Goal: Information Seeking & Learning: Learn about a topic

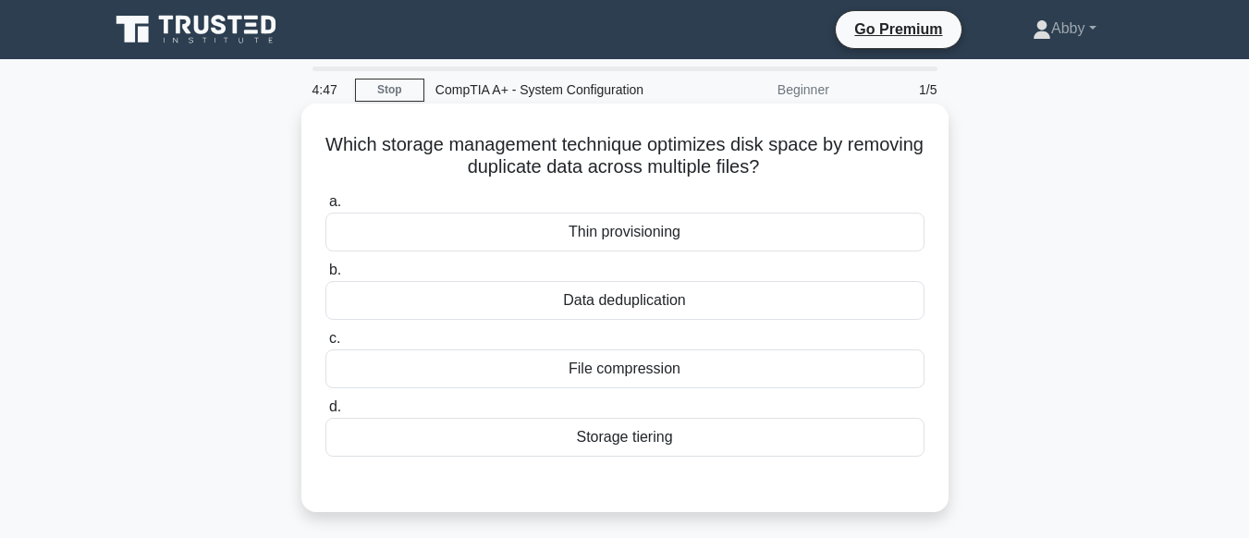
click at [627, 367] on div "File compression" at bounding box center [625, 369] width 599 height 39
click at [326, 345] on input "c. File compression" at bounding box center [326, 339] width 0 height 12
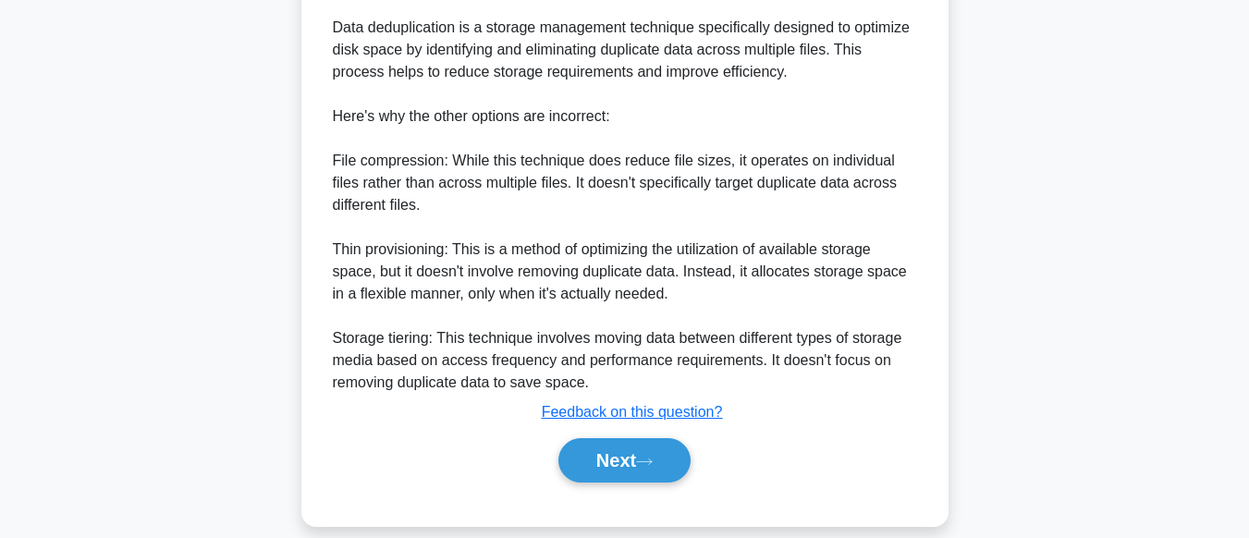
scroll to position [583, 0]
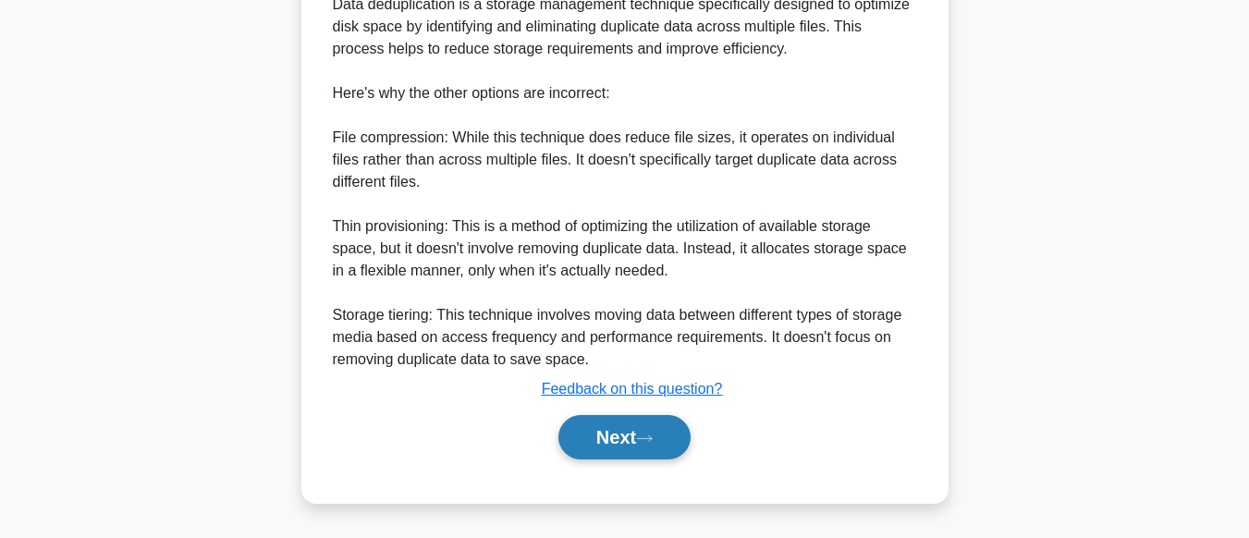
click at [615, 432] on button "Next" at bounding box center [625, 437] width 132 height 44
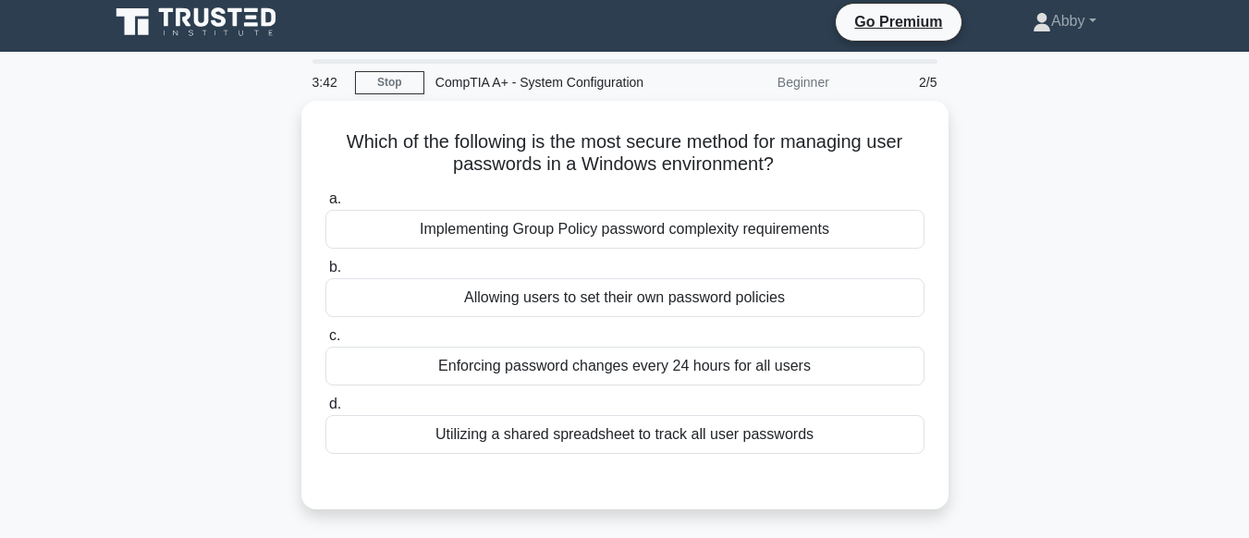
scroll to position [0, 0]
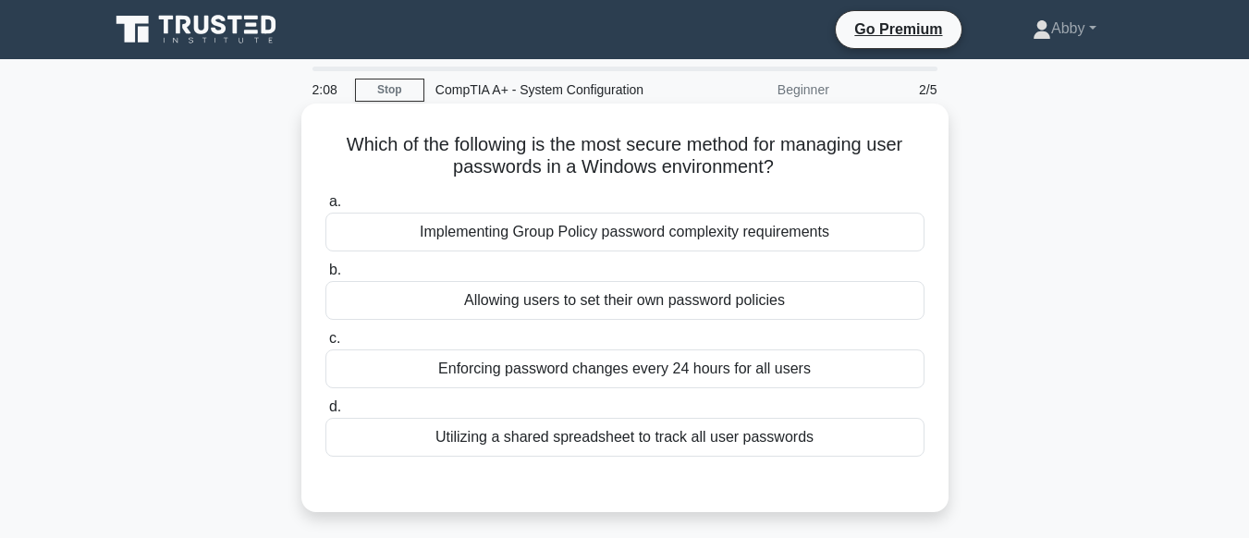
click at [615, 374] on div "Enforcing password changes every 24 hours for all users" at bounding box center [625, 369] width 599 height 39
click at [326, 345] on input "c. Enforcing password changes every 24 hours for all users" at bounding box center [326, 339] width 0 height 12
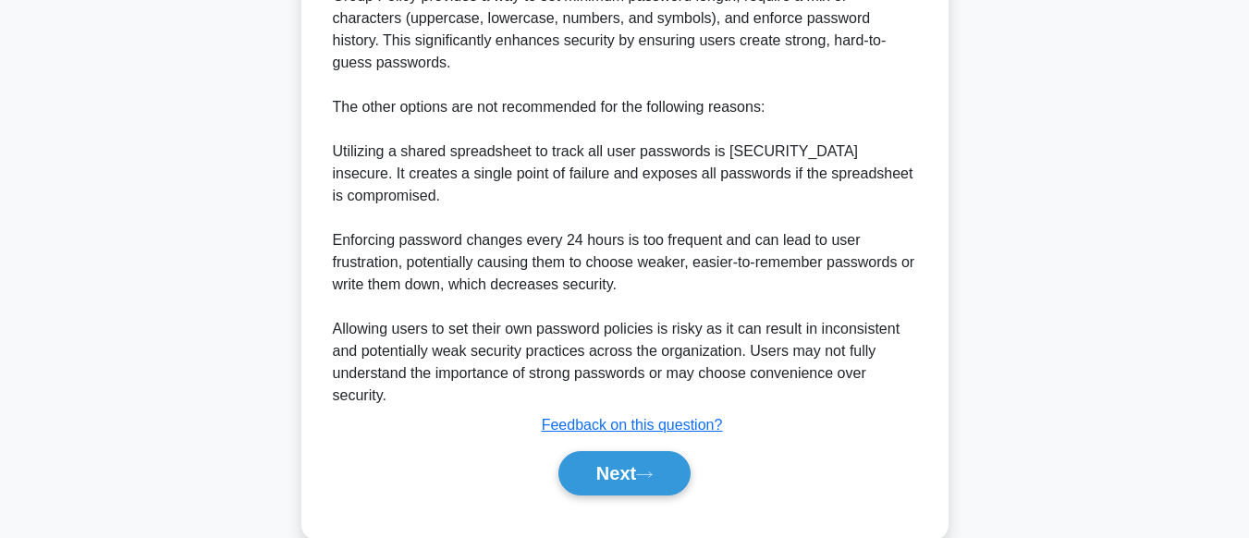
scroll to position [694, 0]
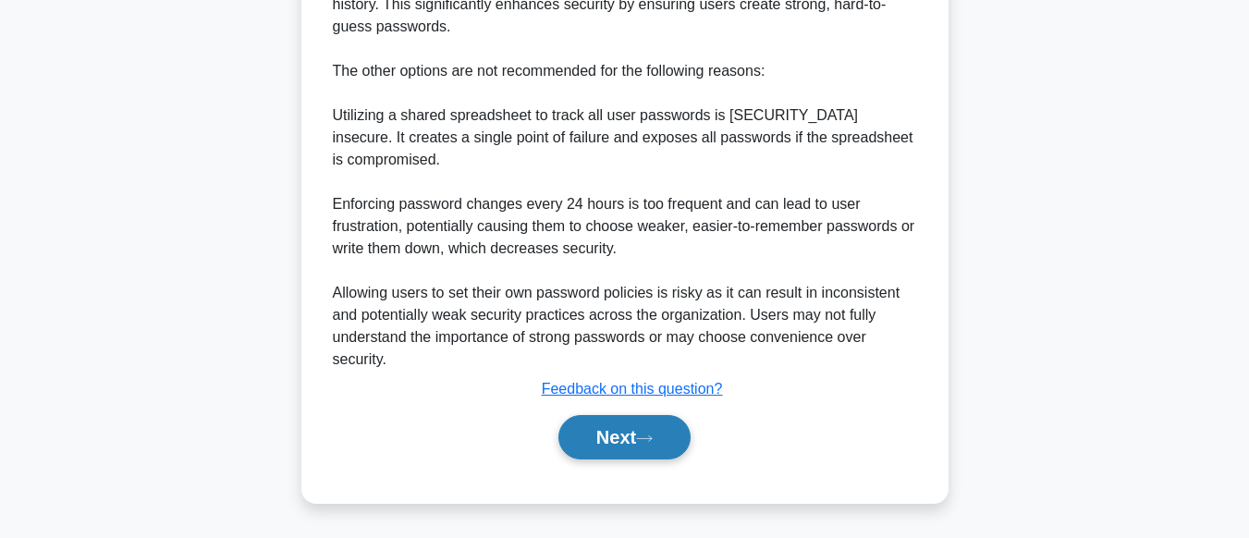
click at [621, 446] on button "Next" at bounding box center [625, 437] width 132 height 44
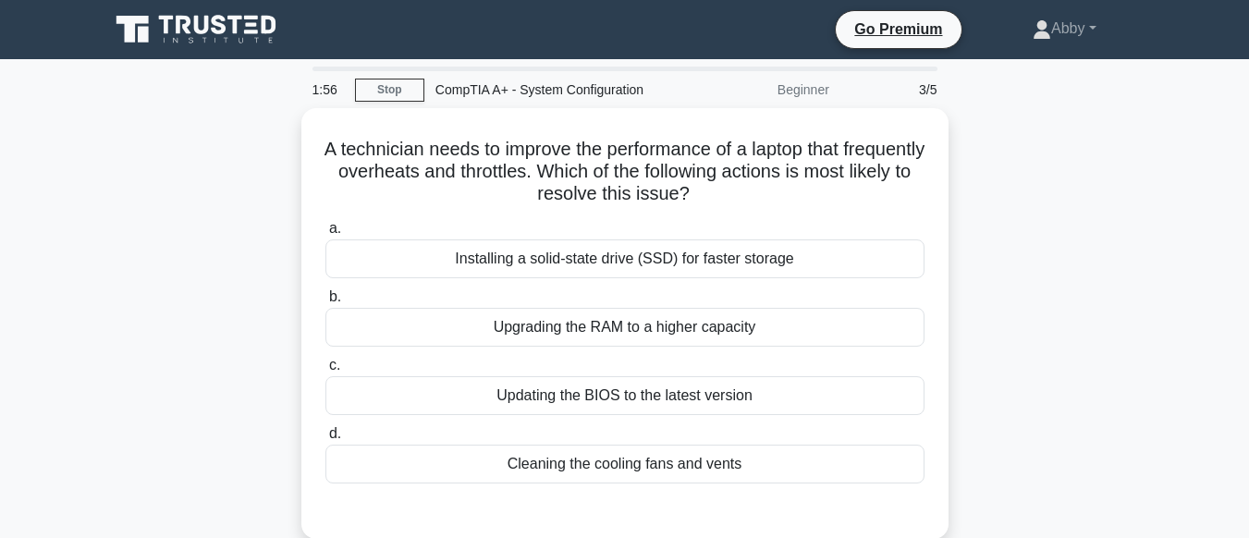
scroll to position [16, 0]
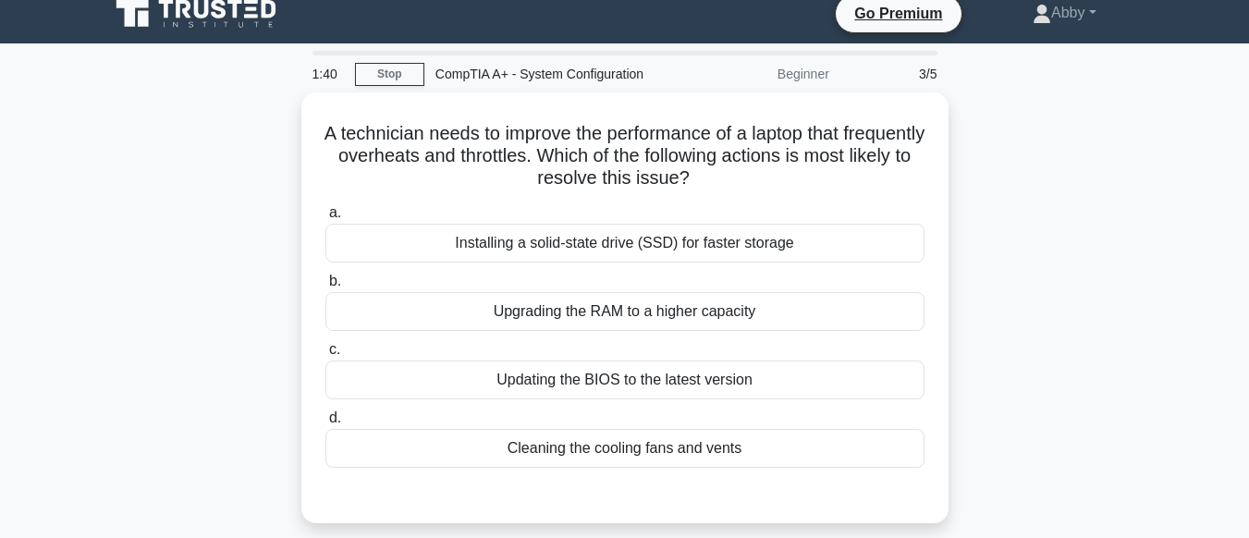
click at [621, 446] on div "Cleaning the cooling fans and vents" at bounding box center [625, 448] width 599 height 39
click at [326, 424] on input "d. Cleaning the cooling fans and vents" at bounding box center [326, 418] width 0 height 12
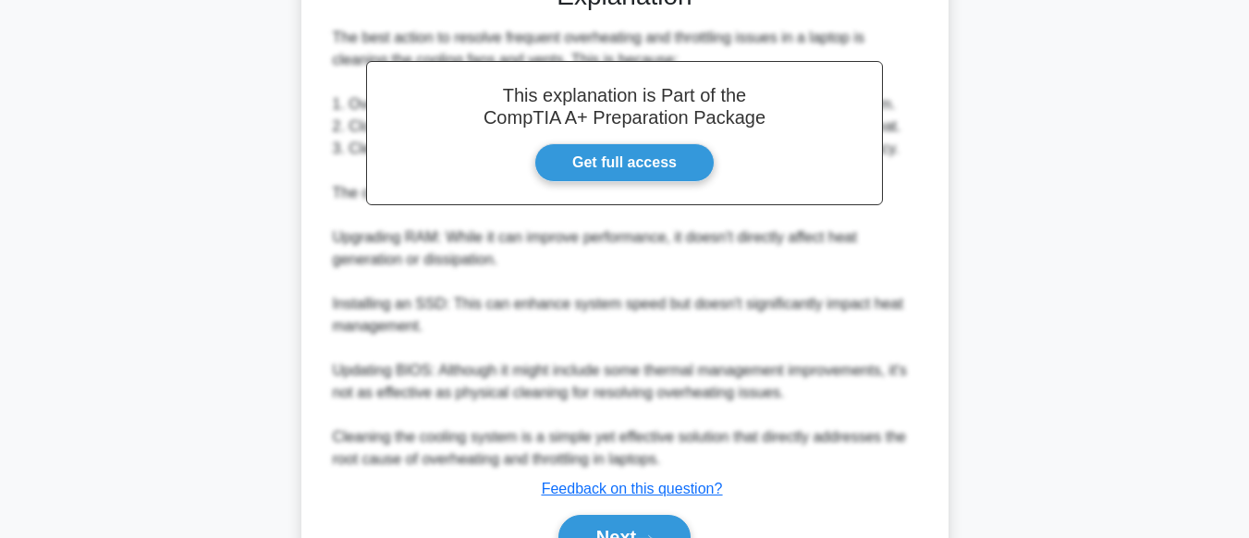
scroll to position [625, 0]
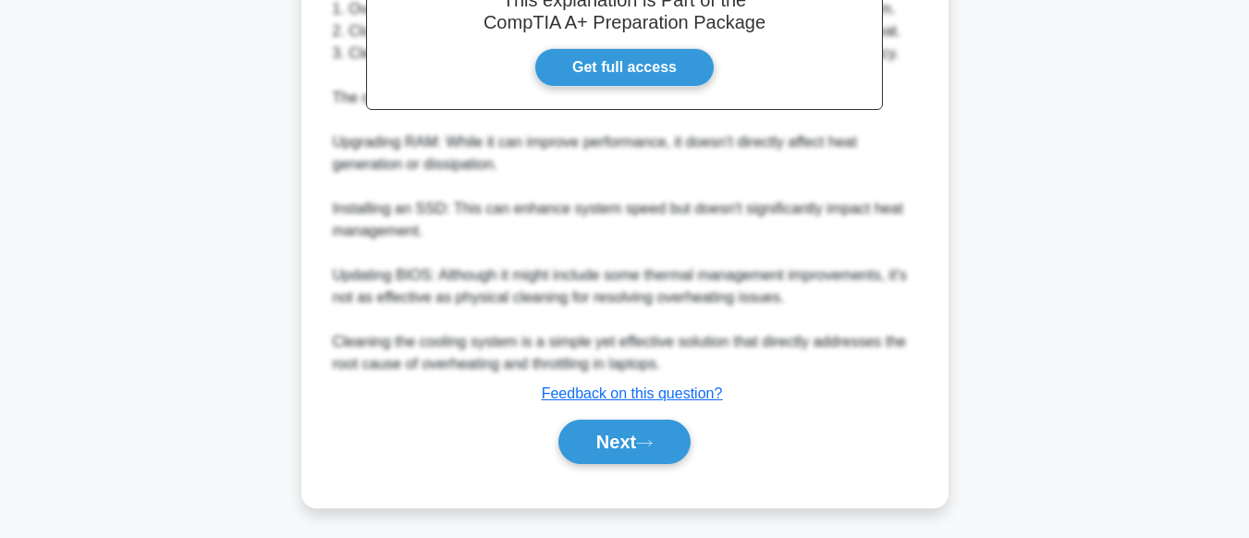
click at [621, 449] on button "Next" at bounding box center [625, 442] width 132 height 44
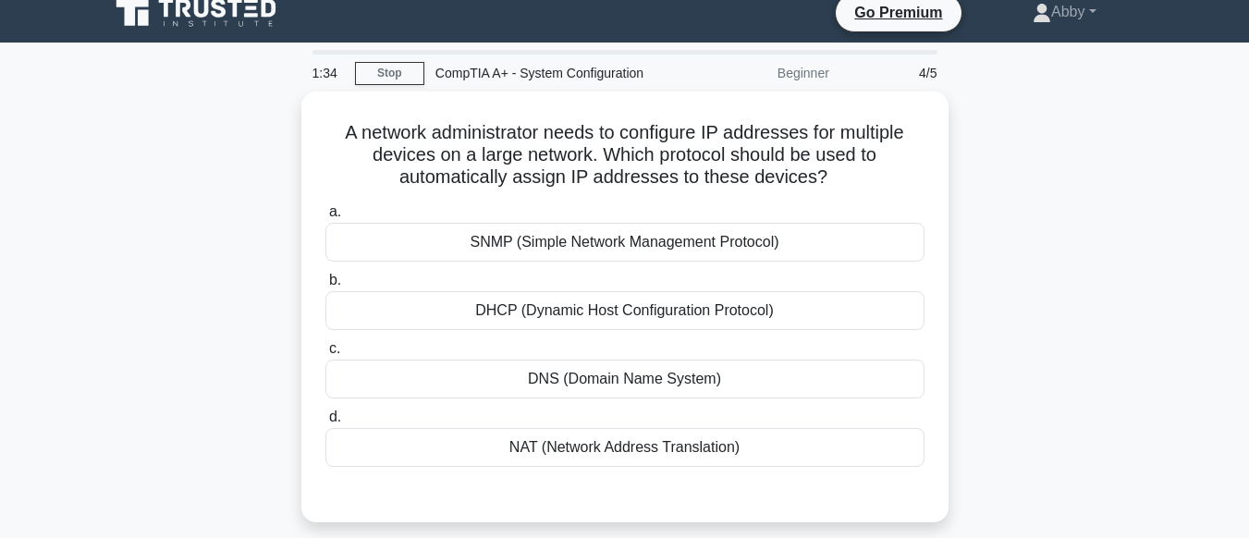
scroll to position [14, 0]
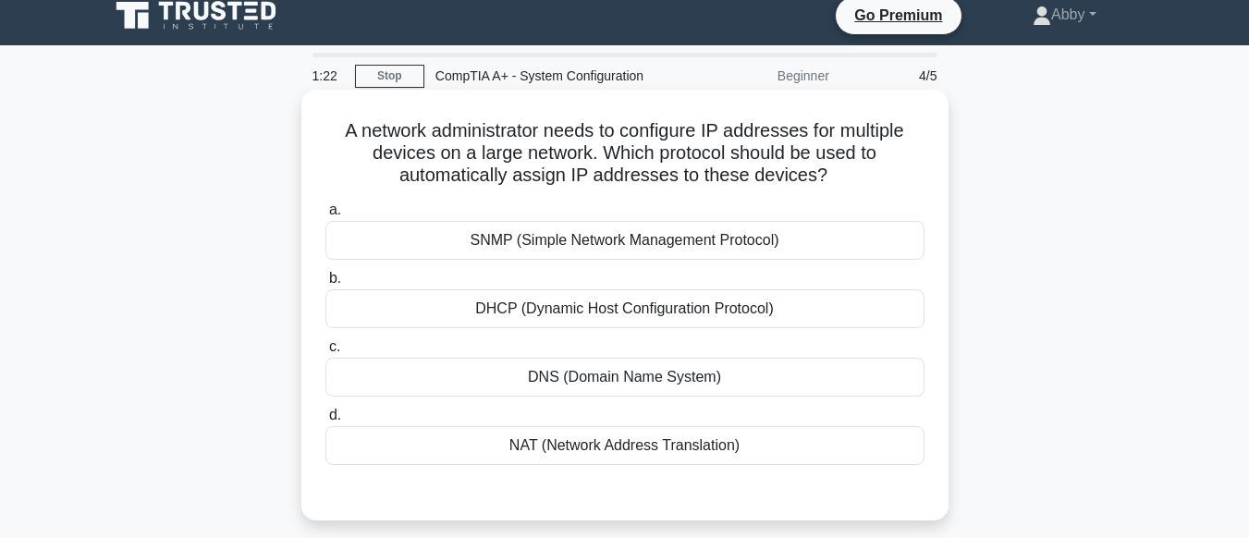
click at [629, 319] on div "DHCP (Dynamic Host Configuration Protocol)" at bounding box center [625, 308] width 599 height 39
click at [326, 285] on input "b. DHCP (Dynamic Host Configuration Protocol)" at bounding box center [326, 279] width 0 height 12
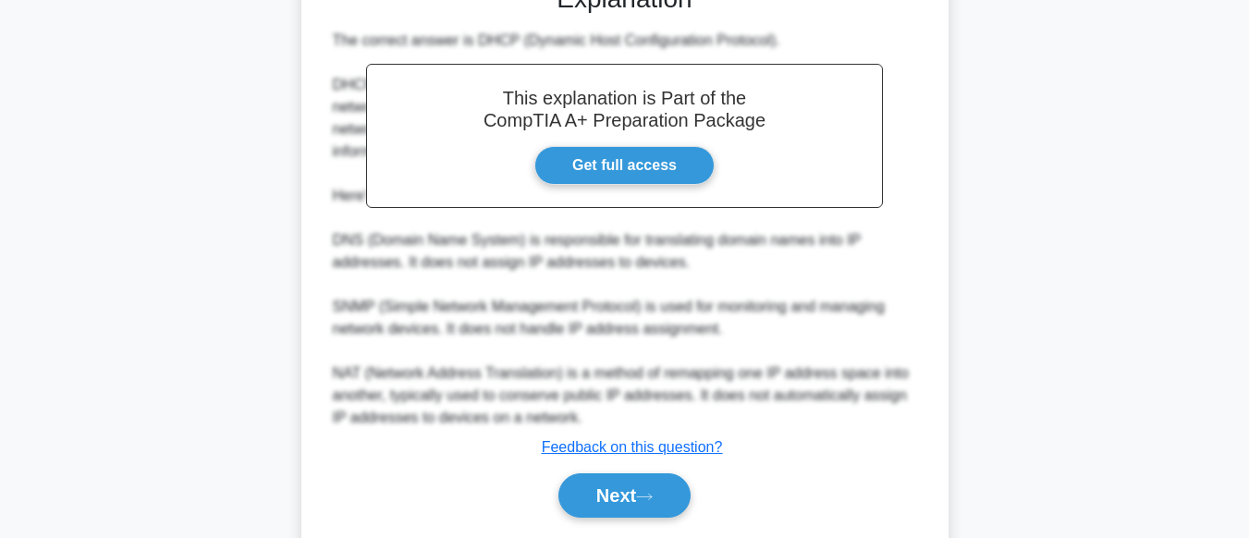
scroll to position [581, 0]
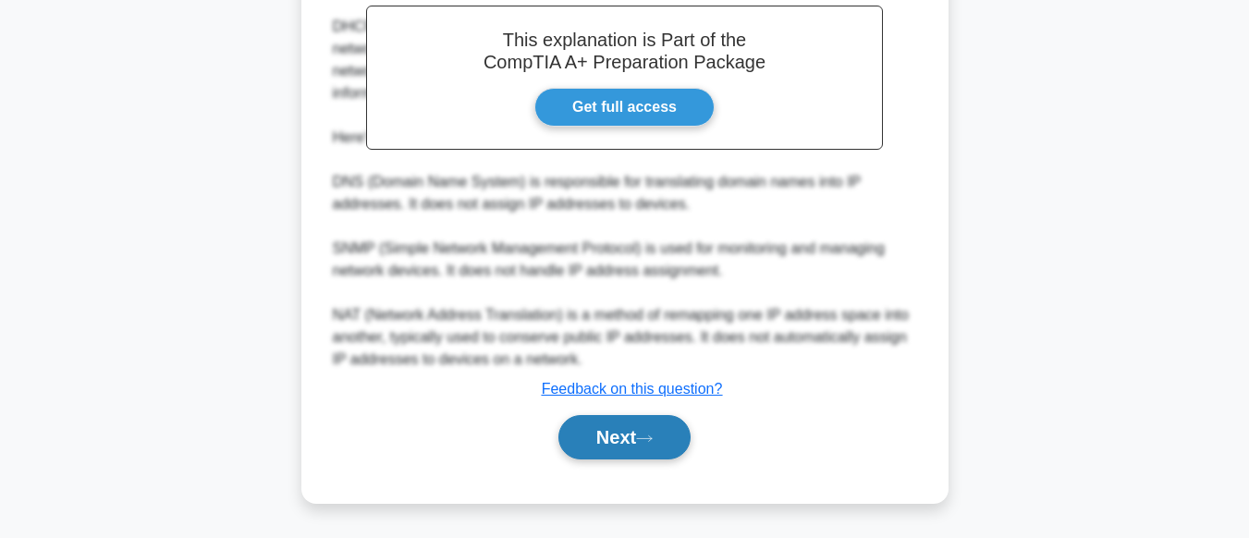
click at [640, 437] on button "Next" at bounding box center [625, 437] width 132 height 44
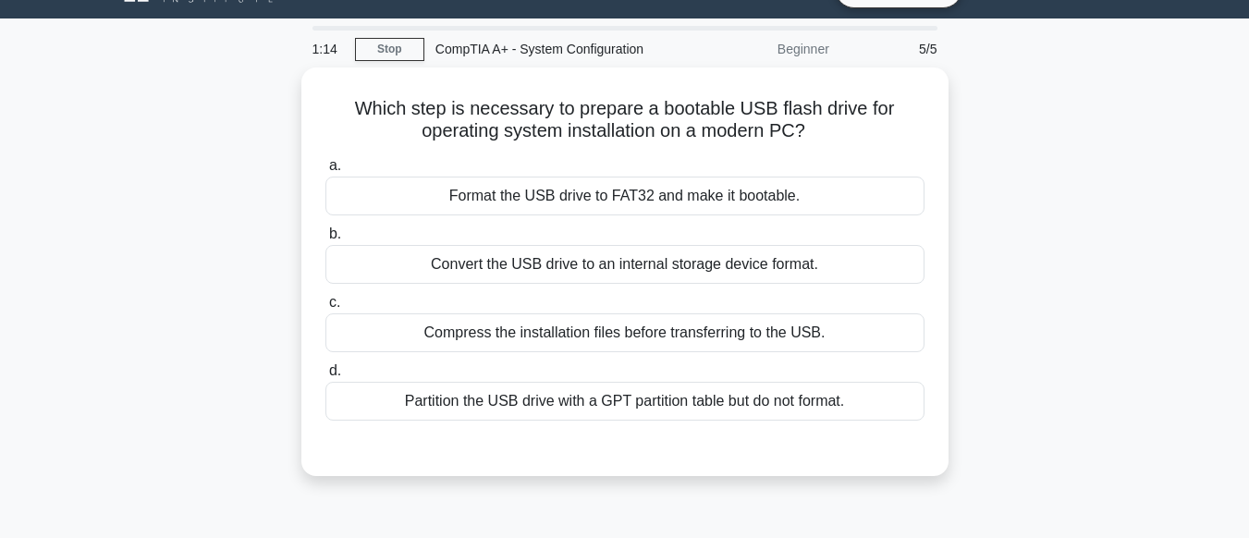
scroll to position [40, 0]
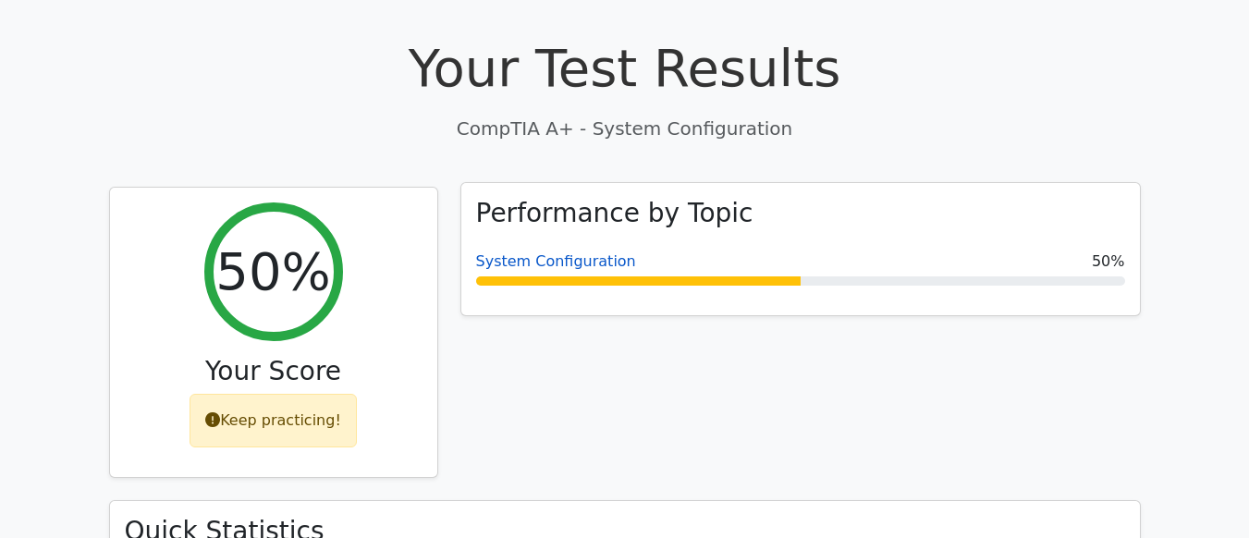
scroll to position [493, 0]
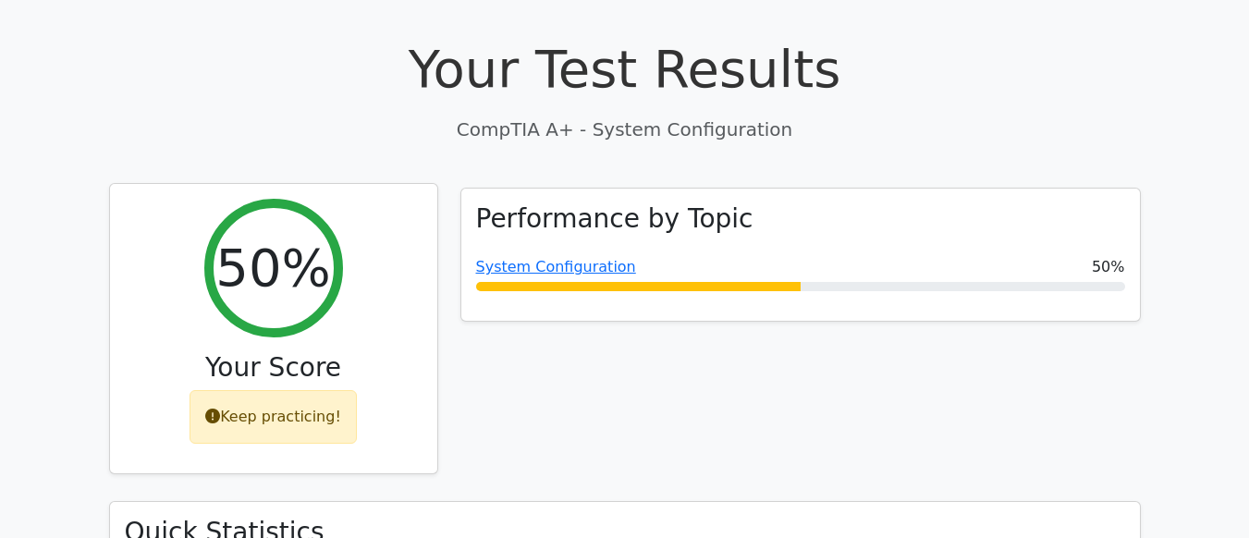
click at [268, 390] on div "Keep practicing!" at bounding box center [273, 417] width 167 height 54
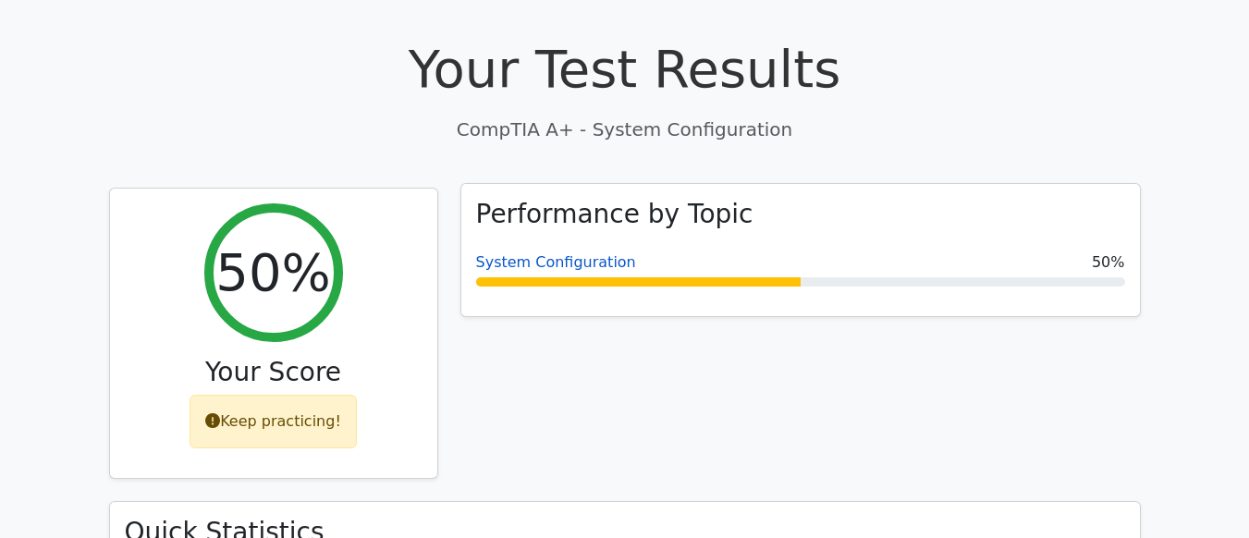
click at [562, 253] on link "System Configuration" at bounding box center [556, 262] width 160 height 18
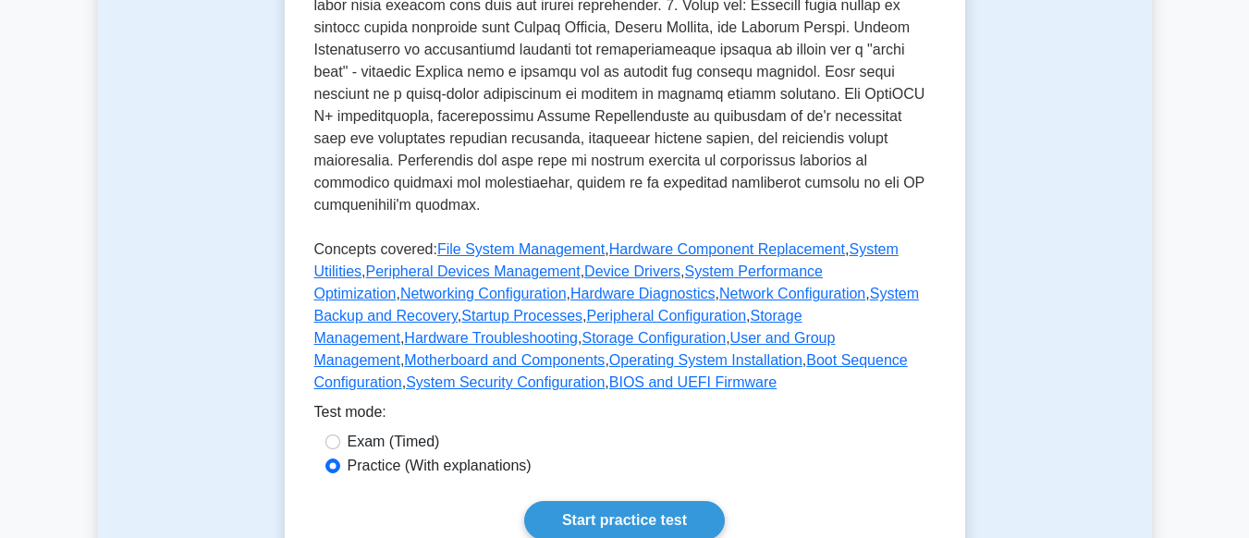
scroll to position [732, 0]
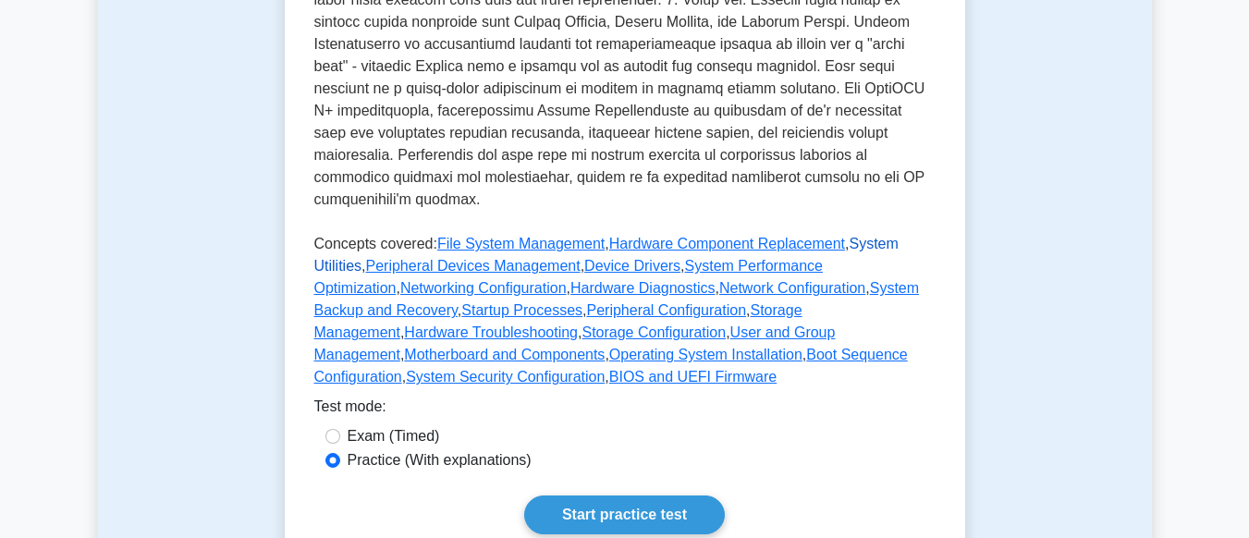
click at [340, 245] on link "System Utilities" at bounding box center [606, 255] width 584 height 38
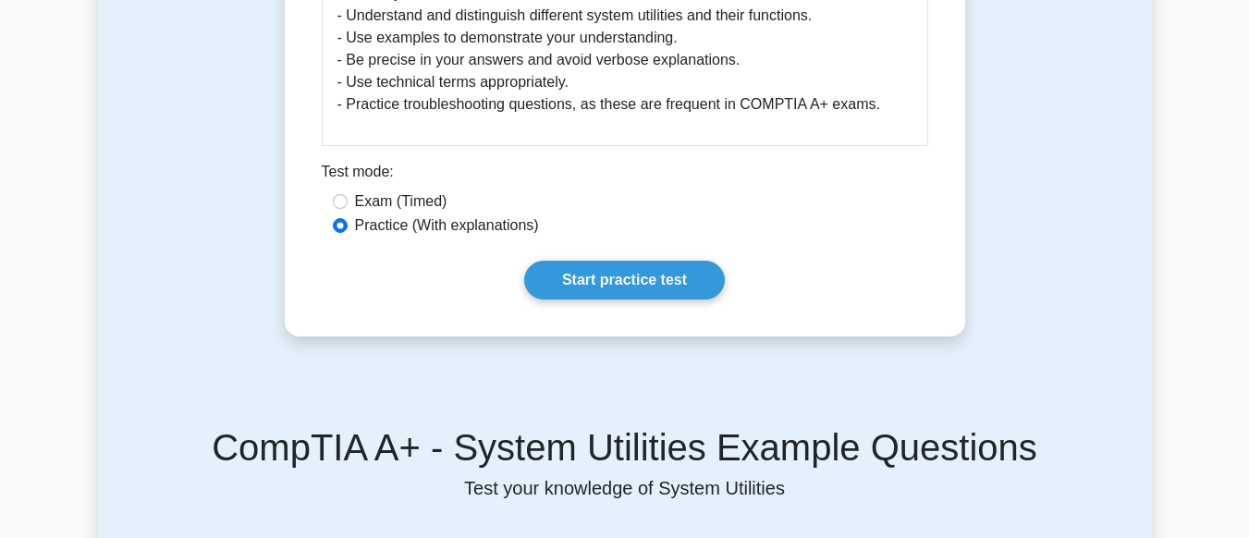
scroll to position [1065, 0]
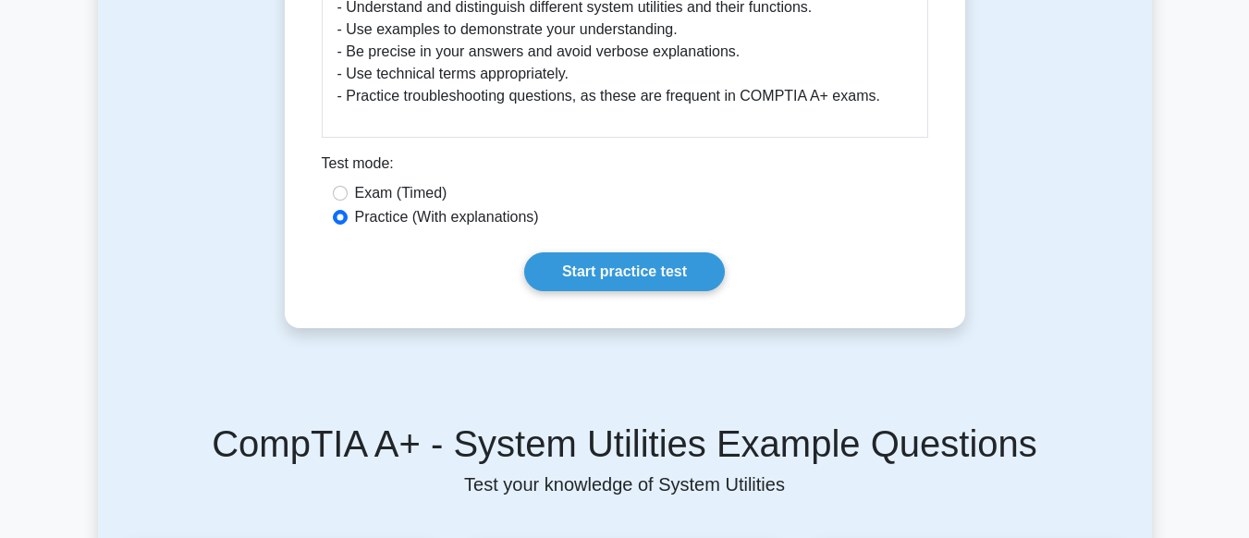
click at [624, 275] on link "Start practice test" at bounding box center [624, 271] width 201 height 39
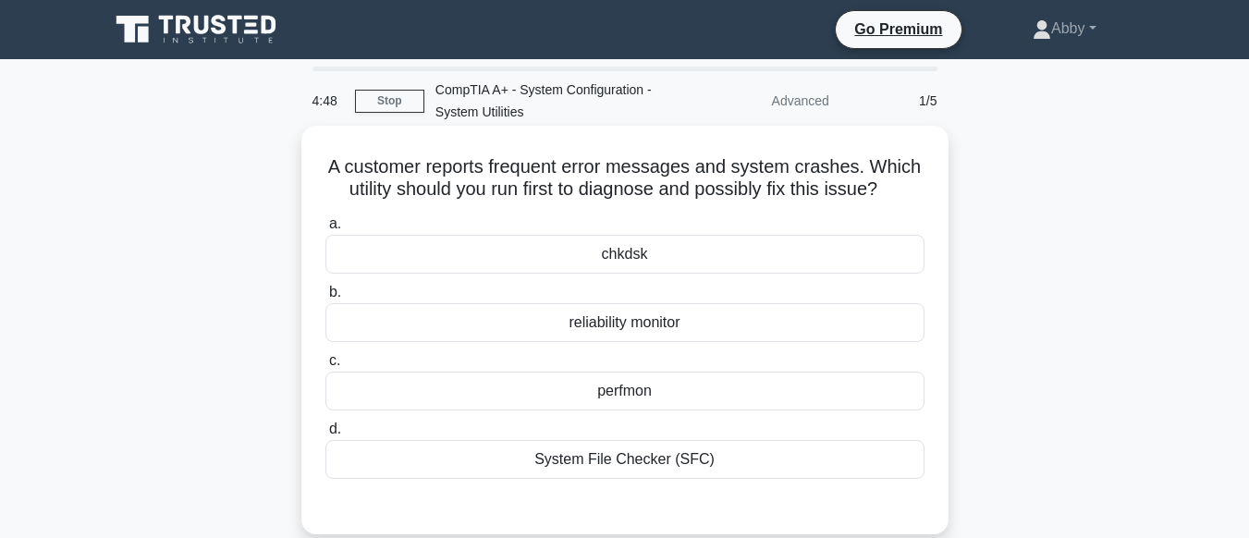
click at [634, 251] on div "chkdsk" at bounding box center [625, 254] width 599 height 39
click at [326, 230] on input "a. chkdsk" at bounding box center [326, 224] width 0 height 12
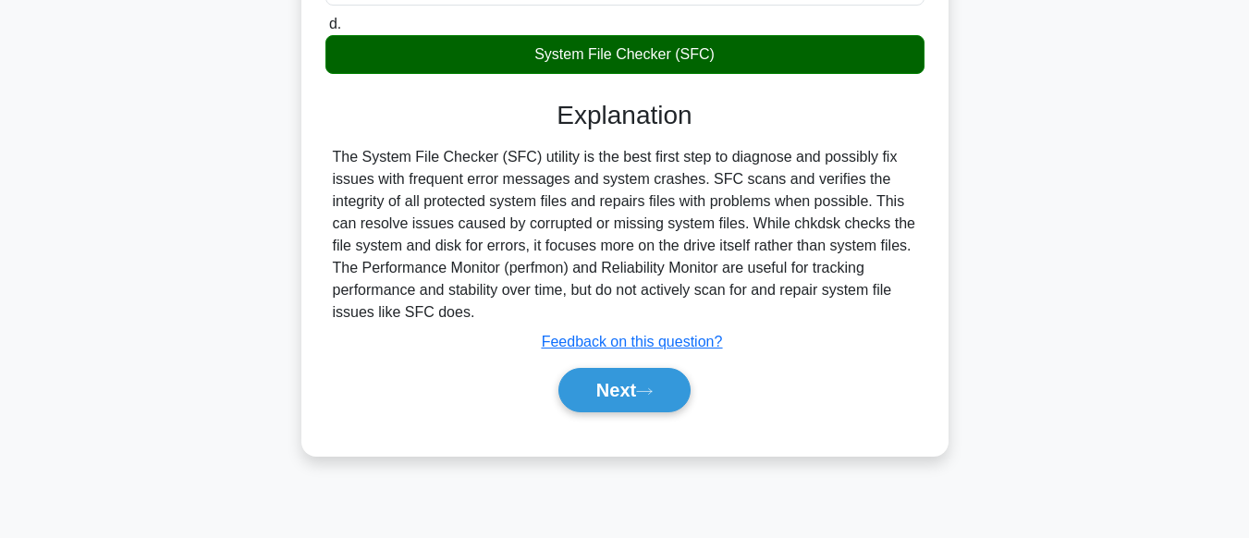
scroll to position [410, 0]
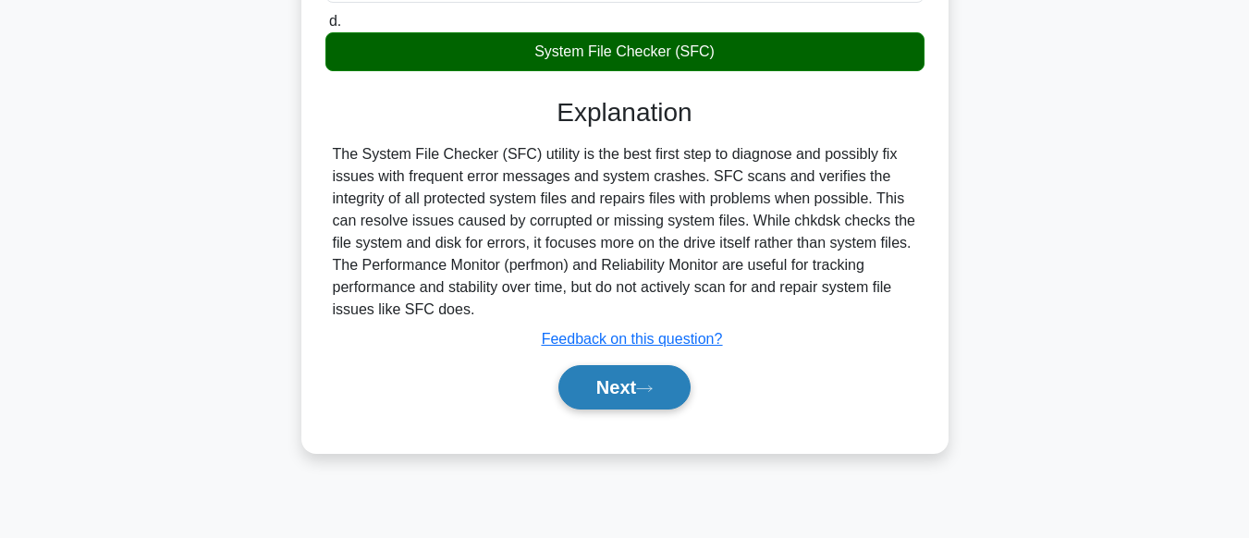
click at [626, 393] on button "Next" at bounding box center [625, 387] width 132 height 44
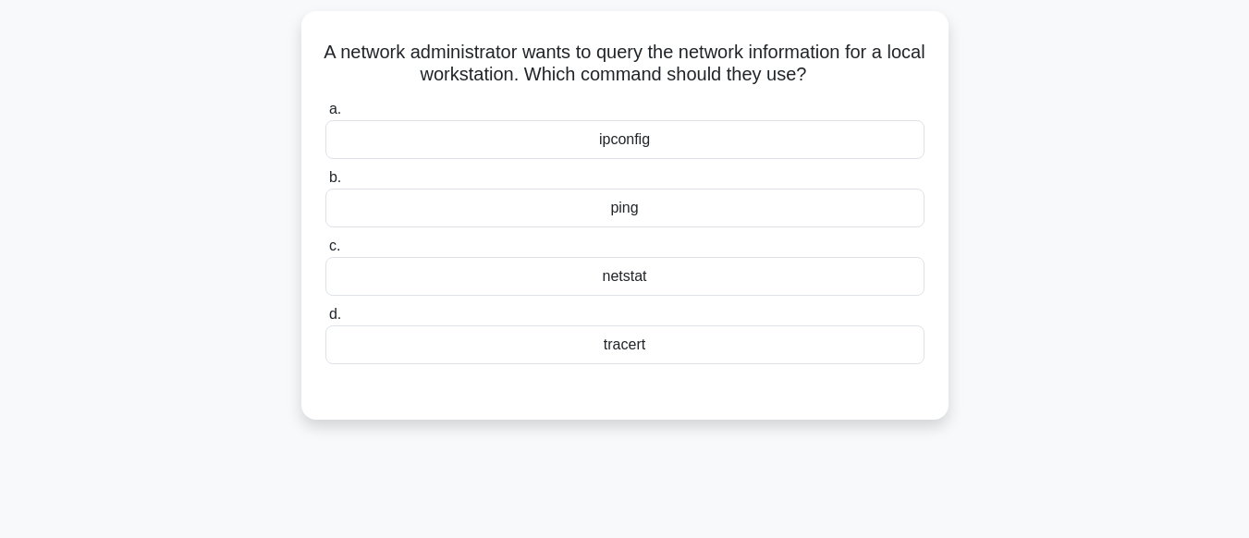
scroll to position [0, 0]
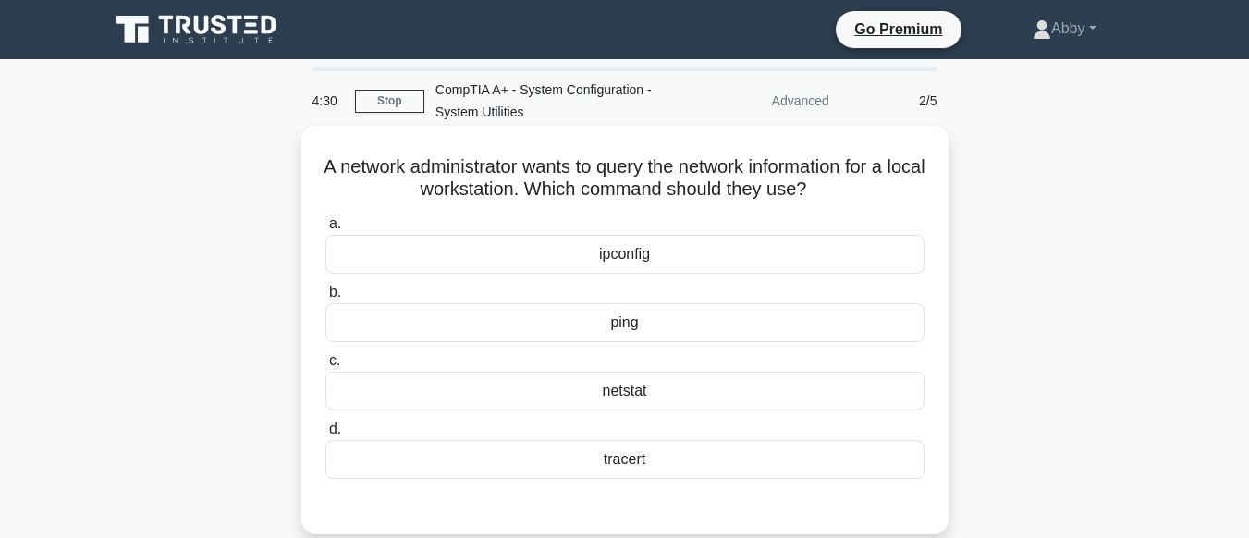
click at [626, 459] on div "tracert" at bounding box center [625, 459] width 599 height 39
click at [326, 436] on input "d. tracert" at bounding box center [326, 430] width 0 height 12
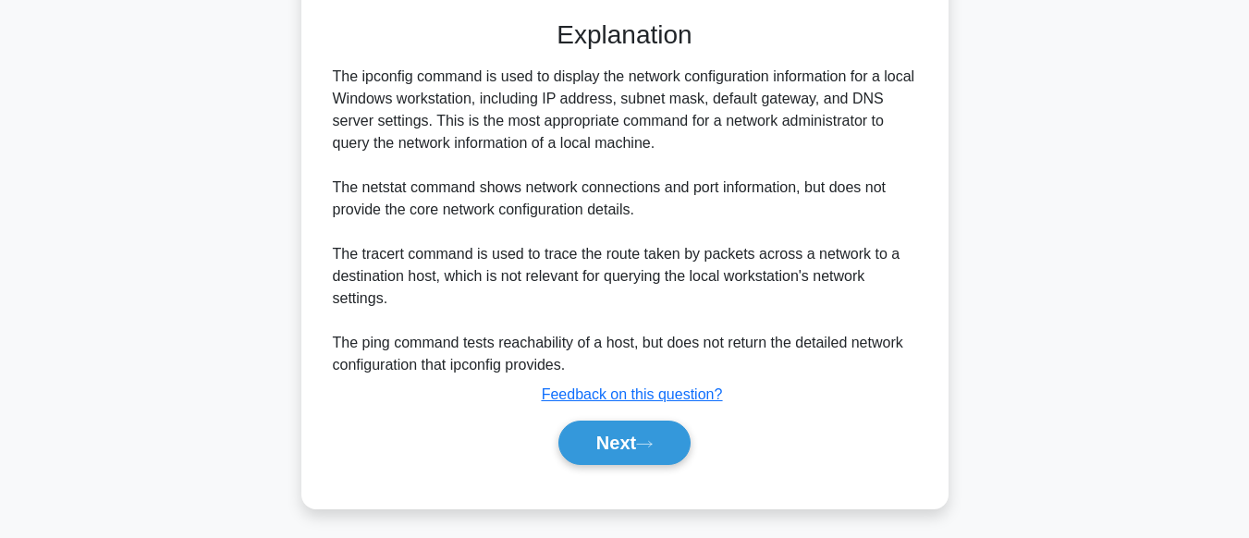
scroll to position [494, 0]
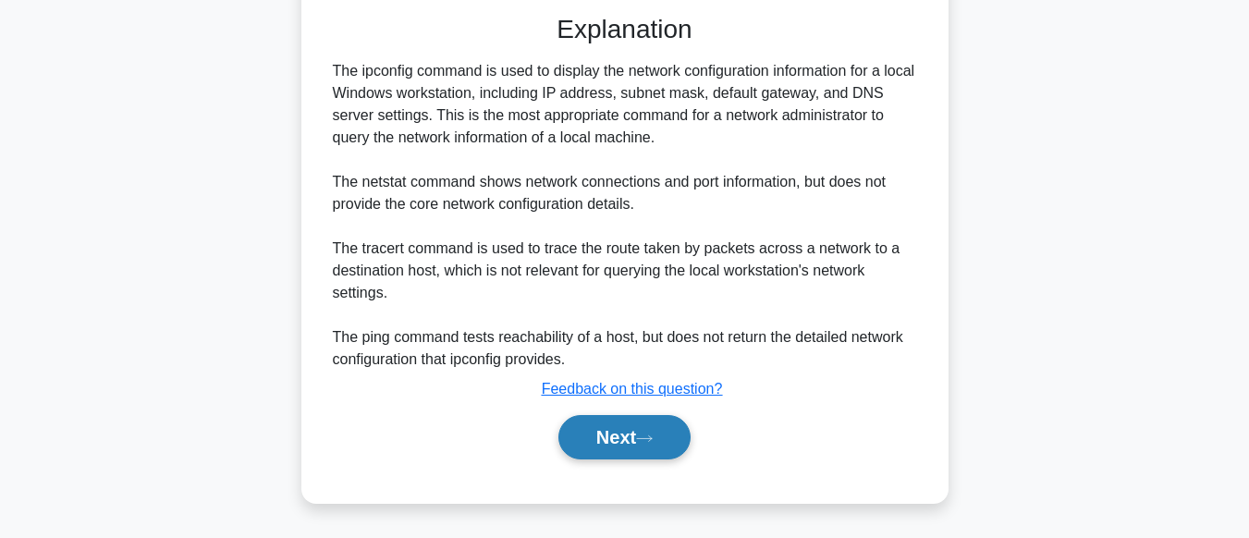
click at [635, 448] on button "Next" at bounding box center [625, 437] width 132 height 44
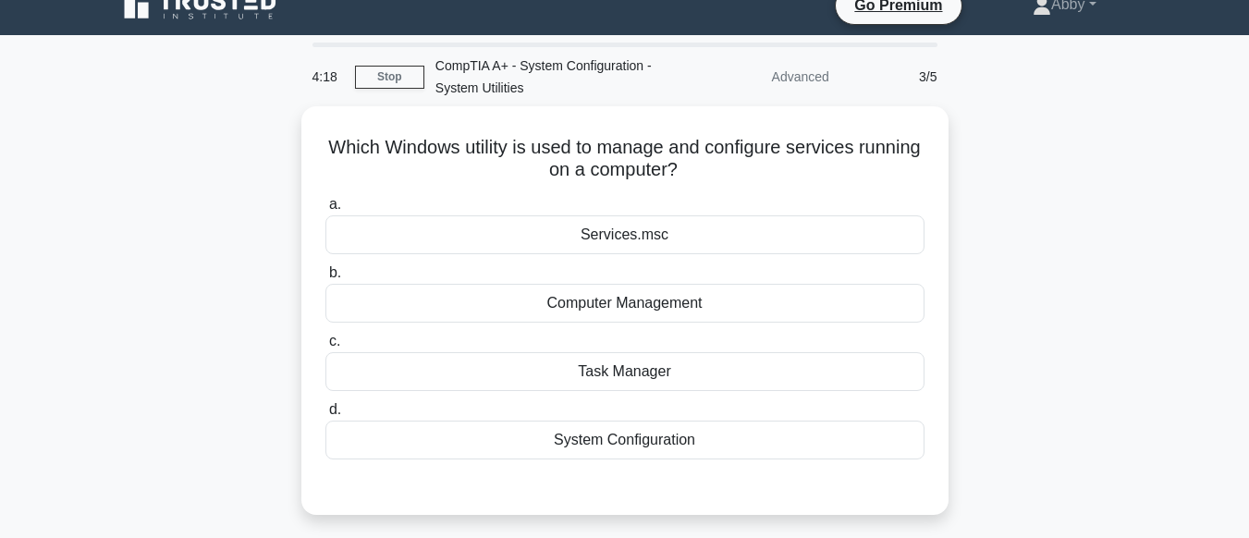
scroll to position [19, 0]
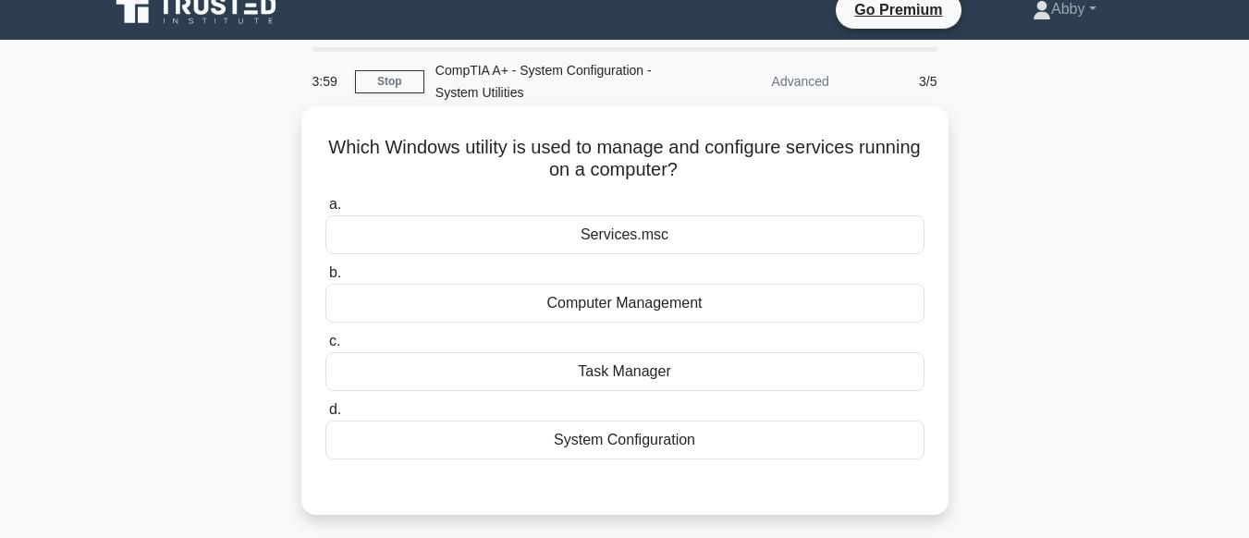
click at [597, 239] on div "Services.msc" at bounding box center [625, 234] width 599 height 39
click at [326, 211] on input "a. Services.msc" at bounding box center [326, 205] width 0 height 12
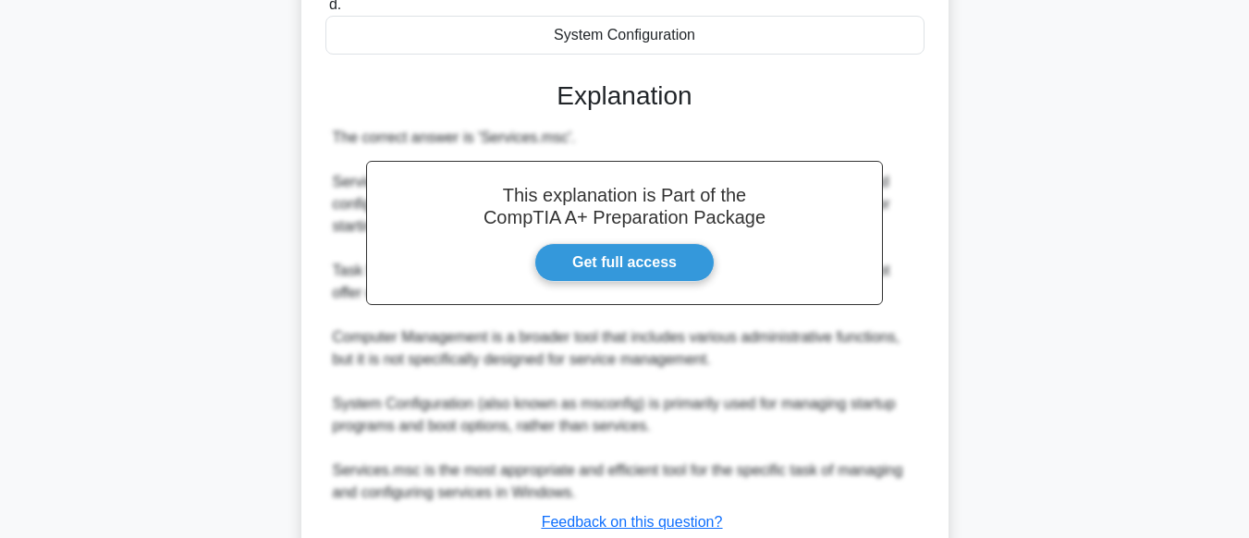
scroll to position [559, 0]
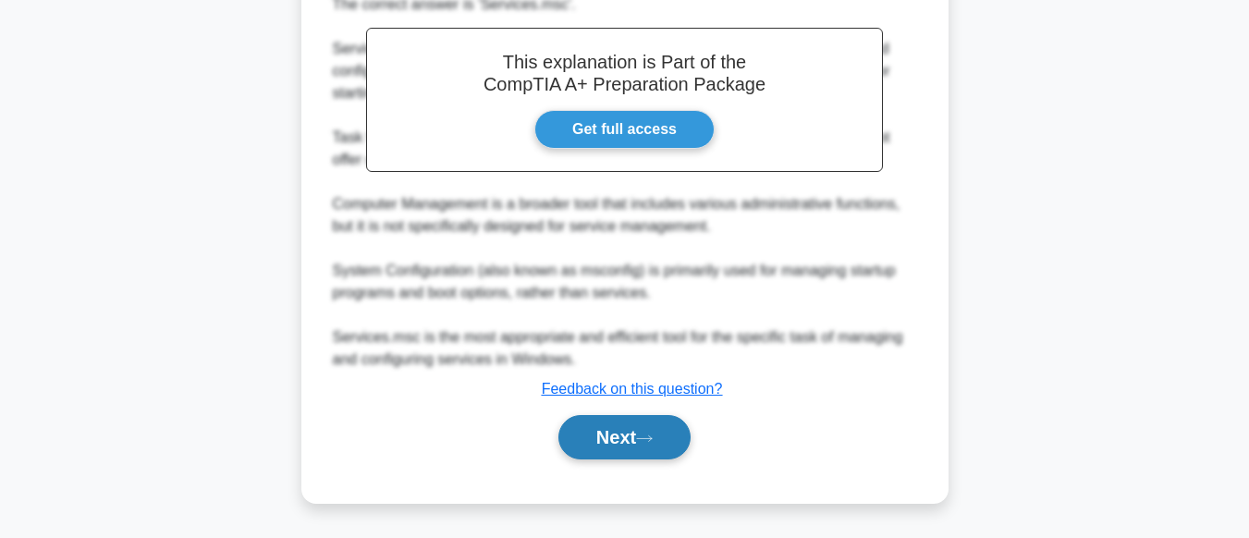
click at [623, 438] on button "Next" at bounding box center [625, 437] width 132 height 44
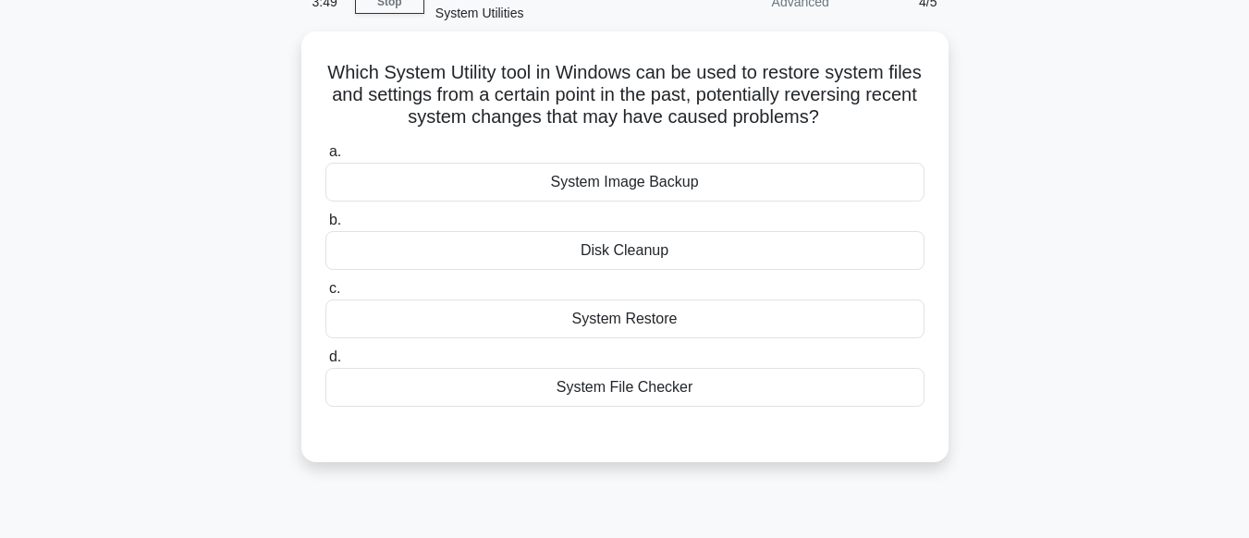
scroll to position [97, 0]
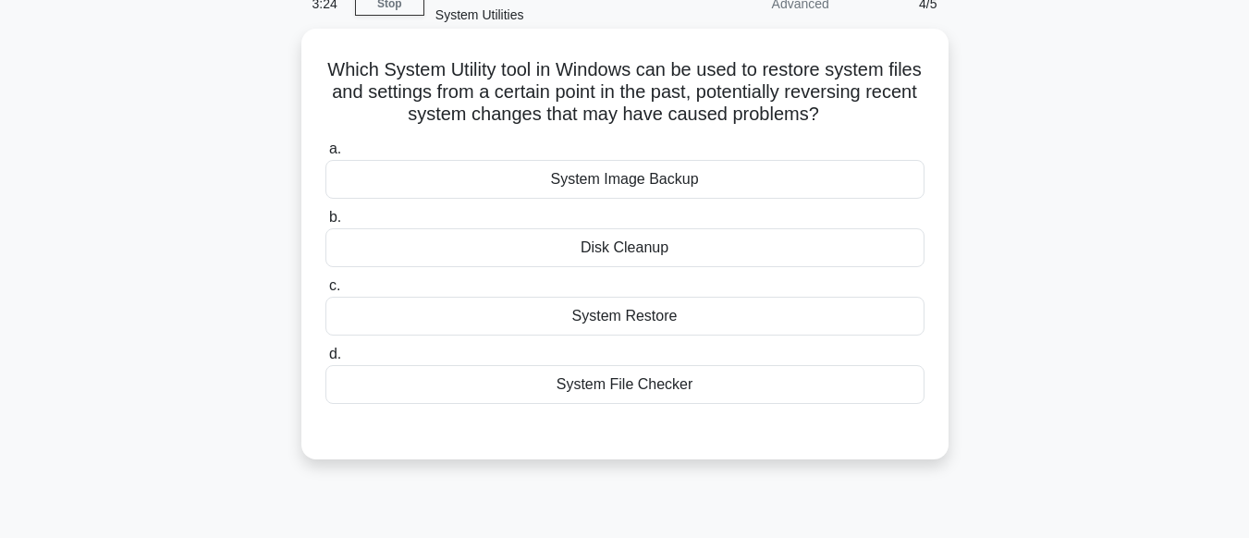
click at [614, 324] on div "System Restore" at bounding box center [625, 316] width 599 height 39
click at [326, 292] on input "c. System Restore" at bounding box center [326, 286] width 0 height 12
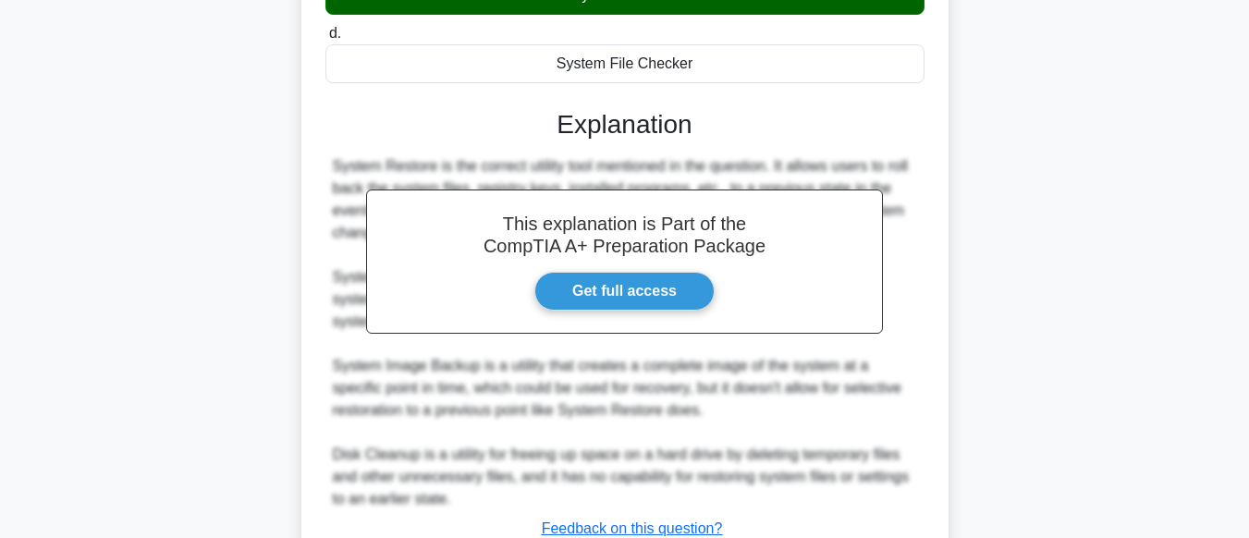
scroll to position [559, 0]
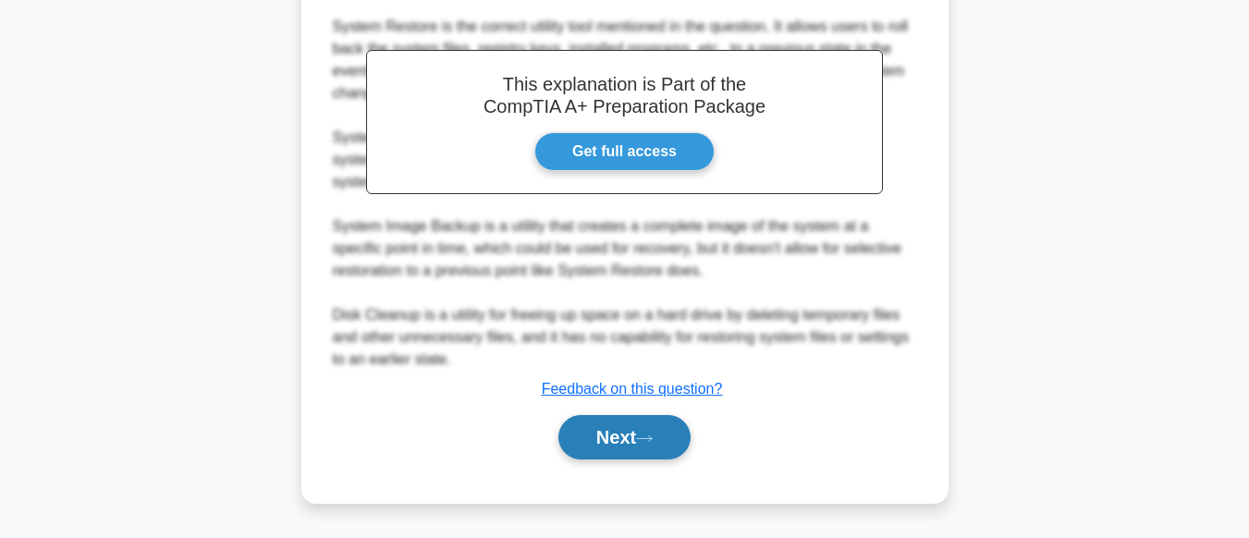
click at [633, 451] on button "Next" at bounding box center [625, 437] width 132 height 44
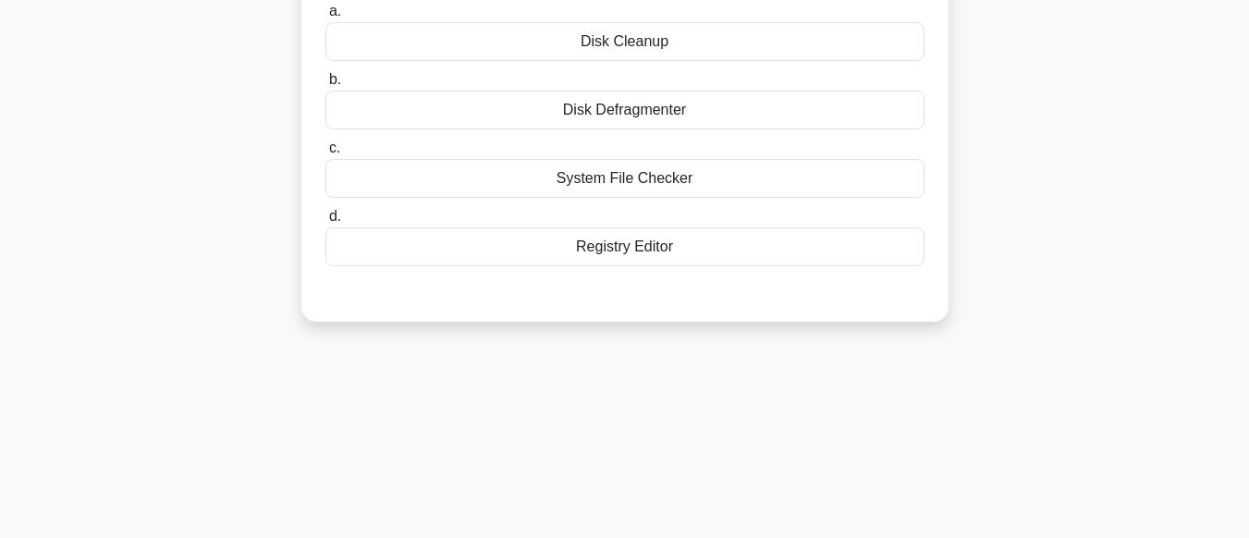
scroll to position [30, 0]
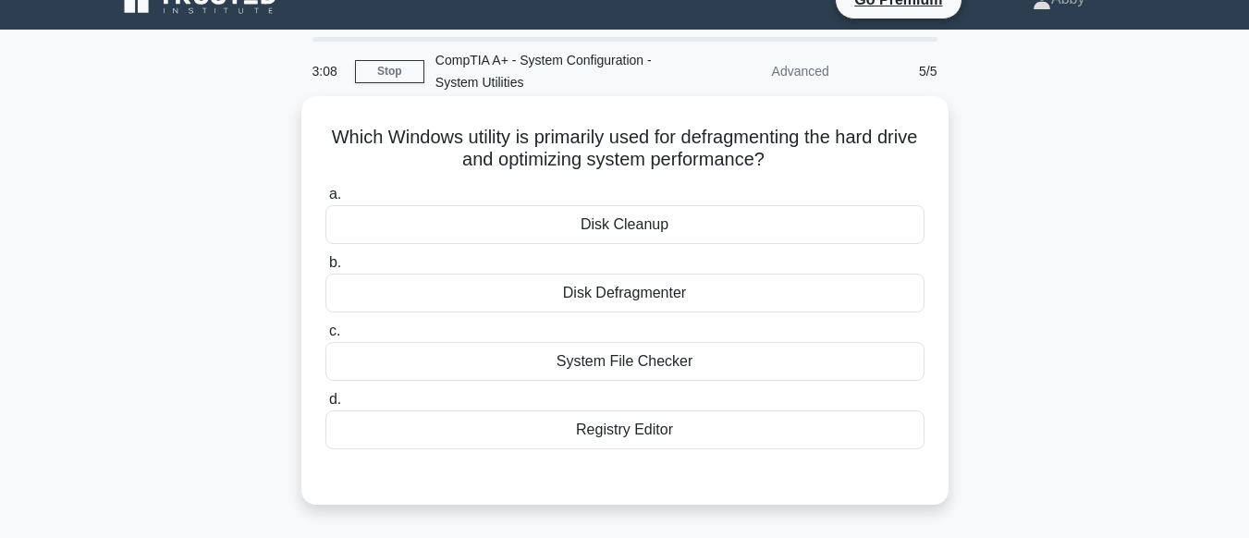
click at [640, 301] on div "Disk Defragmenter" at bounding box center [625, 293] width 599 height 39
click at [326, 269] on input "b. Disk Defragmenter" at bounding box center [326, 263] width 0 height 12
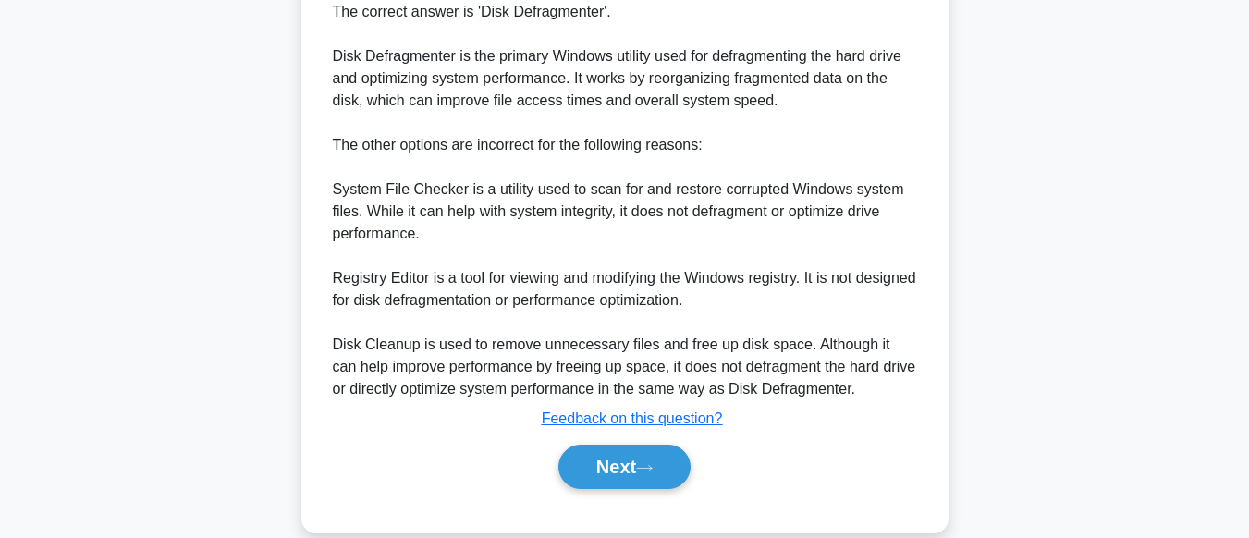
scroll to position [581, 0]
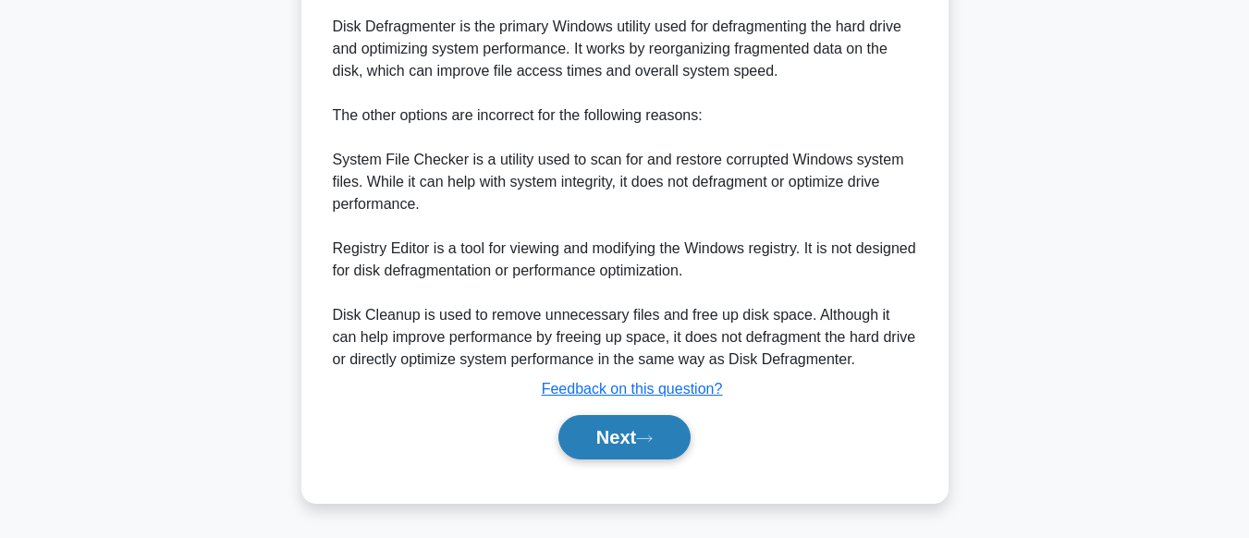
click at [661, 438] on button "Next" at bounding box center [625, 437] width 132 height 44
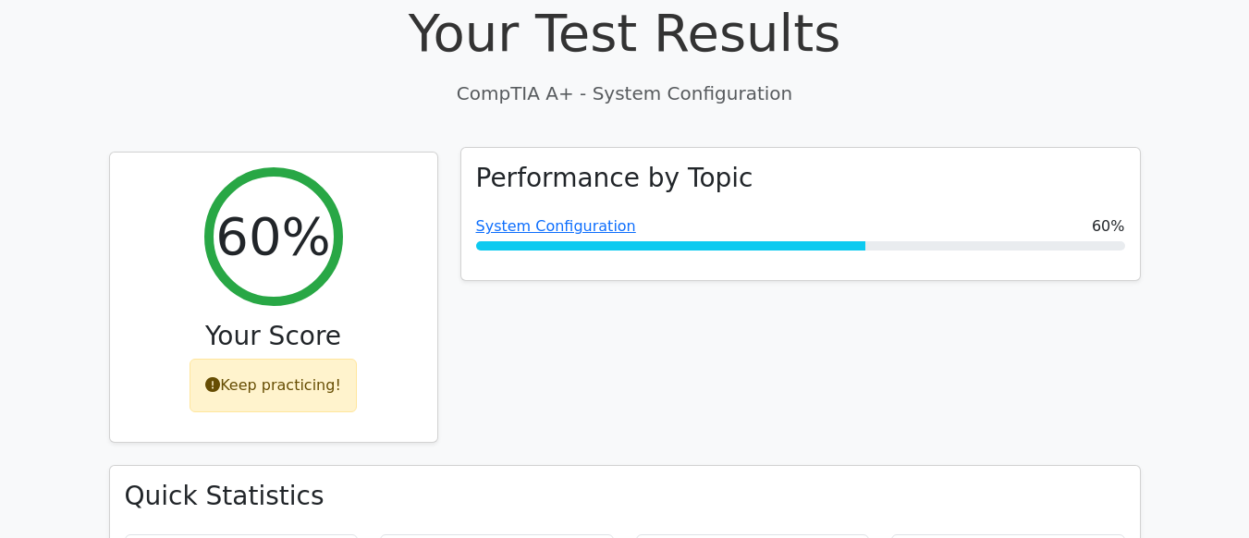
scroll to position [549, 0]
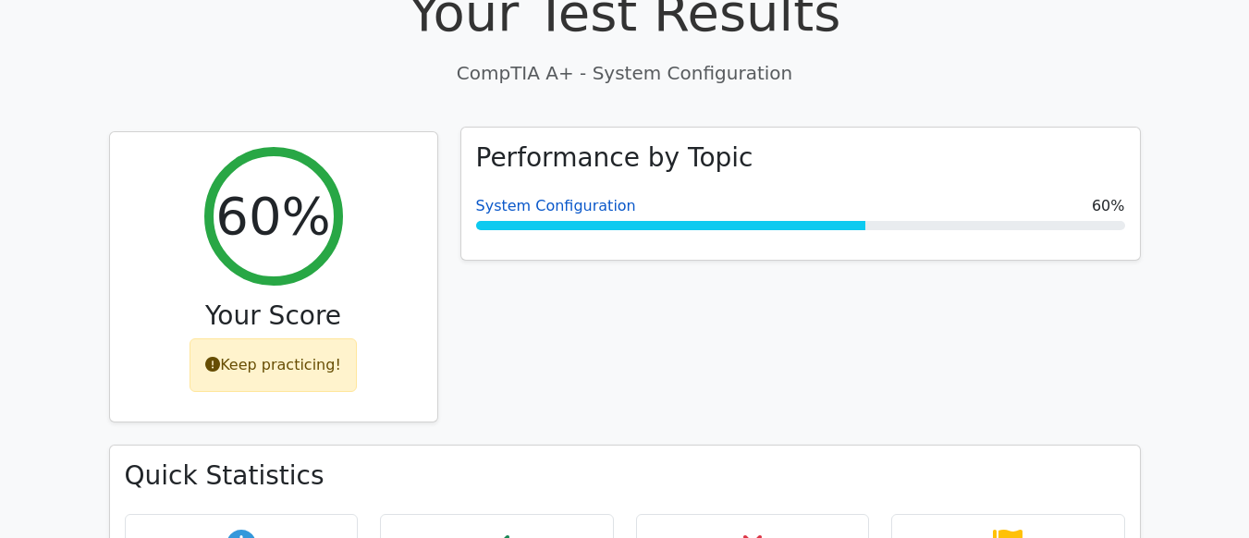
click at [597, 197] on link "System Configuration" at bounding box center [556, 206] width 160 height 18
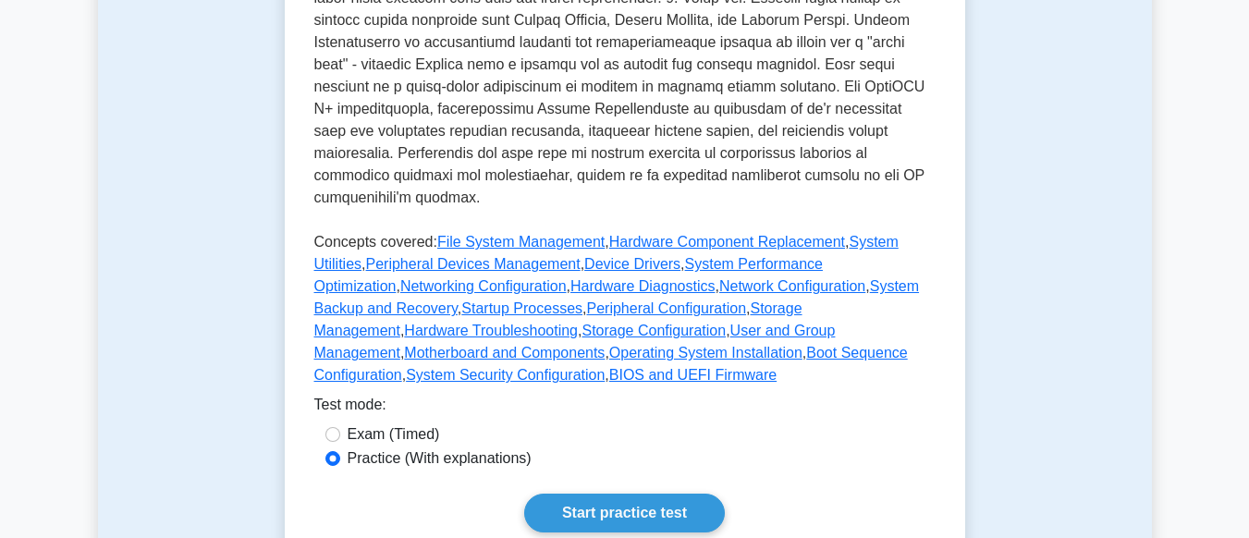
scroll to position [744, 0]
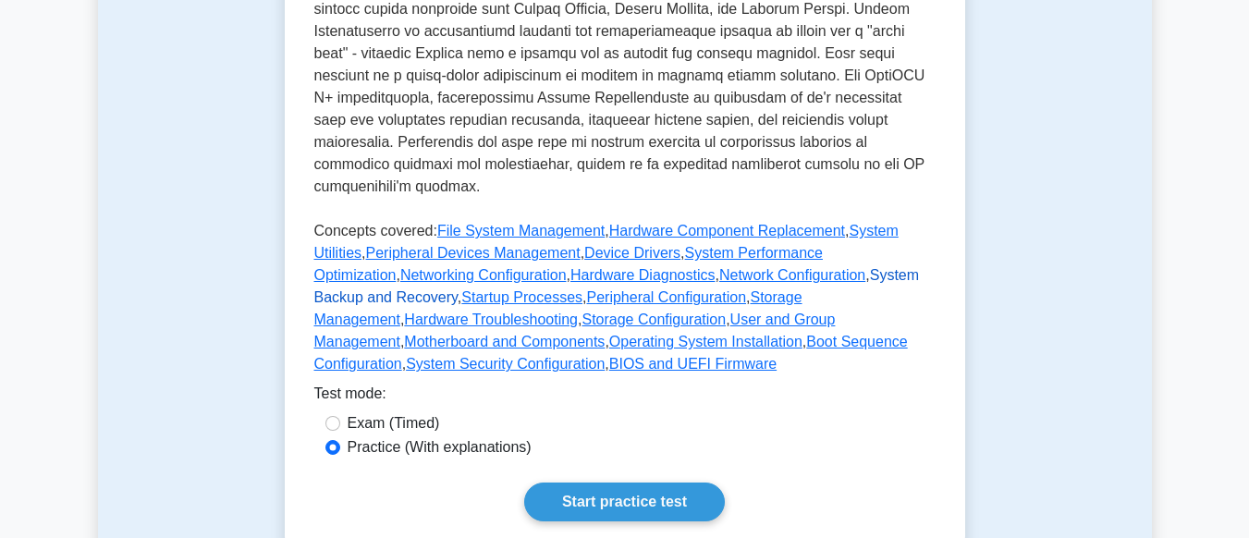
click at [818, 267] on link "System Backup and Recovery" at bounding box center [617, 286] width 606 height 38
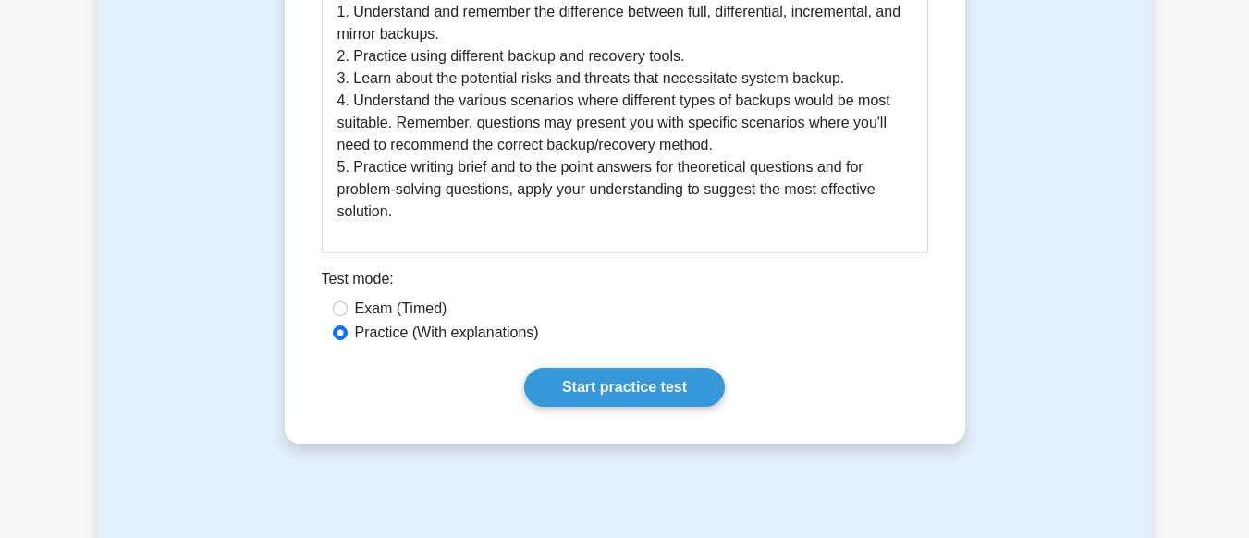
scroll to position [1114, 0]
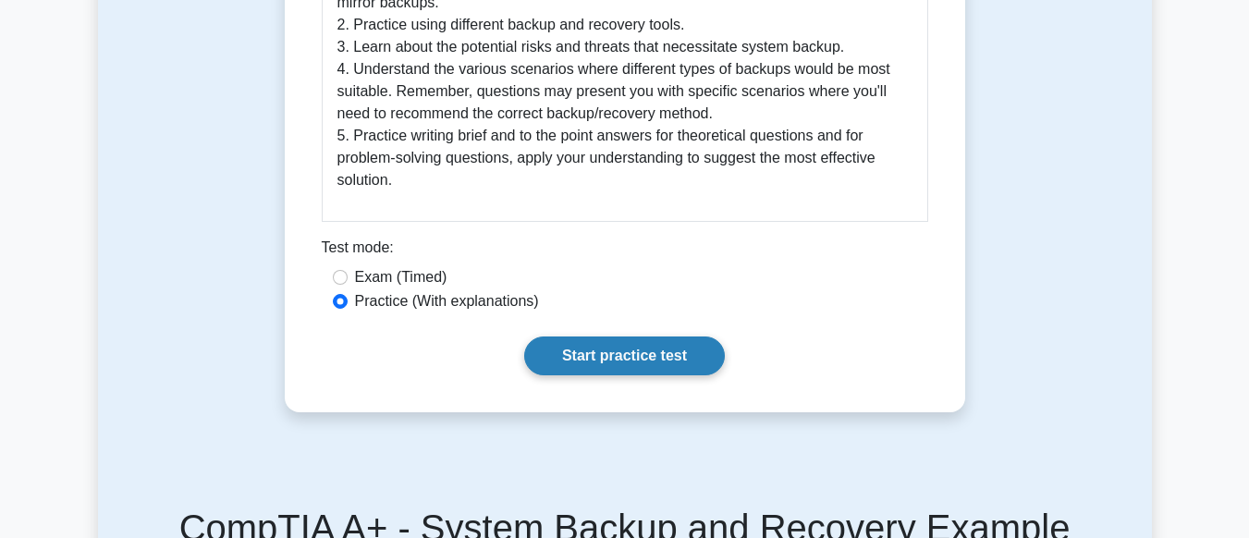
click at [654, 344] on link "Start practice test" at bounding box center [624, 356] width 201 height 39
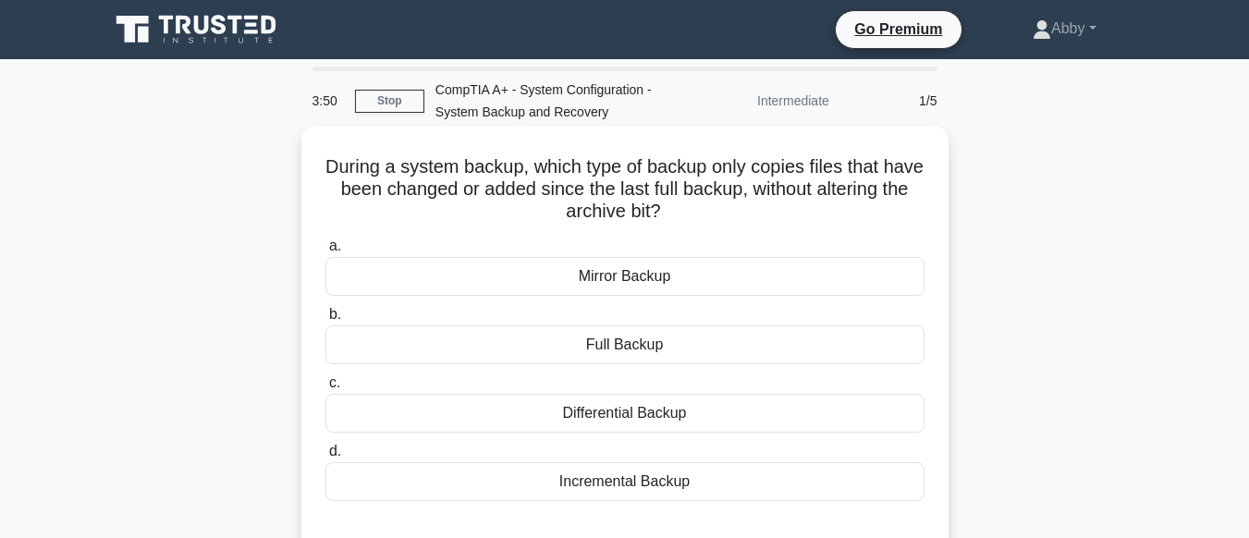
click at [672, 486] on div "Incremental Backup" at bounding box center [625, 481] width 599 height 39
click at [326, 458] on input "d. Incremental Backup" at bounding box center [326, 452] width 0 height 12
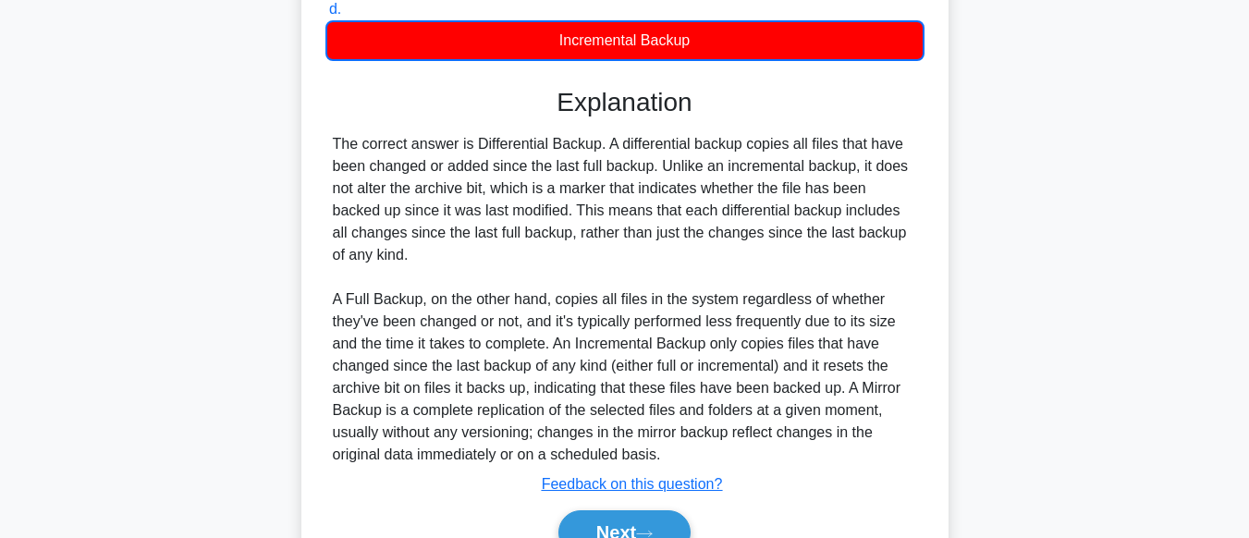
scroll to position [538, 0]
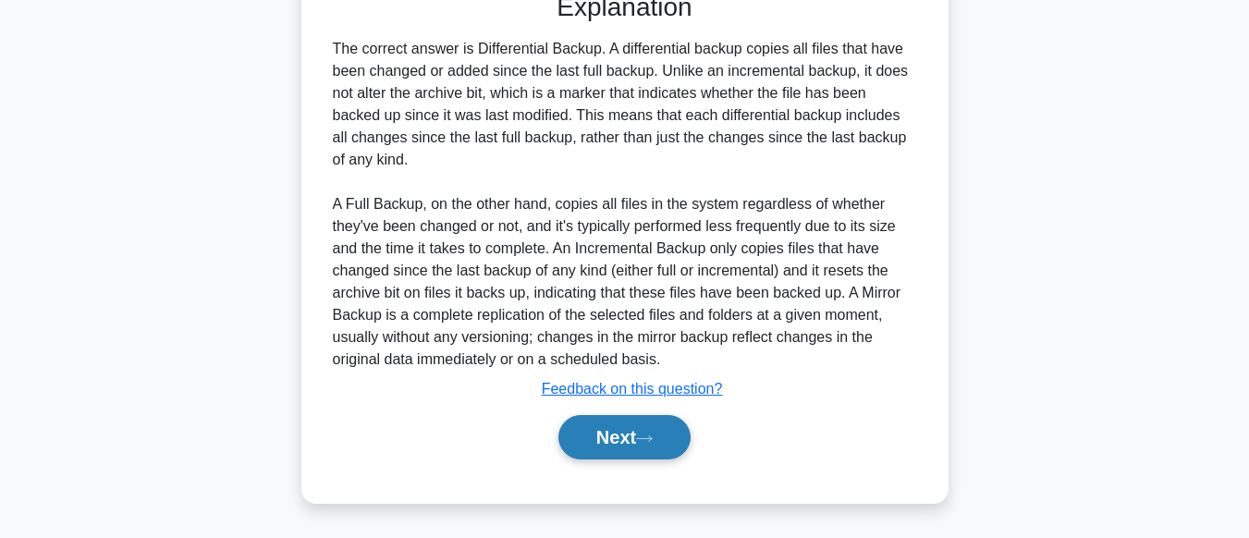
click at [640, 446] on button "Next" at bounding box center [625, 437] width 132 height 44
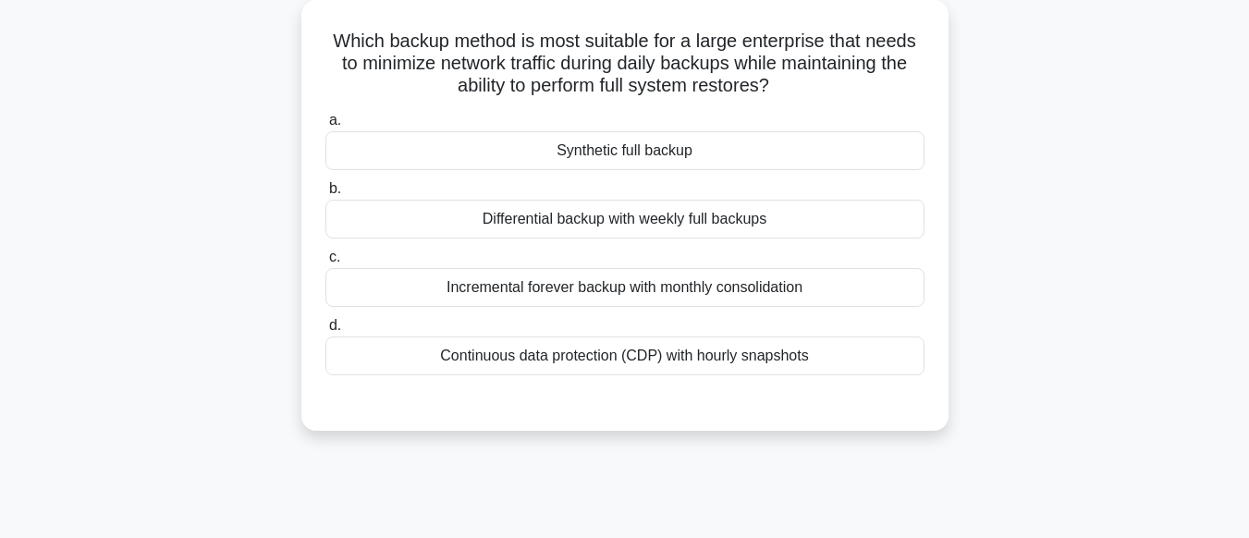
scroll to position [111, 0]
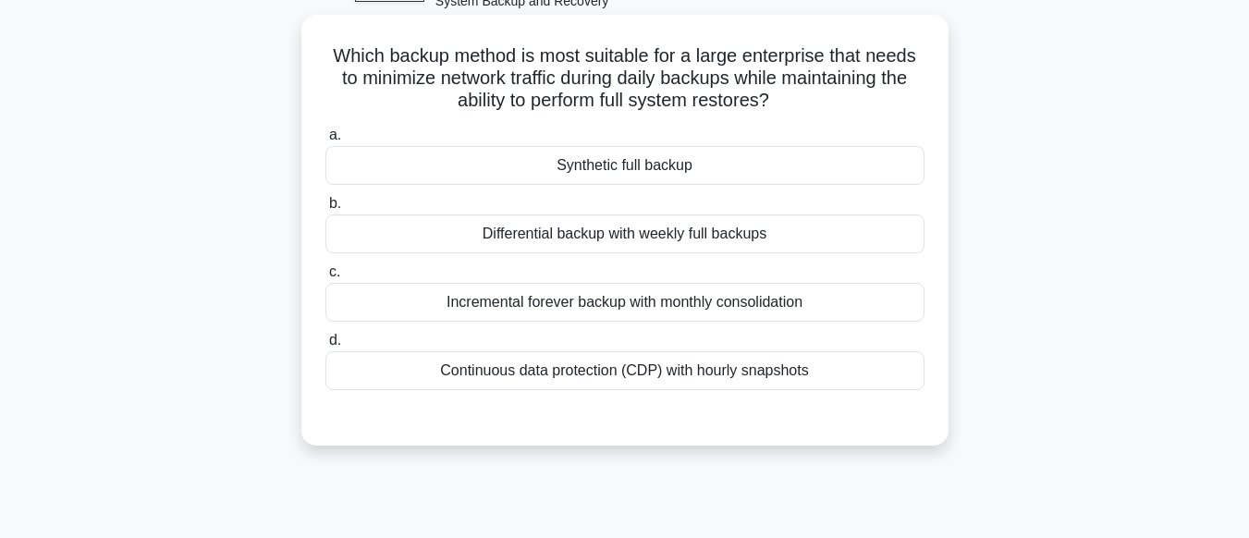
click at [620, 382] on div "Continuous data protection (CDP) with hourly snapshots" at bounding box center [625, 370] width 599 height 39
click at [326, 347] on input "d. Continuous data protection (CDP) with hourly snapshots" at bounding box center [326, 341] width 0 height 12
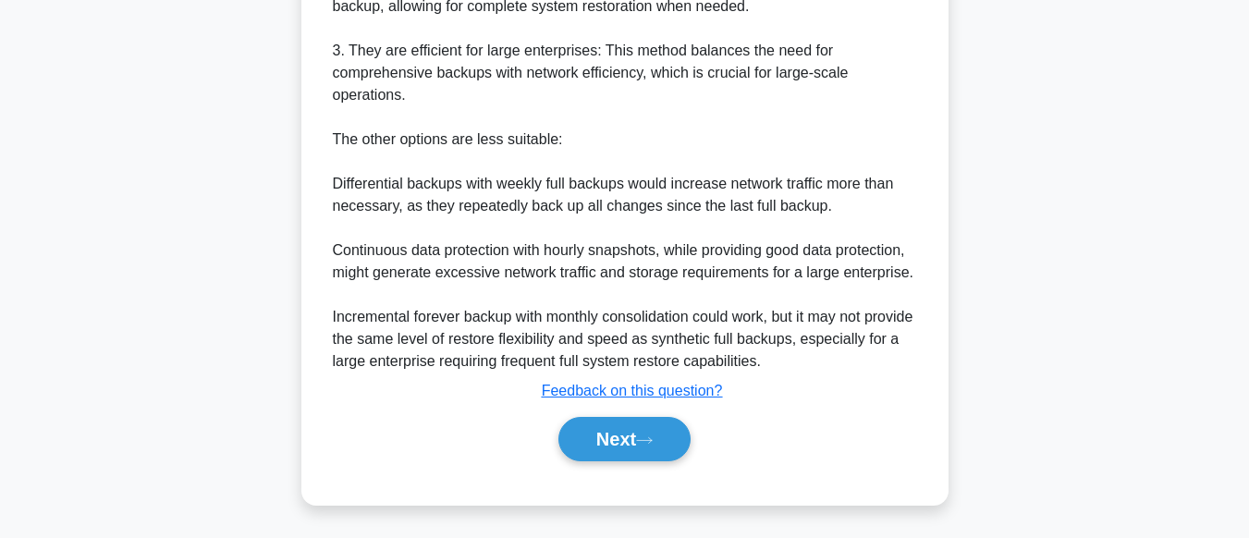
scroll to position [827, 0]
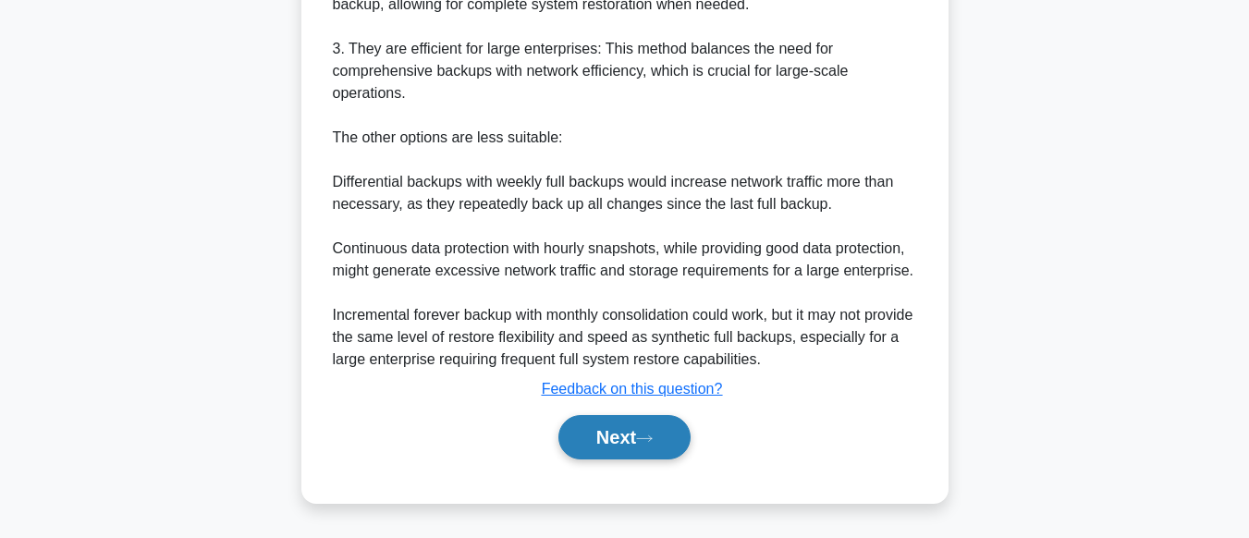
click at [642, 439] on button "Next" at bounding box center [625, 437] width 132 height 44
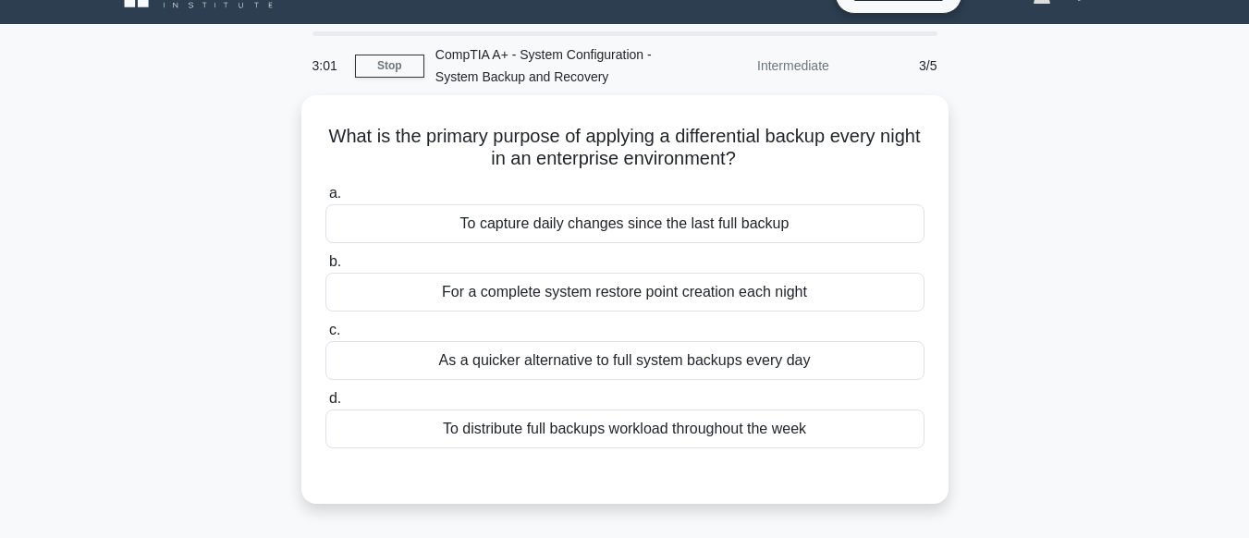
scroll to position [32, 0]
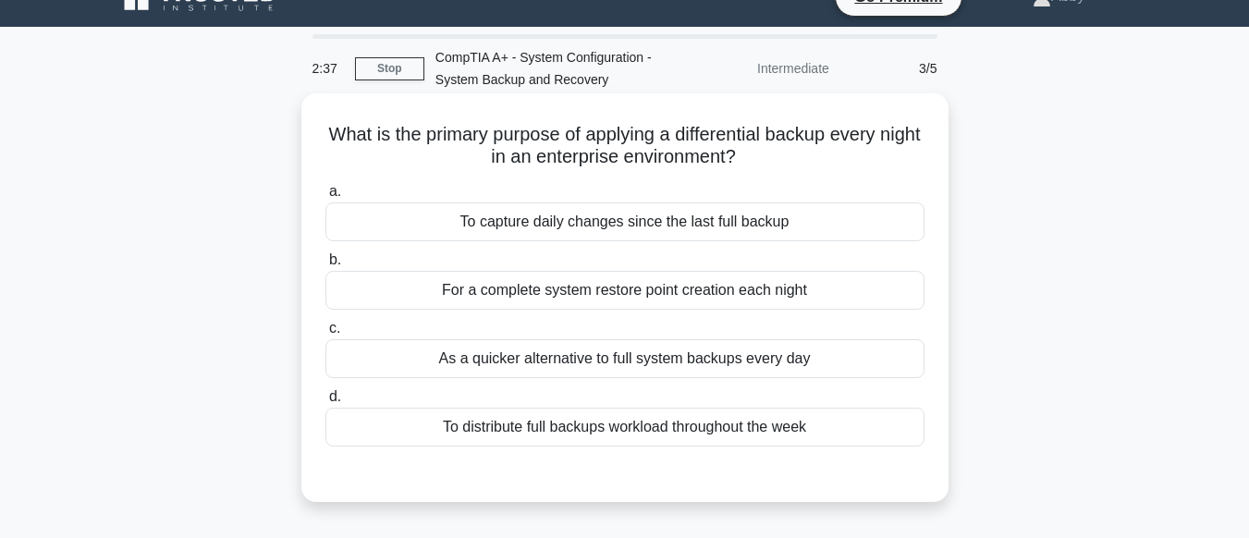
click at [621, 365] on div "As a quicker alternative to full system backups every day" at bounding box center [625, 358] width 599 height 39
click at [326, 335] on input "c. As a quicker alternative to full system backups every day" at bounding box center [326, 329] width 0 height 12
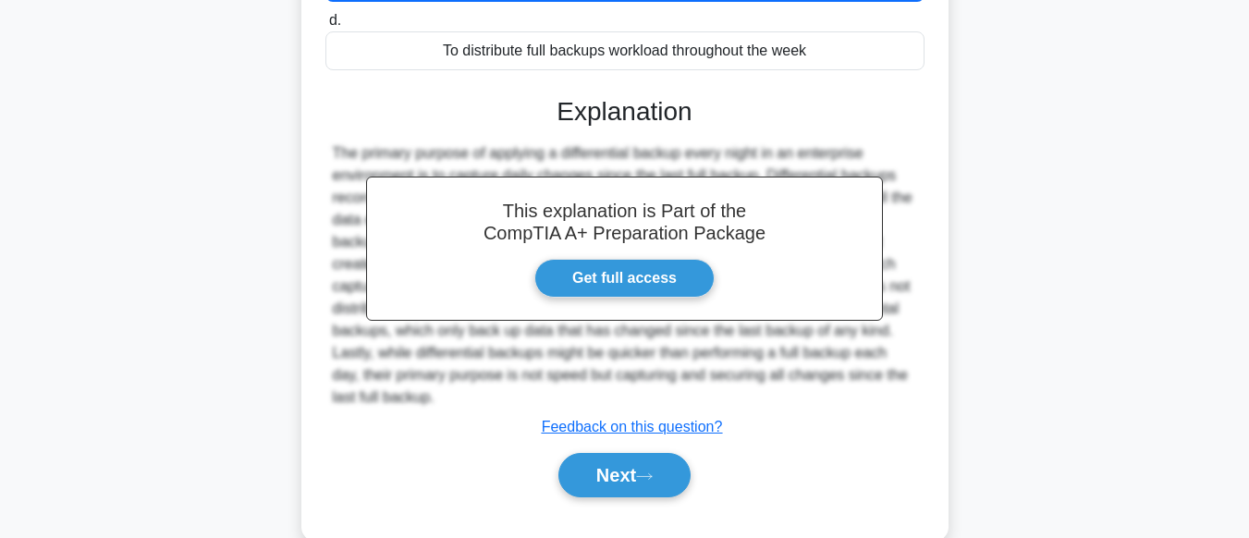
scroll to position [461, 0]
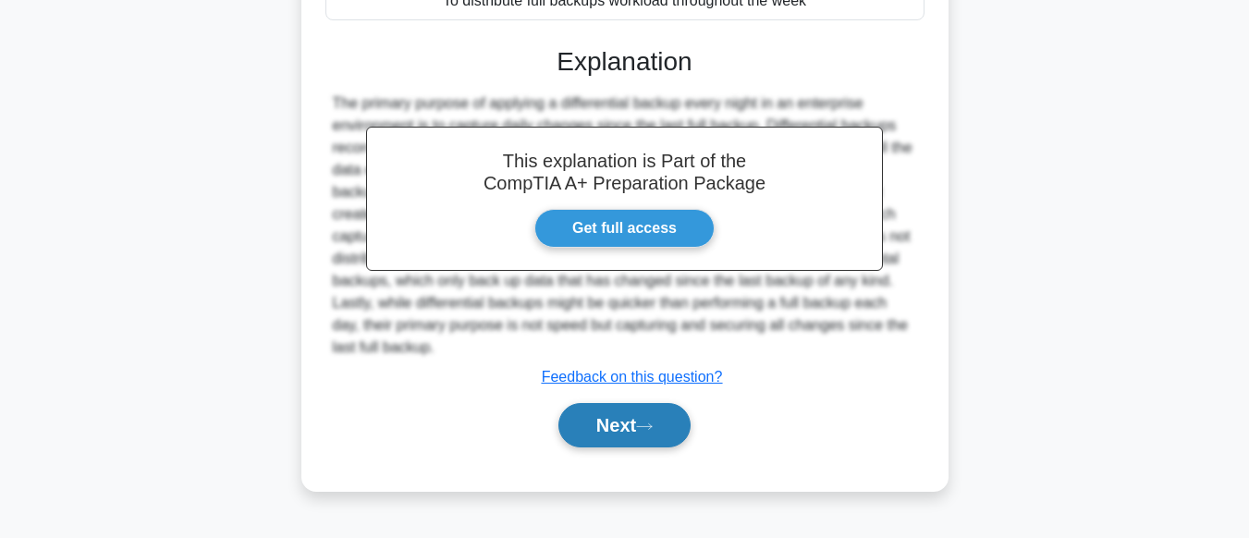
click at [643, 429] on button "Next" at bounding box center [625, 425] width 132 height 44
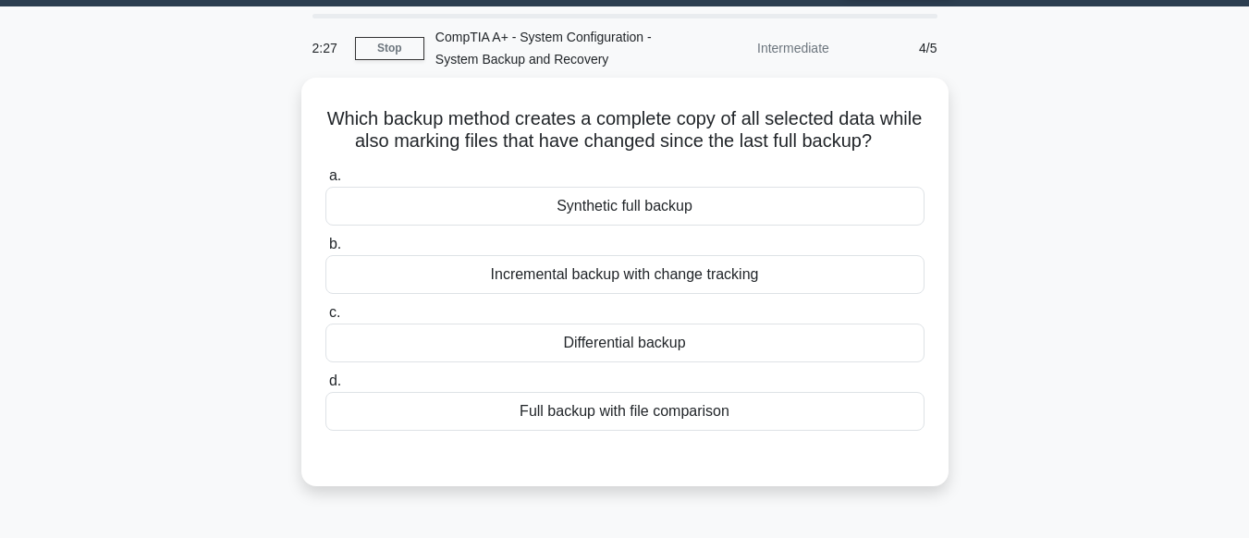
scroll to position [51, 0]
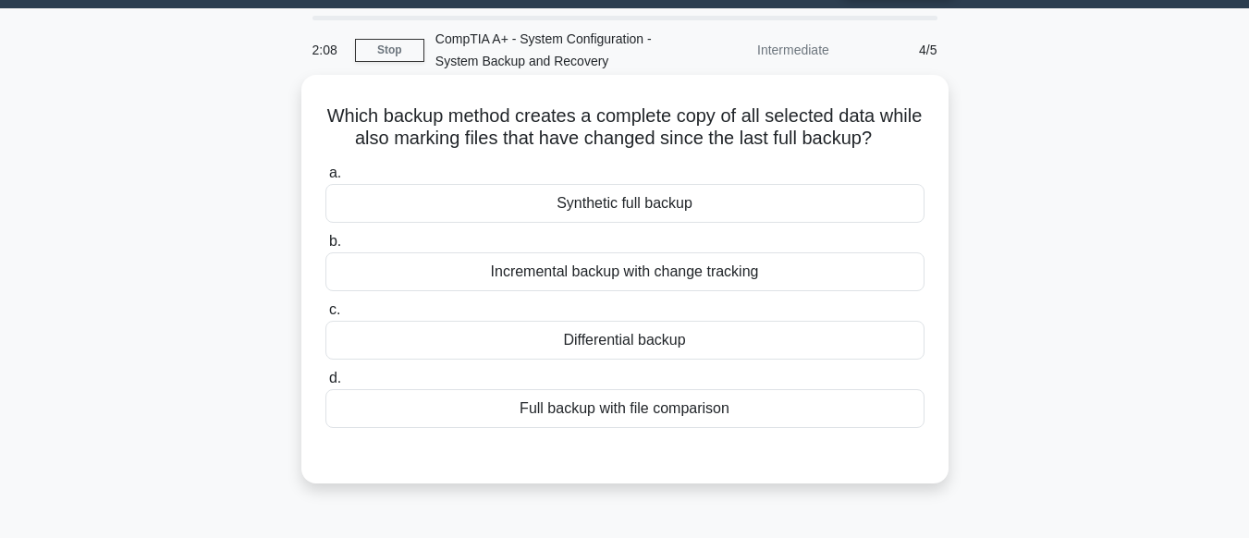
click at [626, 351] on div "Differential backup" at bounding box center [625, 340] width 599 height 39
click at [326, 316] on input "c. Differential backup" at bounding box center [326, 310] width 0 height 12
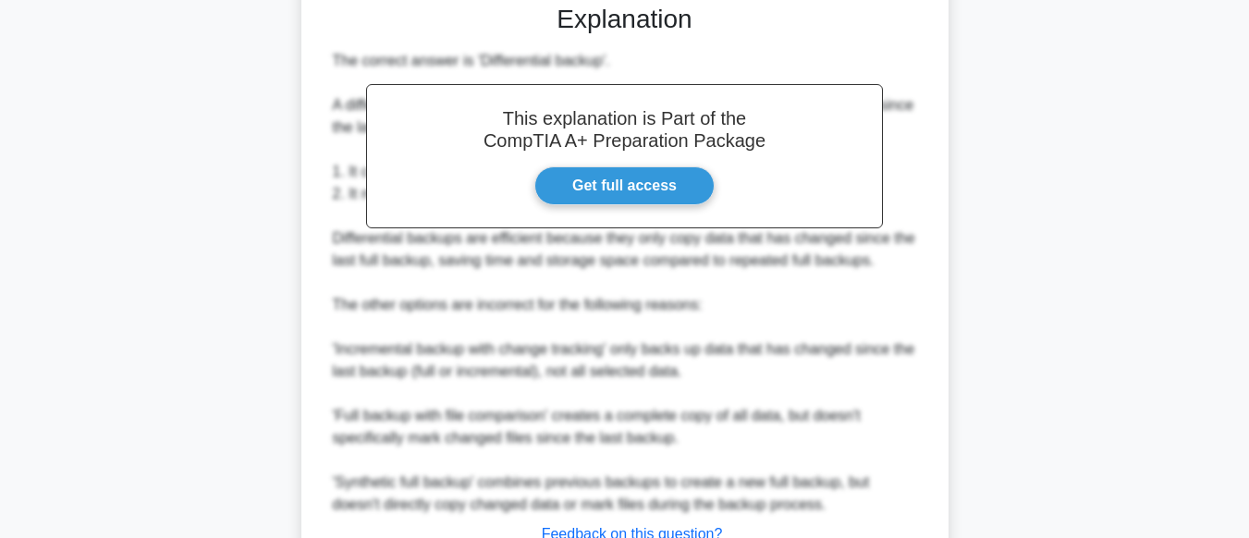
scroll to position [647, 0]
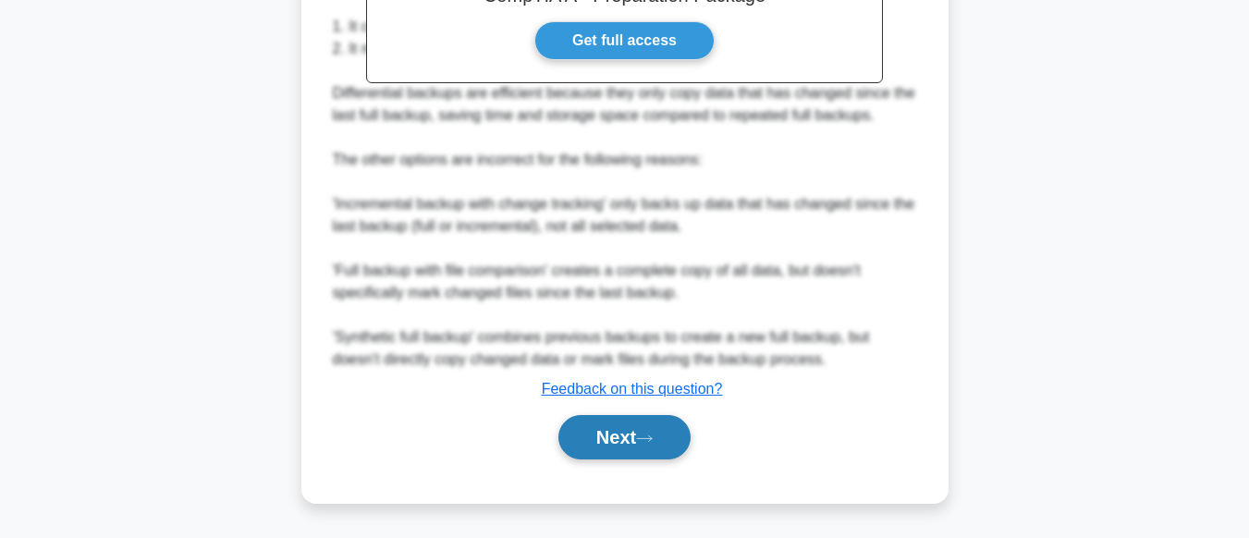
click at [642, 442] on button "Next" at bounding box center [625, 437] width 132 height 44
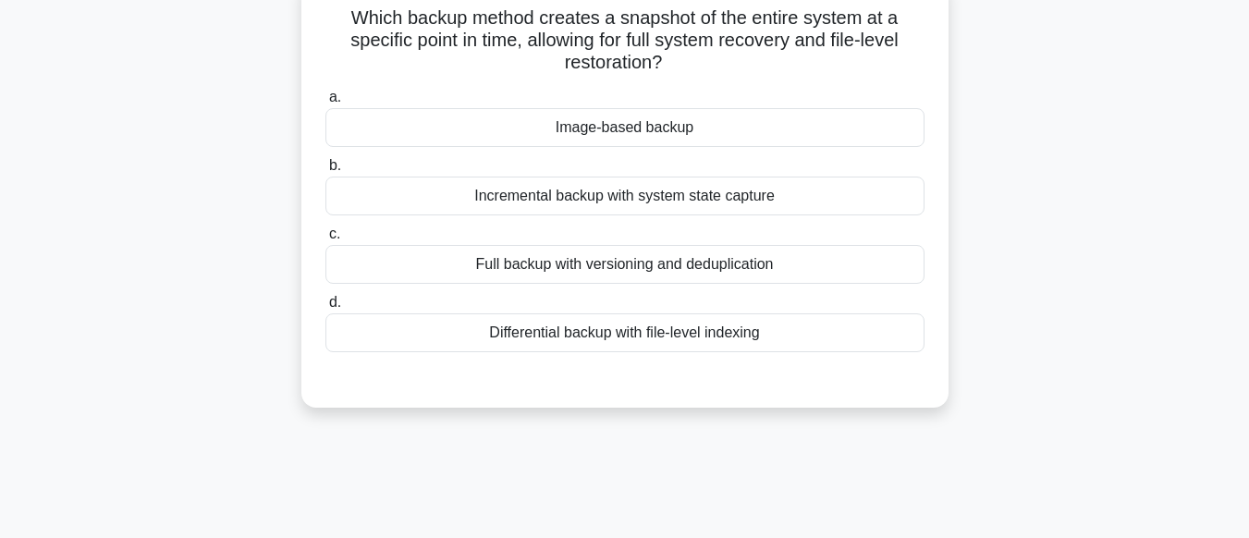
scroll to position [125, 0]
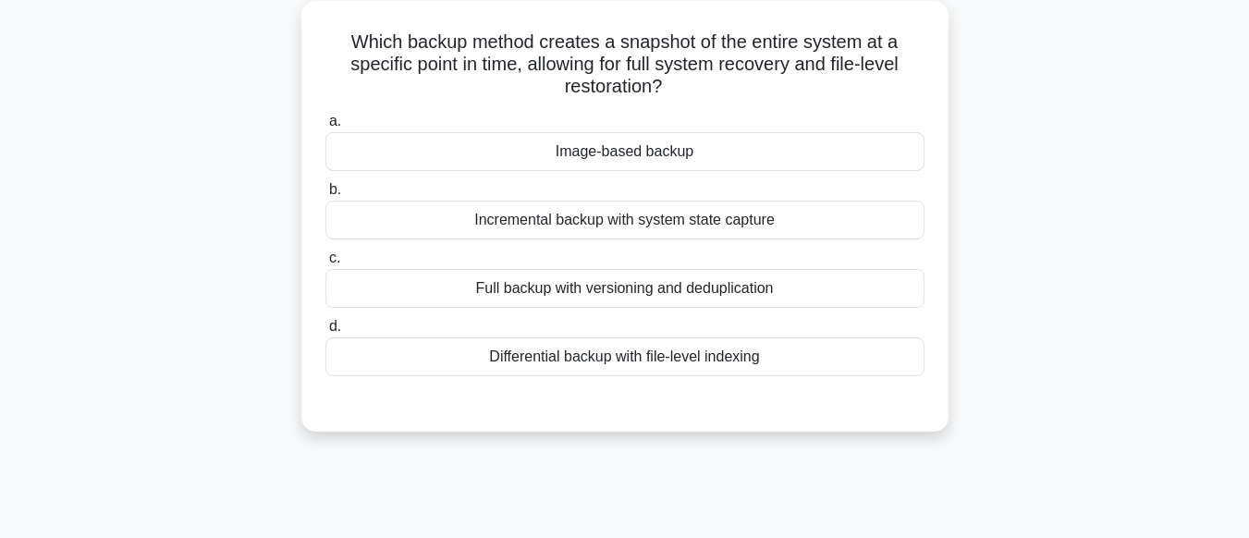
click at [620, 231] on div "Incremental backup with system state capture" at bounding box center [625, 220] width 599 height 39
click at [326, 196] on input "b. Incremental backup with system state capture" at bounding box center [326, 190] width 0 height 12
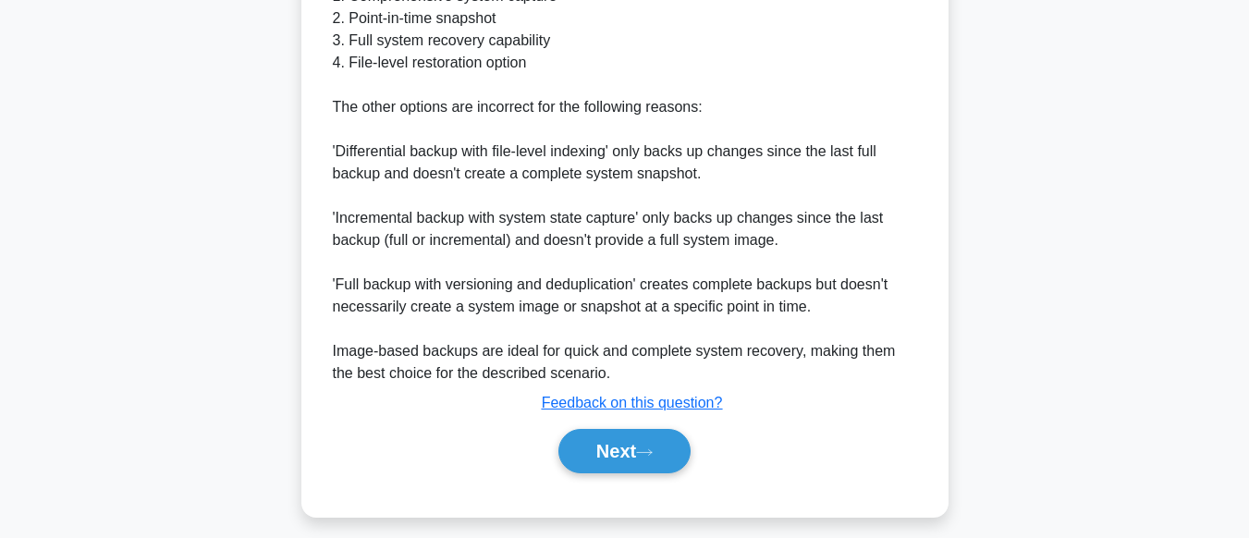
scroll to position [782, 0]
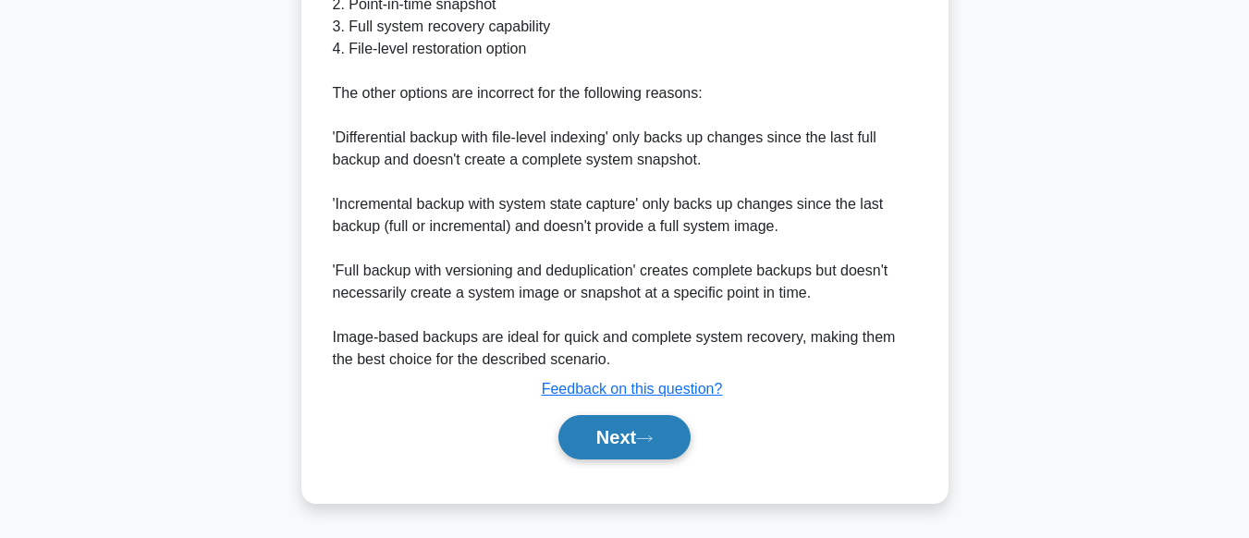
click at [653, 435] on icon at bounding box center [644, 439] width 17 height 10
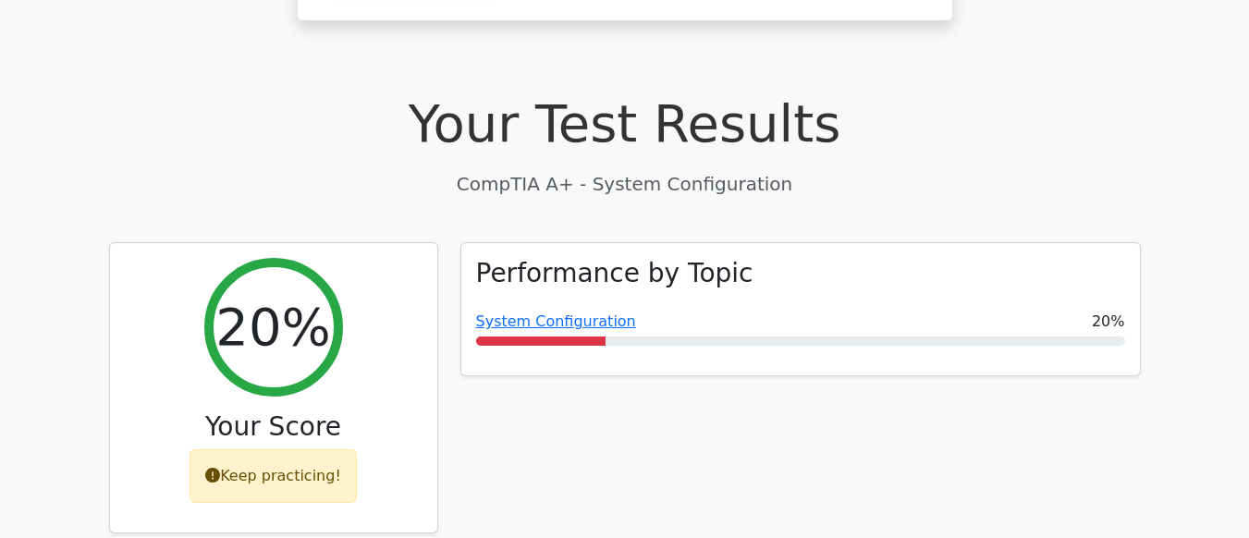
scroll to position [471, 0]
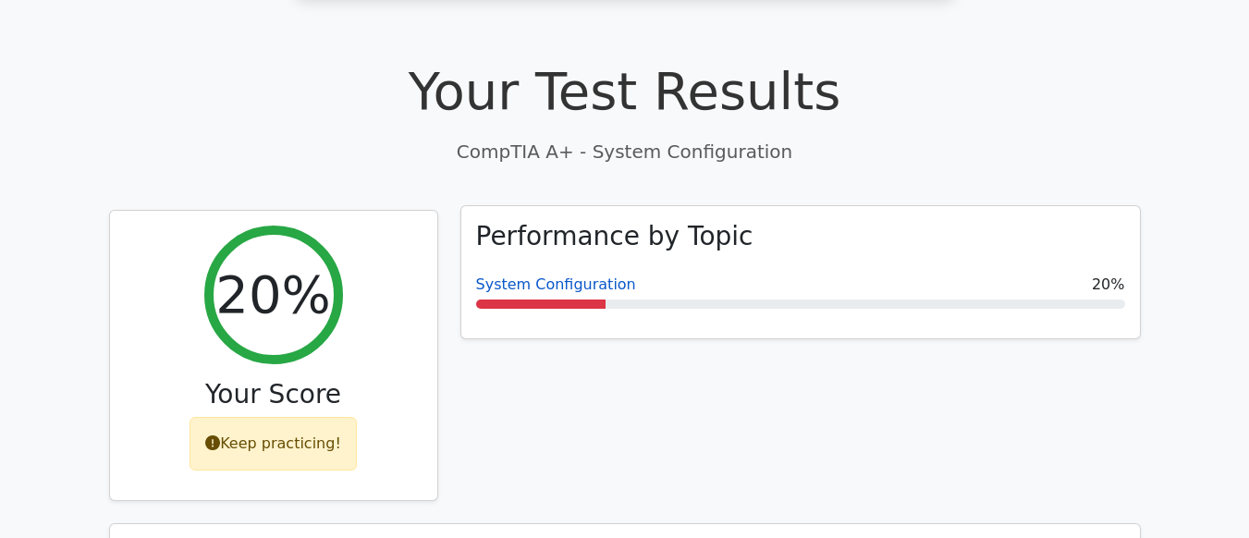
click at [566, 276] on link "System Configuration" at bounding box center [556, 285] width 160 height 18
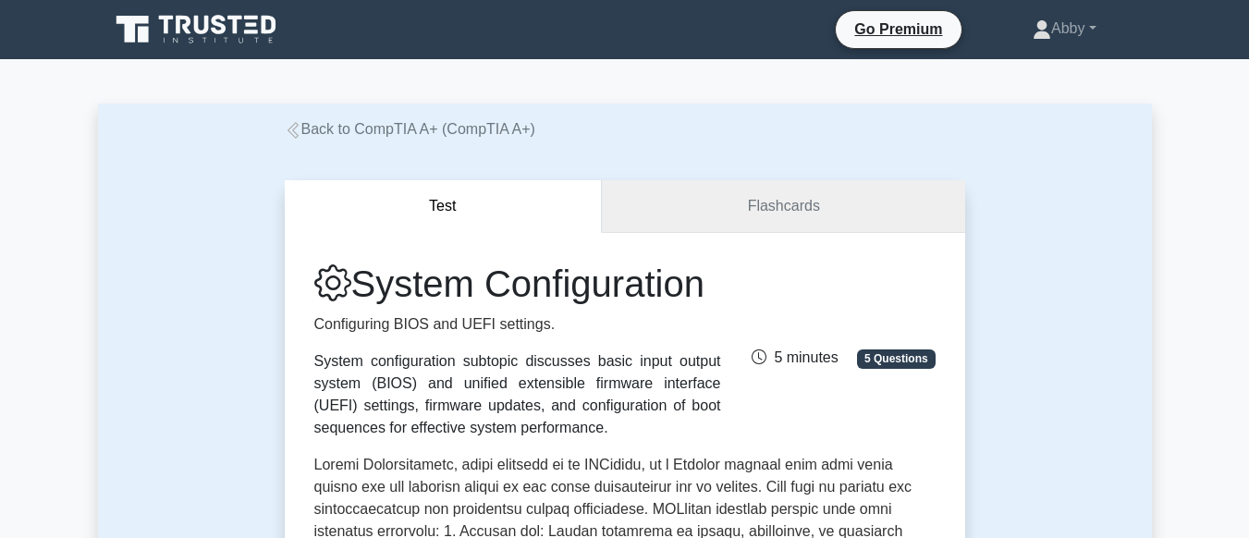
click at [741, 209] on link "Flashcards" at bounding box center [783, 206] width 363 height 53
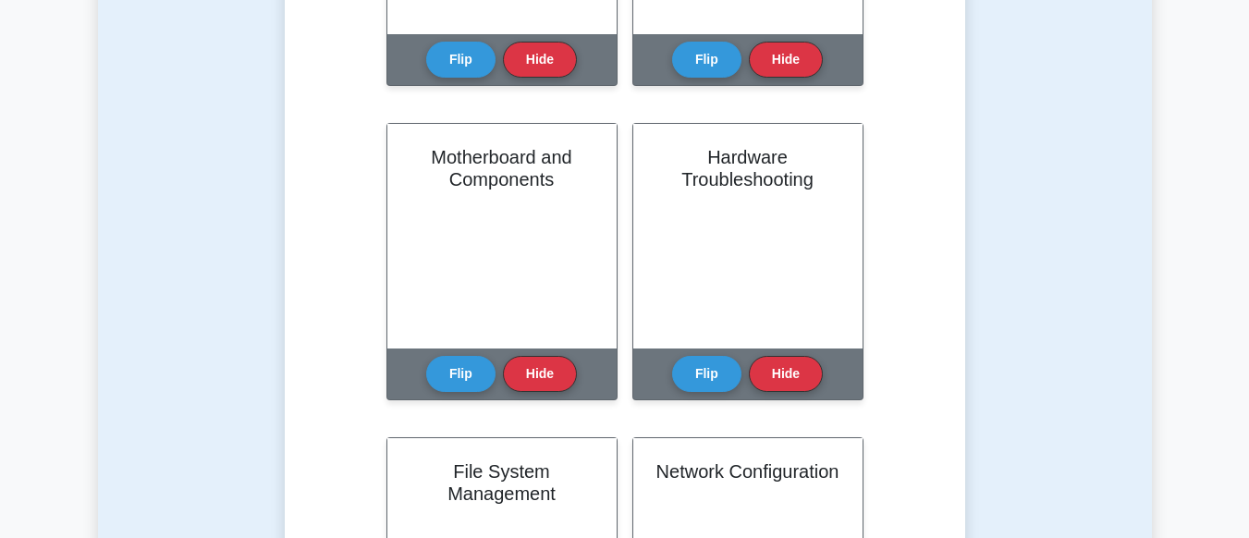
scroll to position [971, 0]
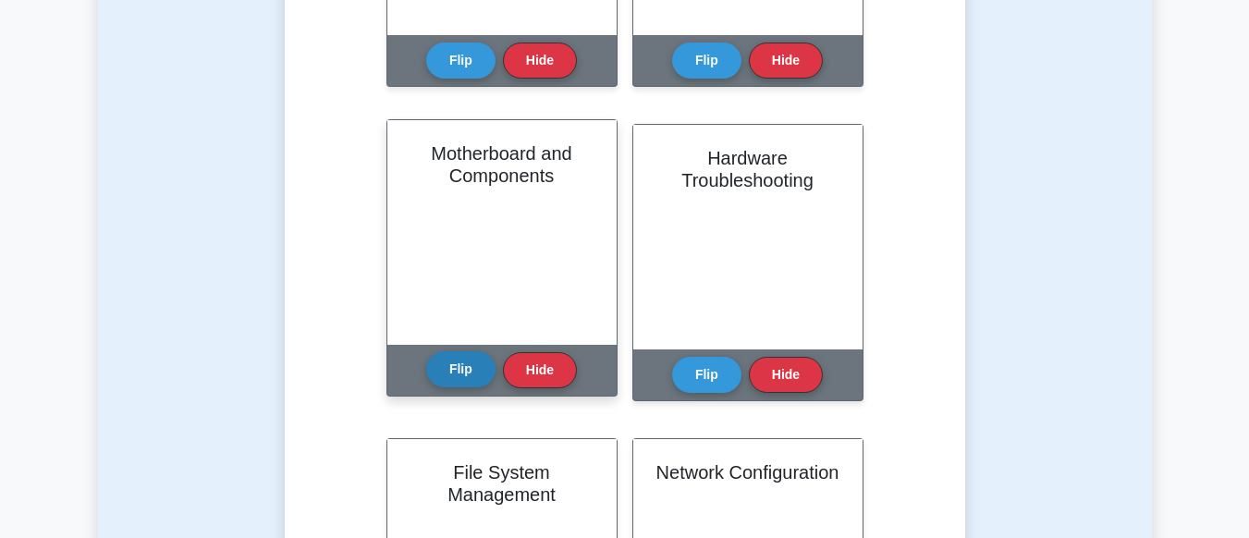
click at [465, 371] on button "Flip" at bounding box center [460, 369] width 69 height 36
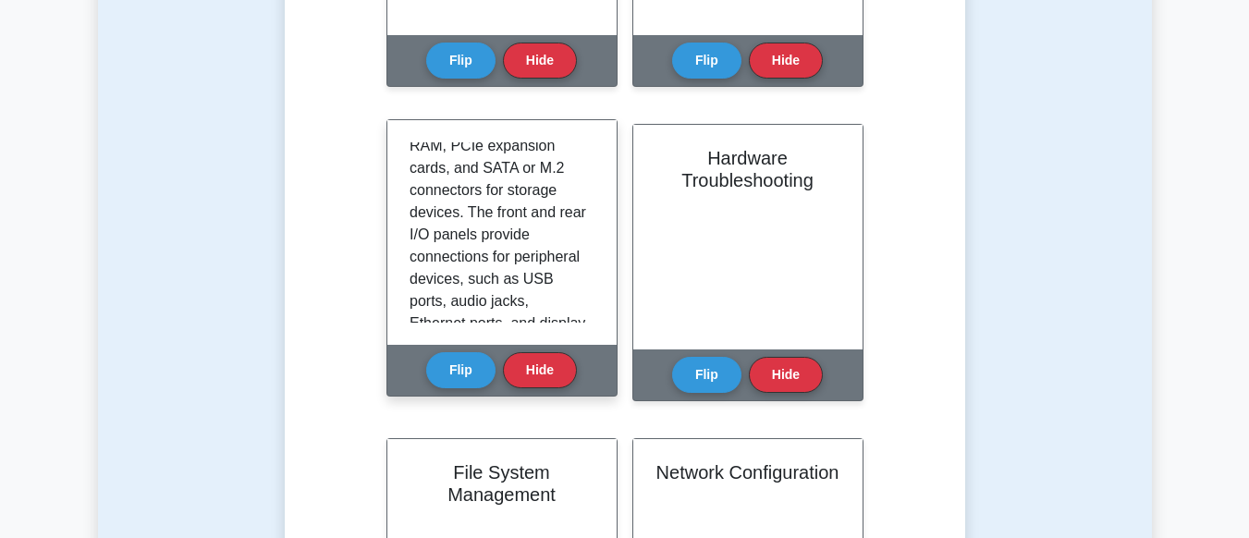
scroll to position [633, 0]
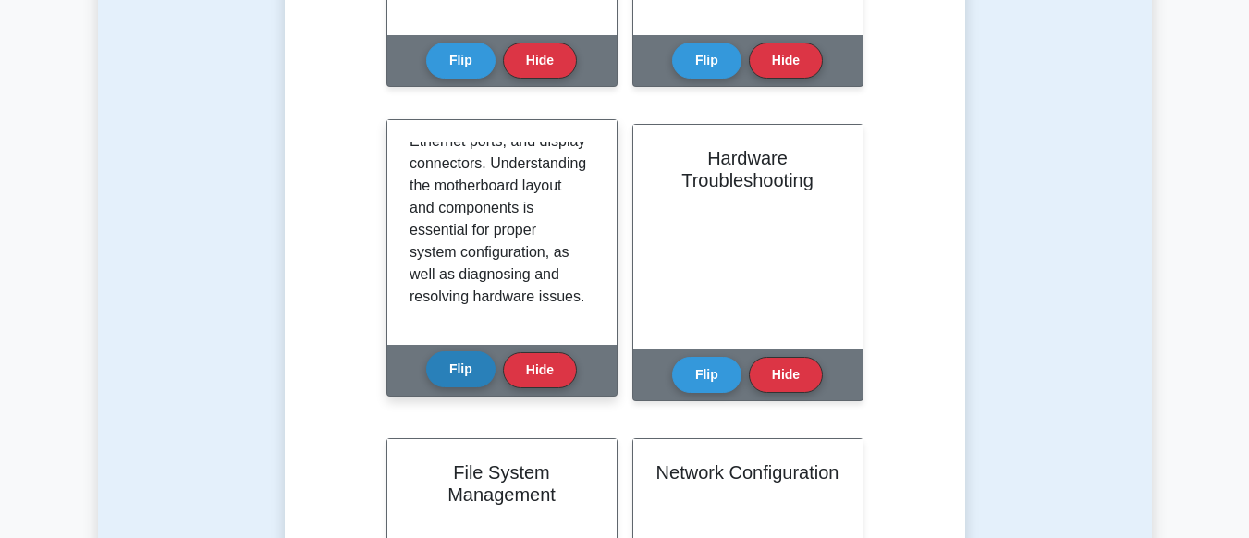
click at [465, 360] on button "Flip" at bounding box center [460, 369] width 69 height 36
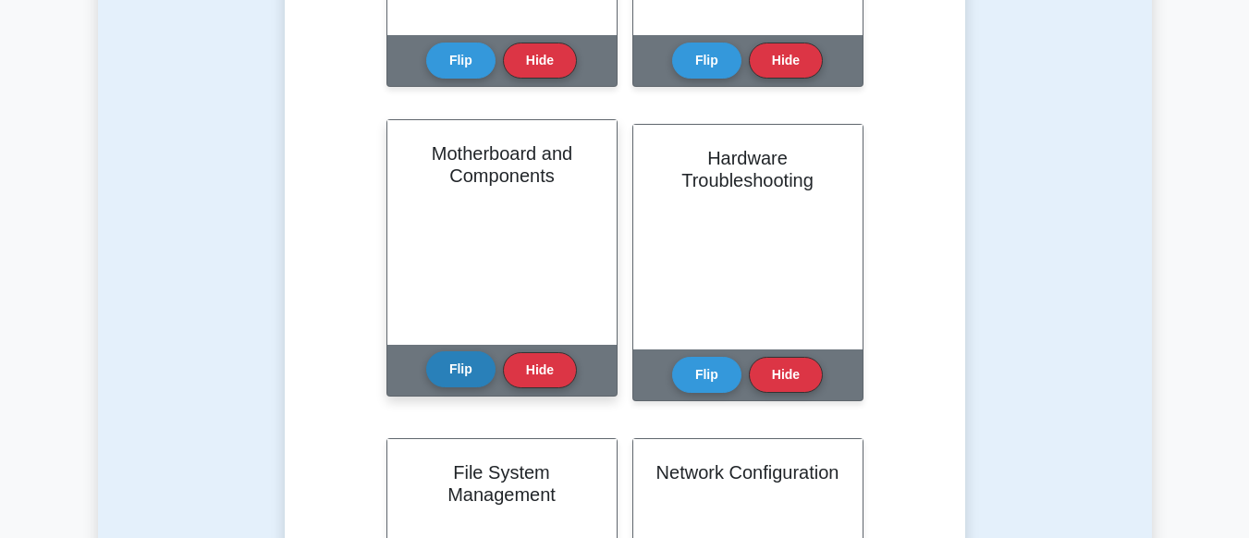
click at [465, 360] on button "Flip" at bounding box center [460, 369] width 69 height 36
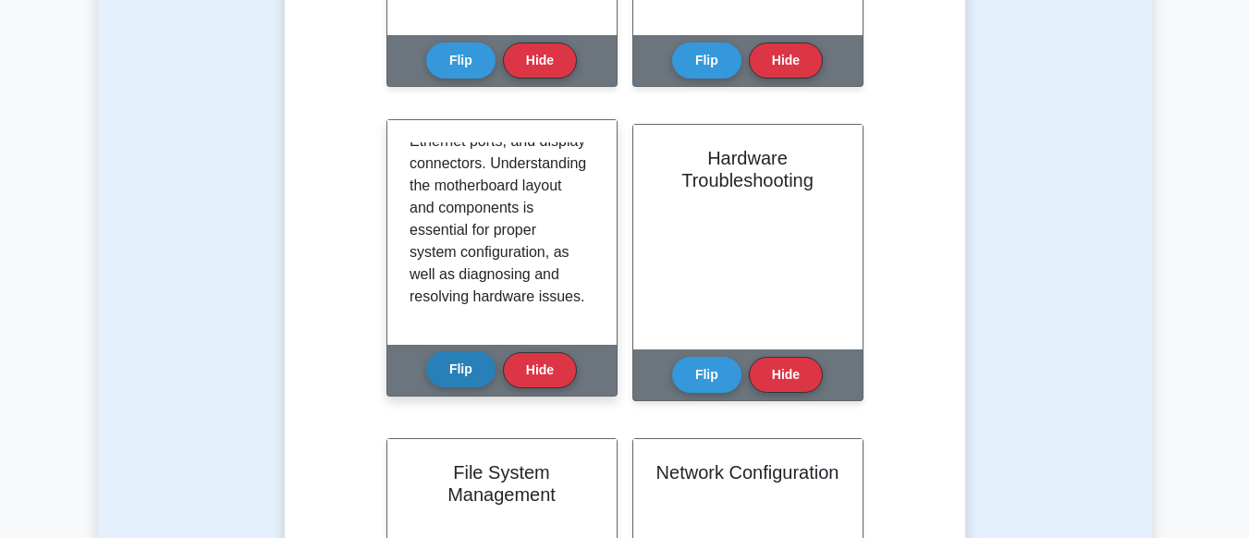
click at [465, 360] on button "Flip" at bounding box center [460, 369] width 69 height 36
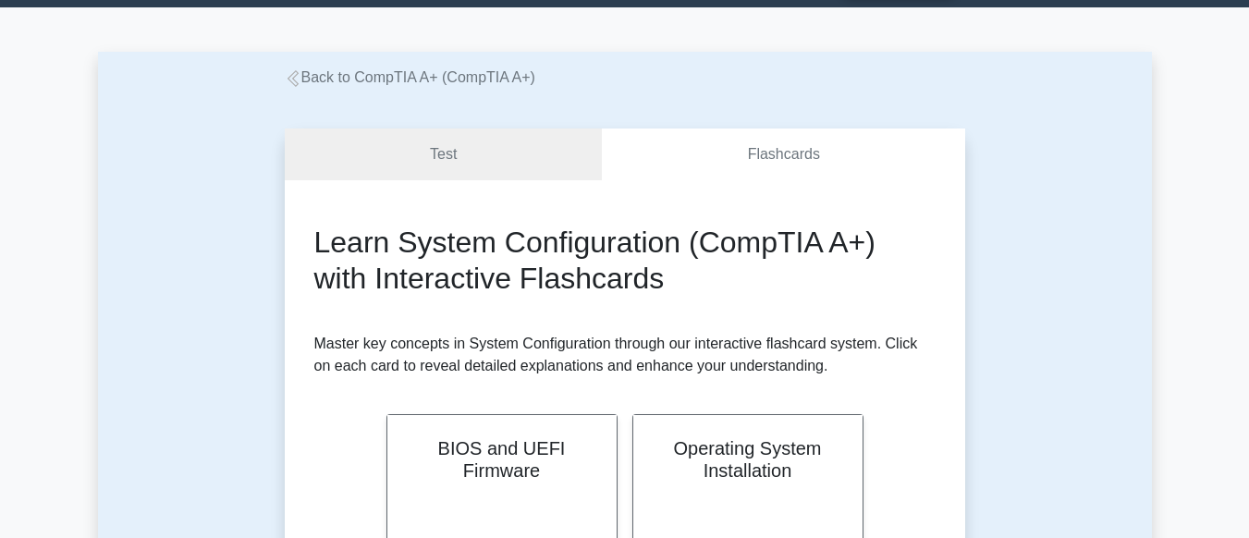
scroll to position [53, 0]
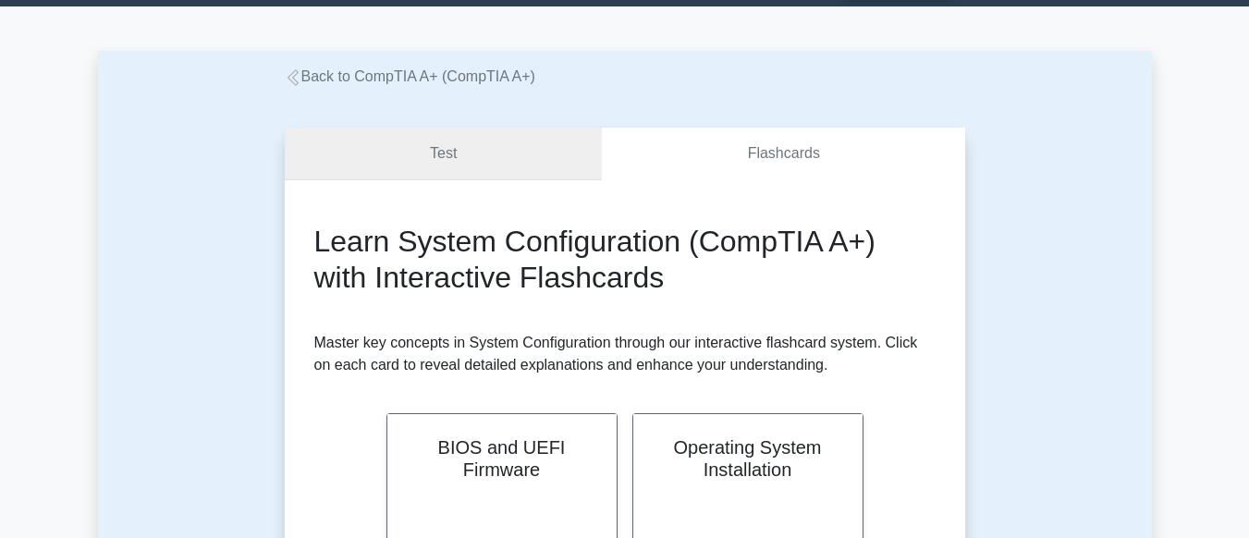
click at [479, 162] on link "Test" at bounding box center [444, 154] width 318 height 53
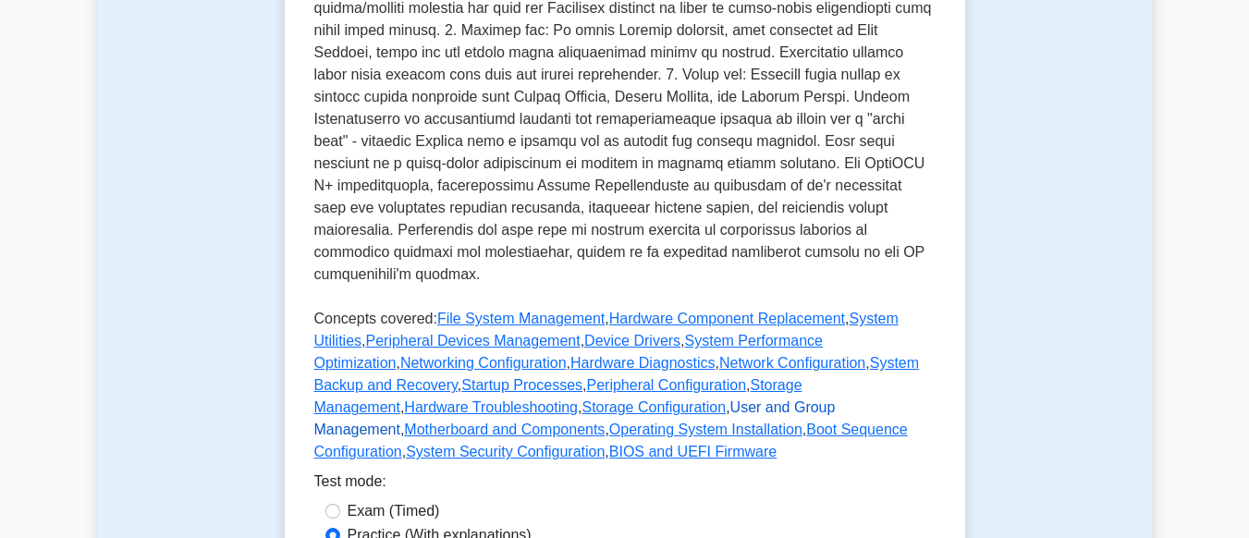
click at [647, 400] on link "User and Group Management" at bounding box center [575, 419] width 522 height 38
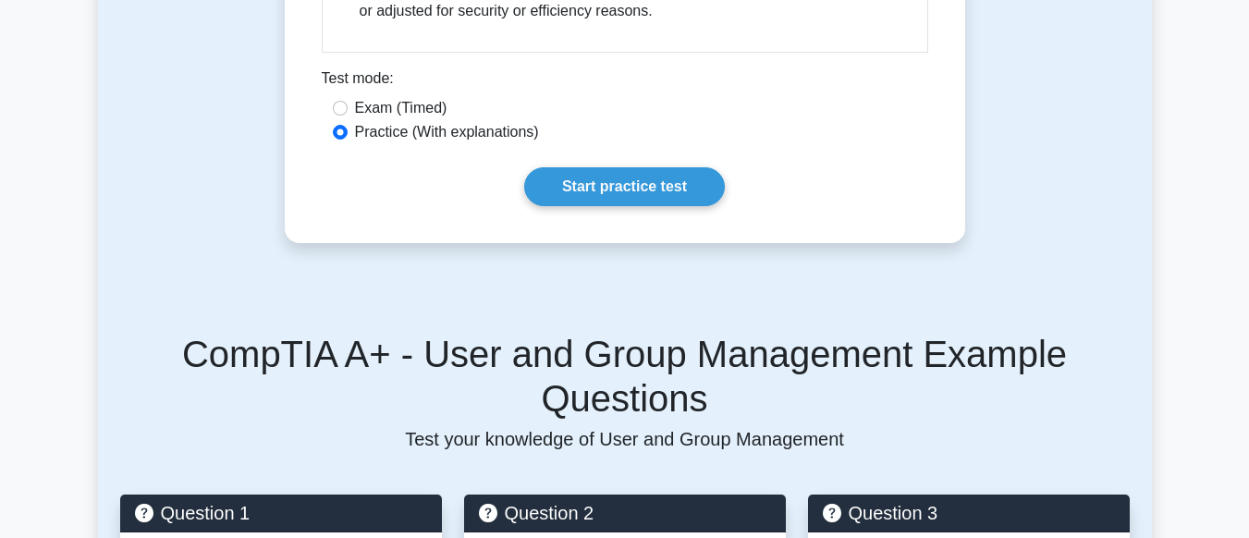
scroll to position [1359, 0]
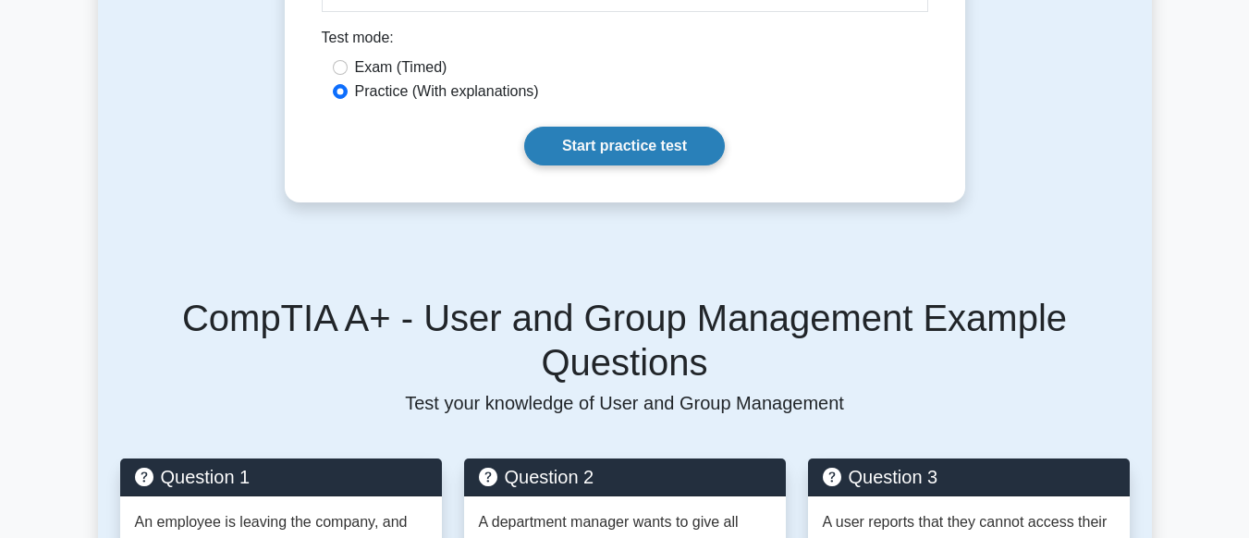
click at [603, 143] on link "Start practice test" at bounding box center [624, 146] width 201 height 39
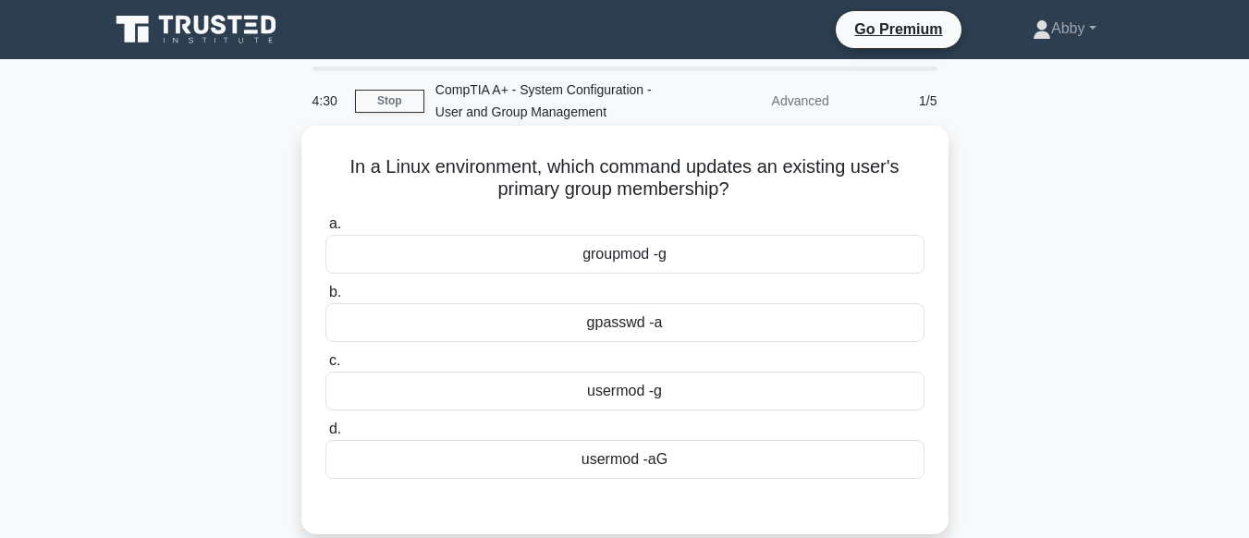
click at [628, 264] on div "groupmod -g" at bounding box center [625, 254] width 599 height 39
click at [326, 230] on input "a. groupmod -g" at bounding box center [326, 224] width 0 height 12
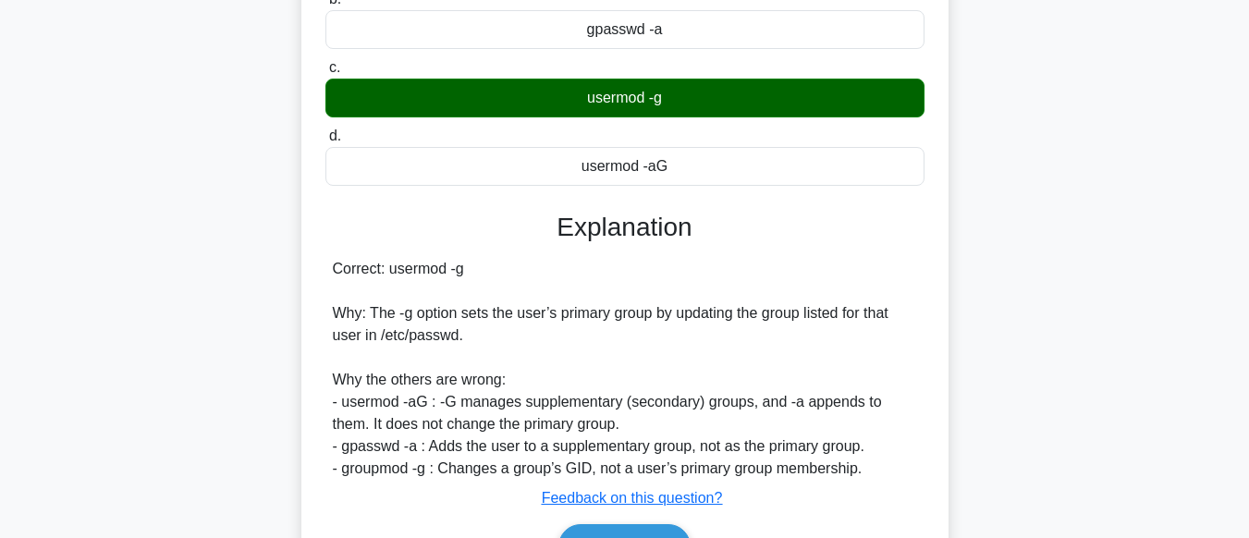
scroll to position [461, 0]
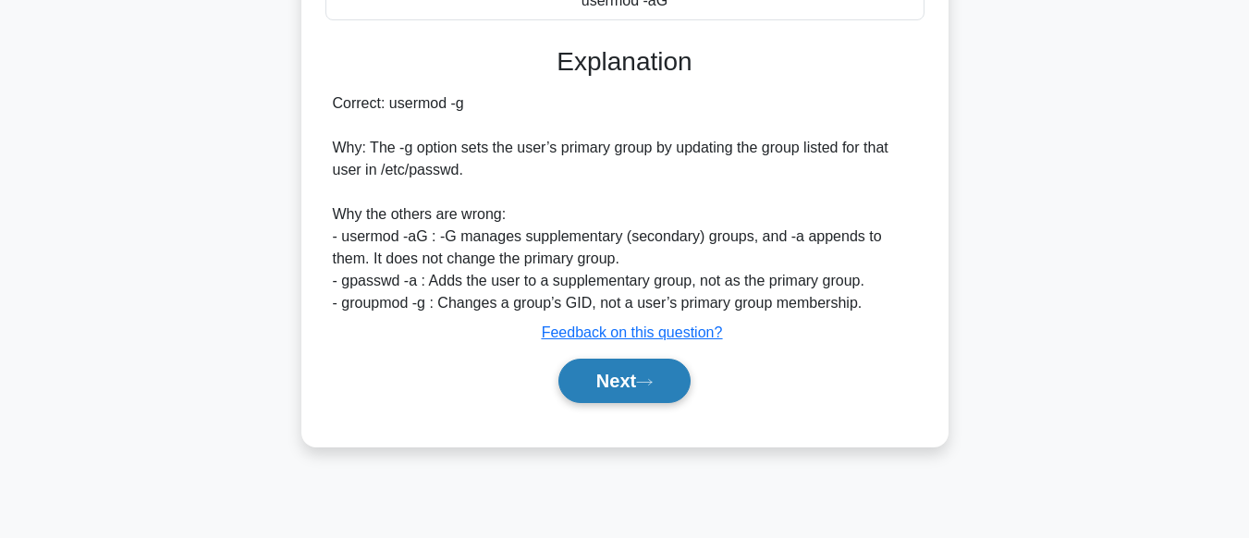
click at [633, 379] on button "Next" at bounding box center [625, 381] width 132 height 44
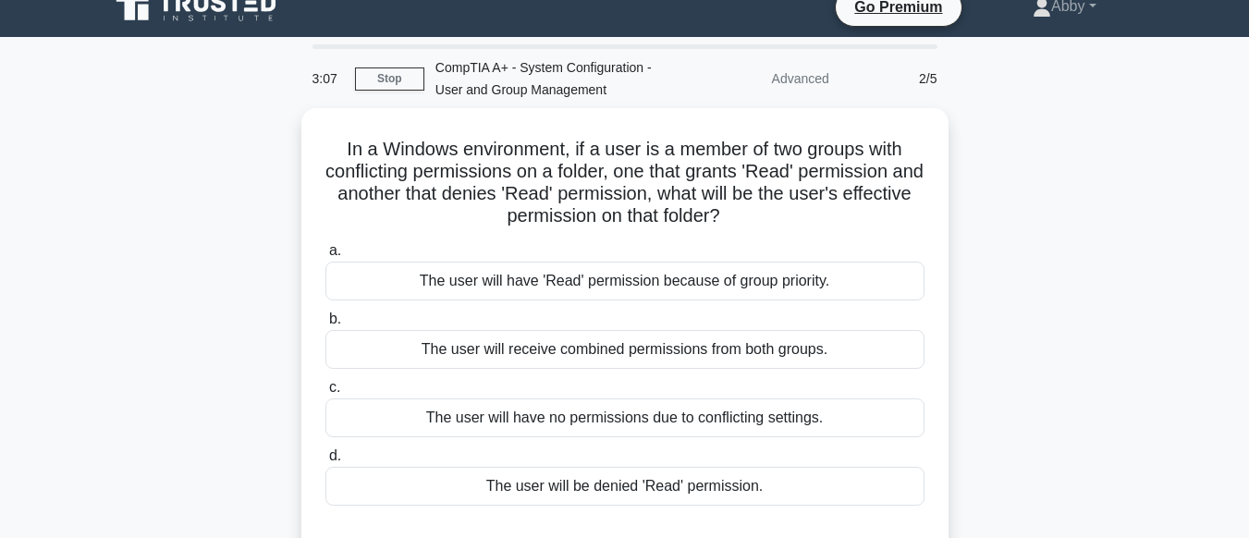
scroll to position [18, 0]
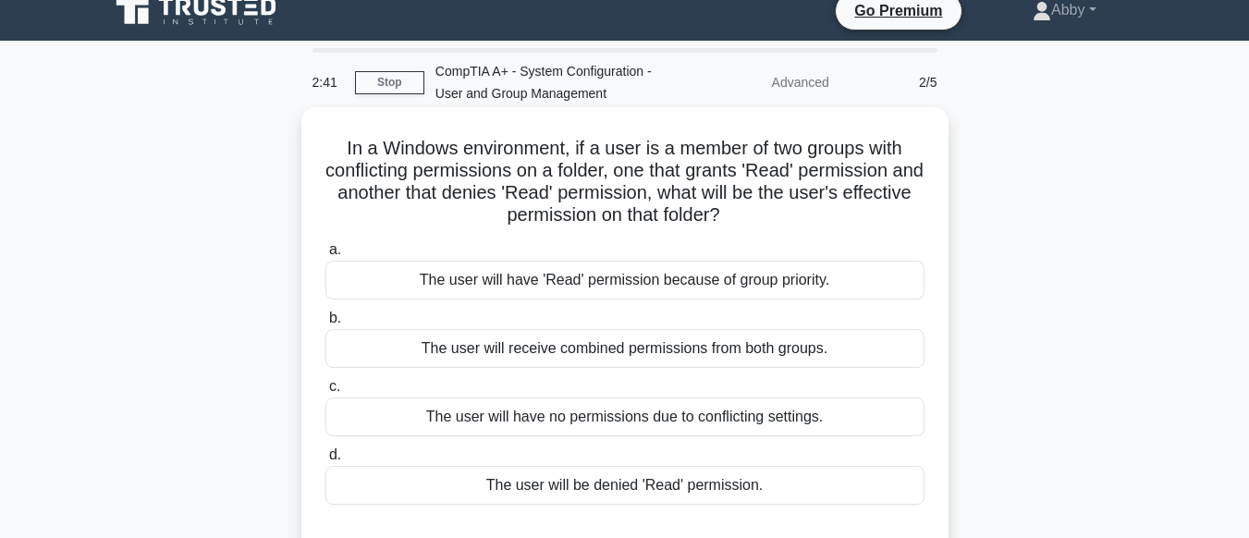
click at [639, 360] on div "The user will receive combined permissions from both groups." at bounding box center [625, 348] width 599 height 39
click at [326, 325] on input "b. The user will receive combined permissions from both groups." at bounding box center [326, 319] width 0 height 12
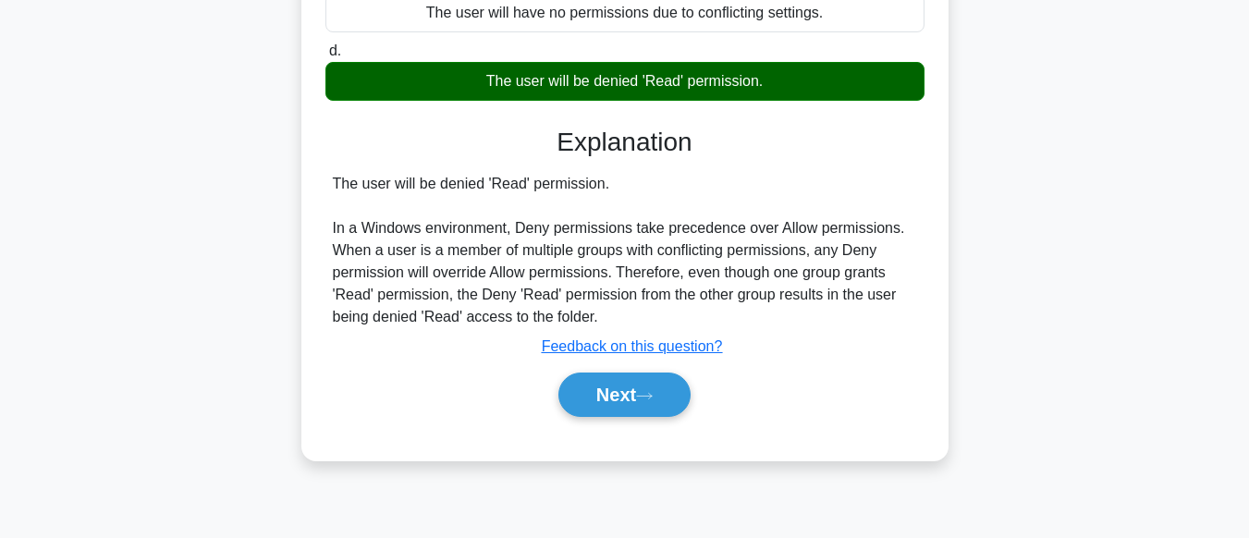
scroll to position [461, 0]
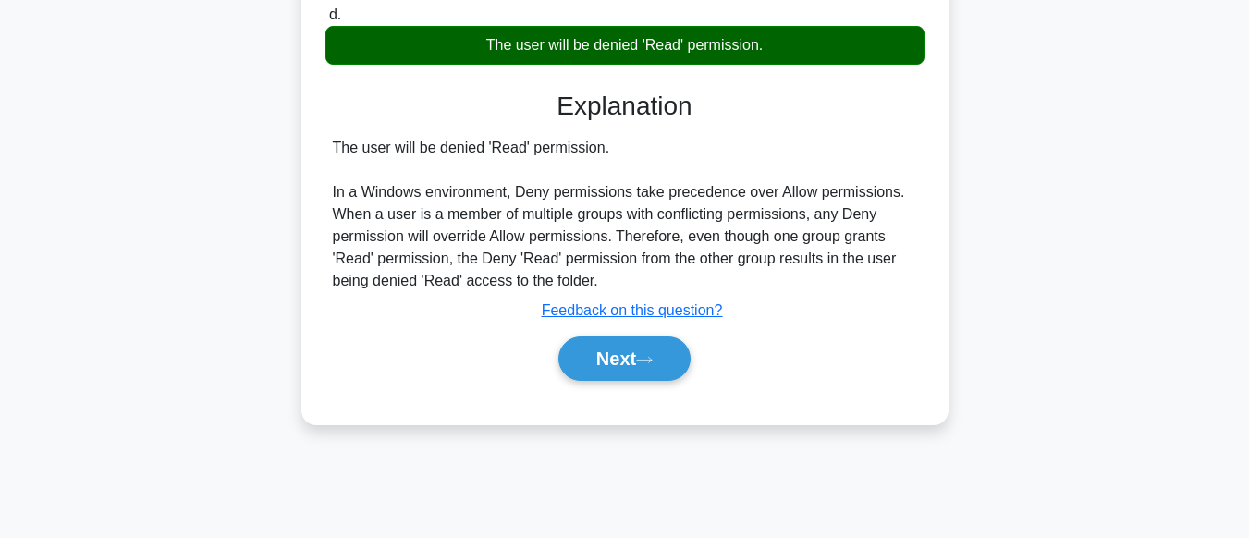
click at [639, 360] on button "Next" at bounding box center [625, 359] width 132 height 44
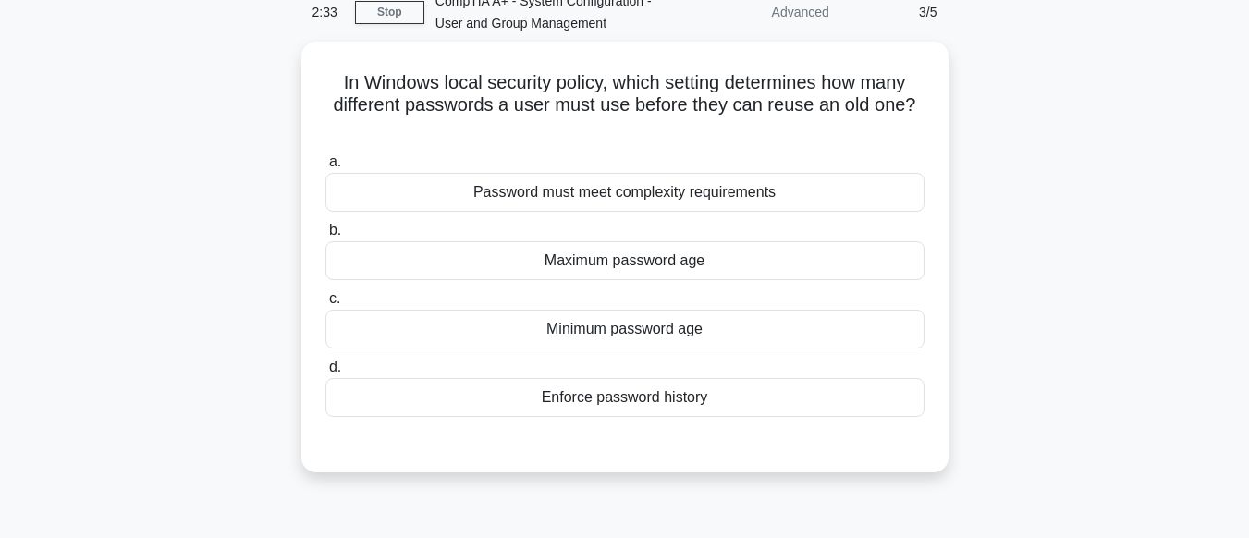
scroll to position [0, 0]
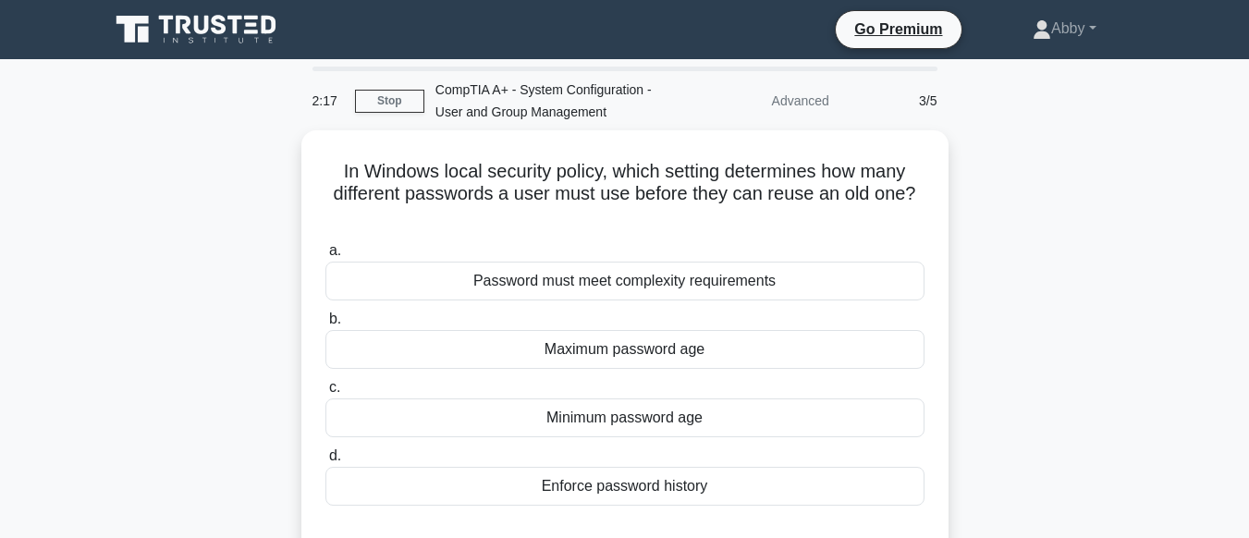
click at [639, 360] on div "Maximum password age" at bounding box center [625, 349] width 599 height 39
click at [326, 326] on input "b. Maximum password age" at bounding box center [326, 320] width 0 height 12
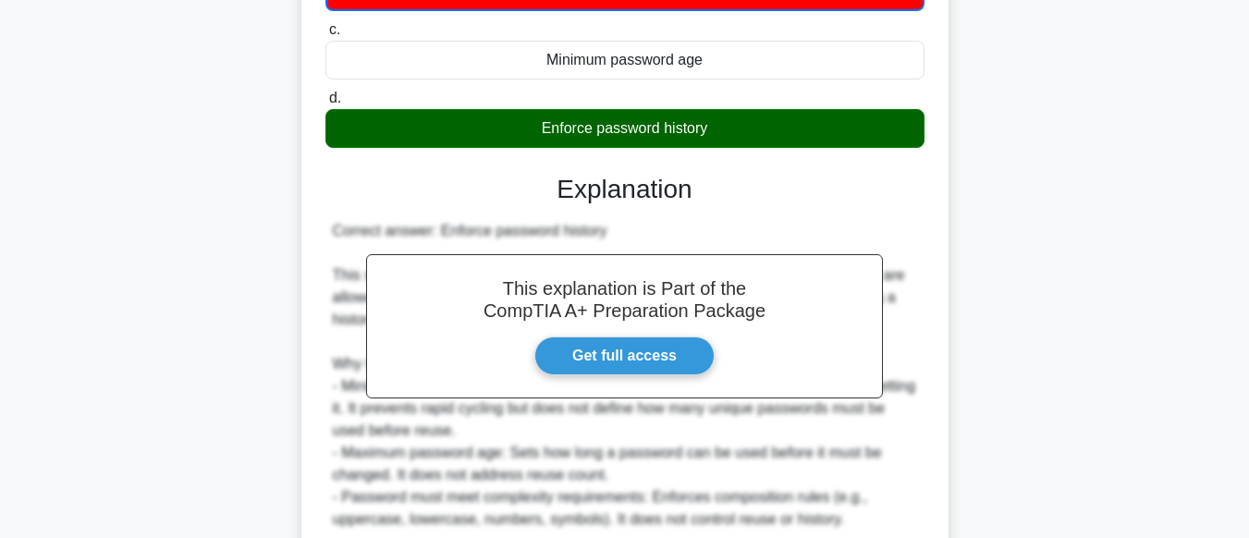
scroll to position [516, 0]
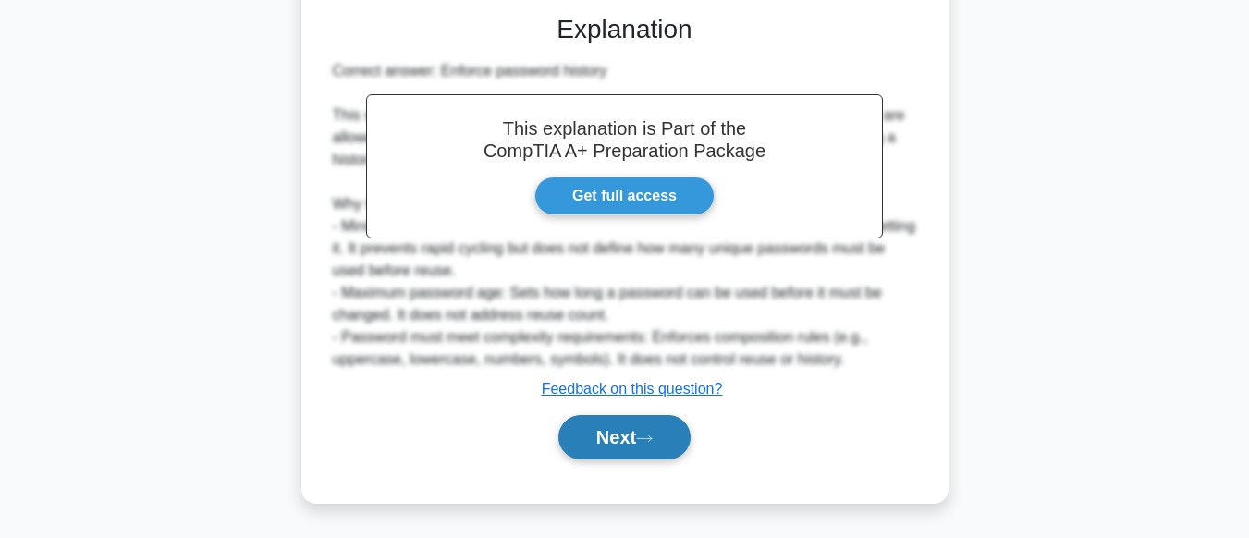
click at [642, 442] on button "Next" at bounding box center [625, 437] width 132 height 44
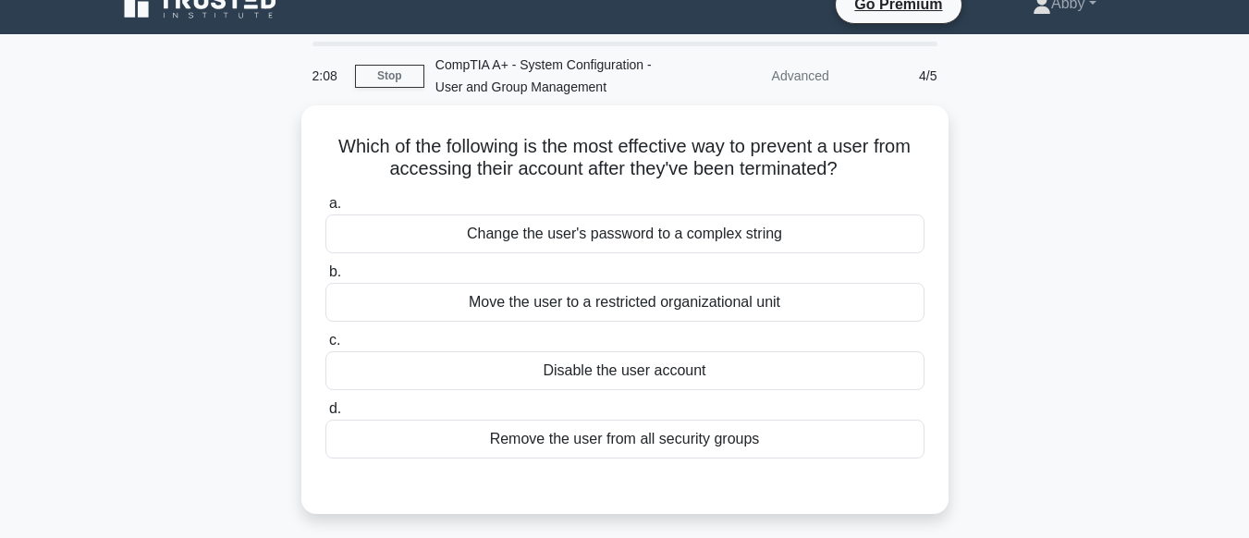
scroll to position [0, 0]
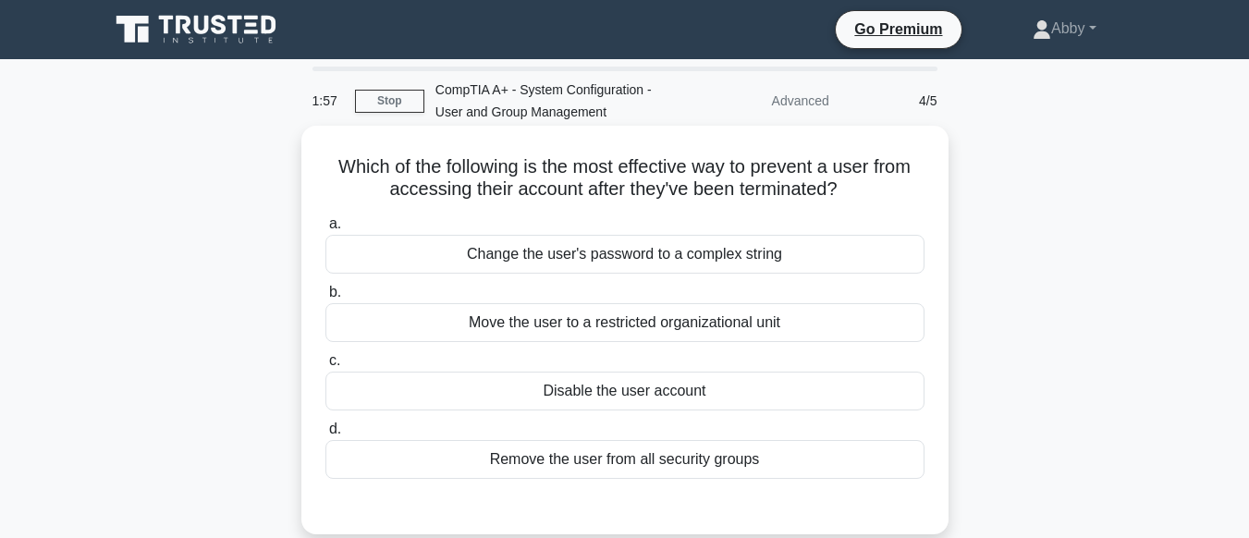
click at [639, 398] on div "Disable the user account" at bounding box center [625, 391] width 599 height 39
click at [326, 367] on input "c. Disable the user account" at bounding box center [326, 361] width 0 height 12
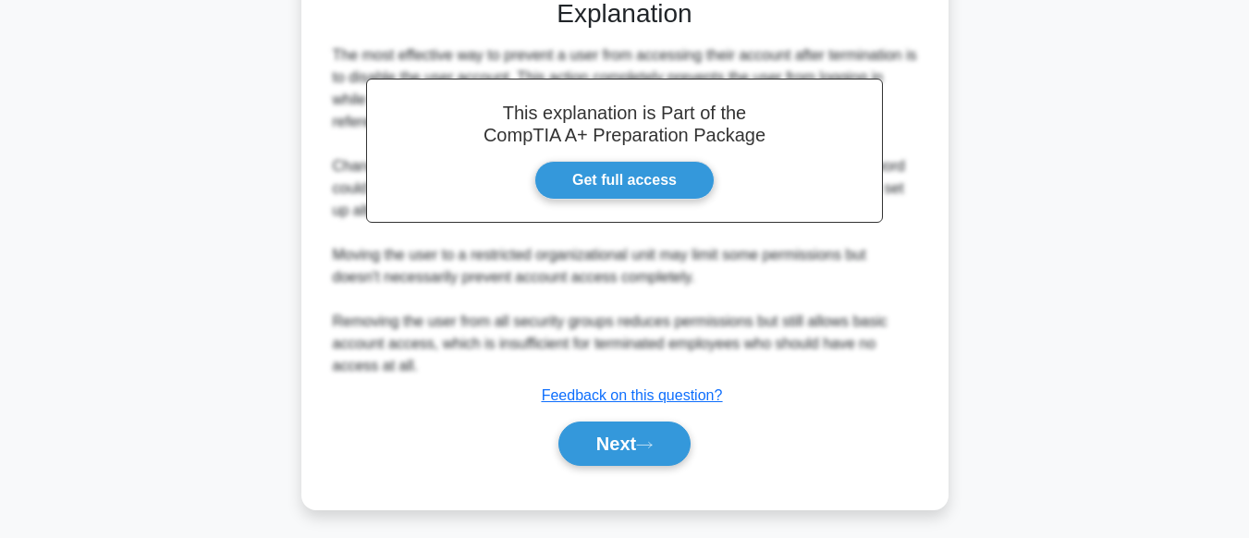
scroll to position [514, 0]
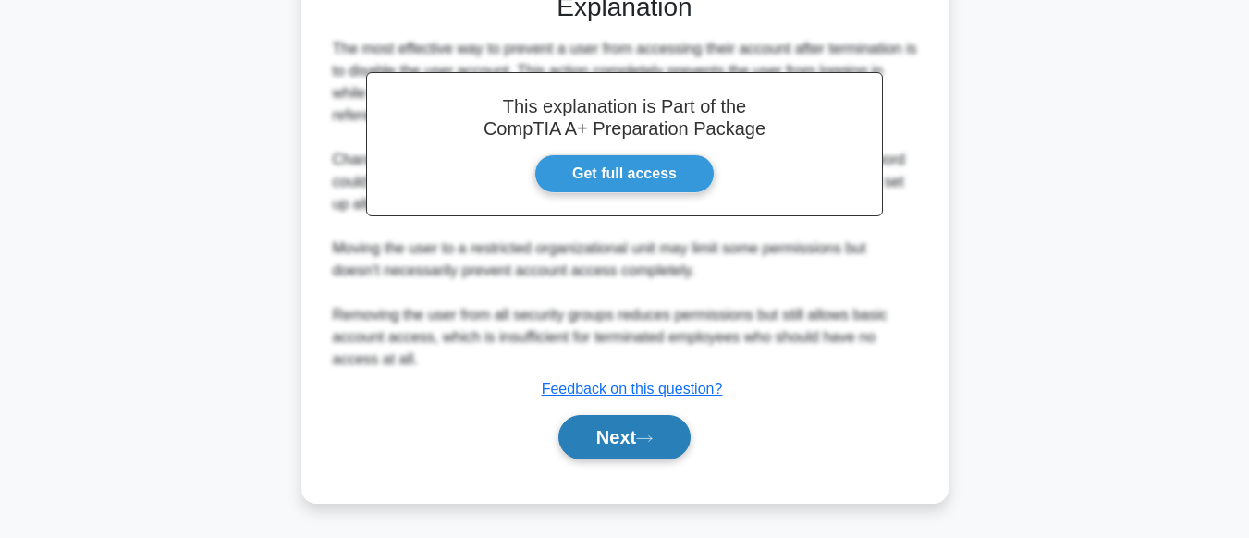
click at [645, 444] on button "Next" at bounding box center [625, 437] width 132 height 44
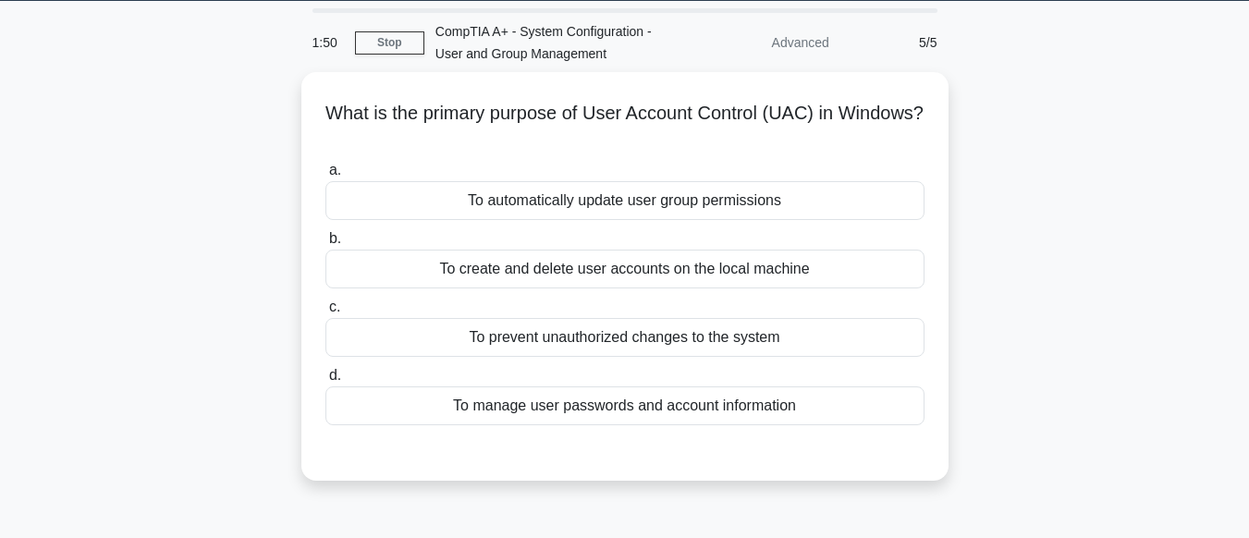
scroll to position [0, 0]
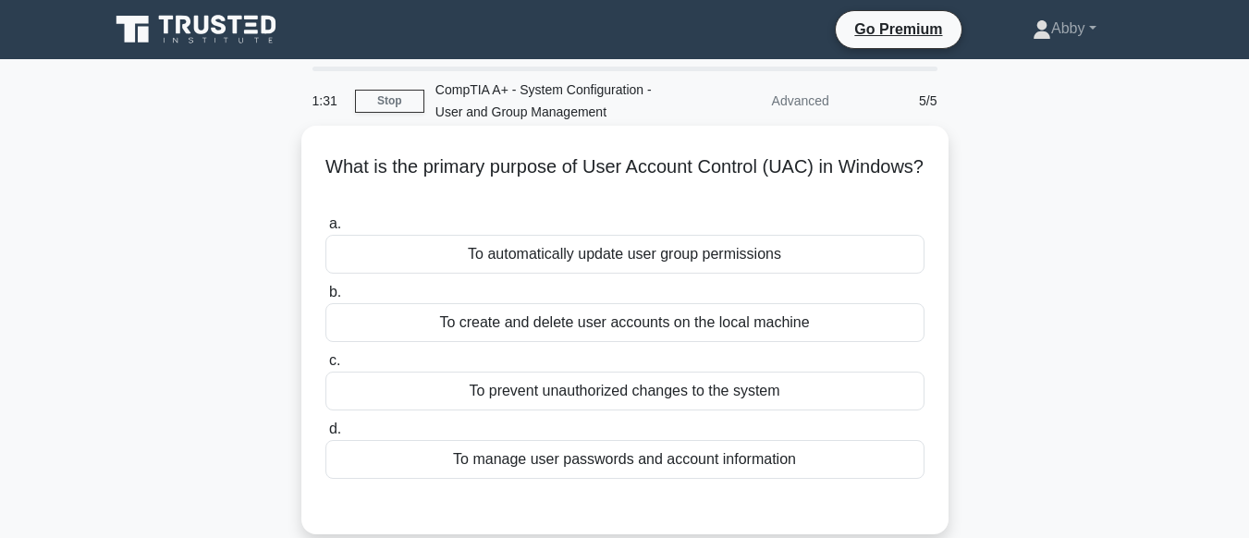
click at [655, 408] on div "To prevent unauthorized changes to the system" at bounding box center [625, 391] width 599 height 39
click at [326, 367] on input "c. To prevent unauthorized changes to the system" at bounding box center [326, 361] width 0 height 12
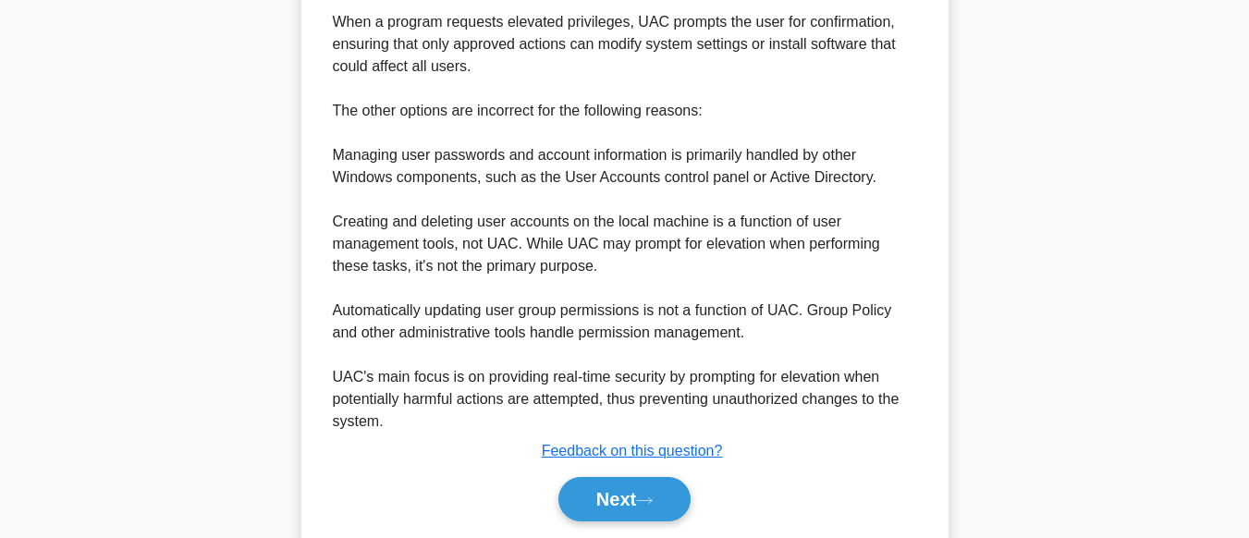
scroll to position [781, 0]
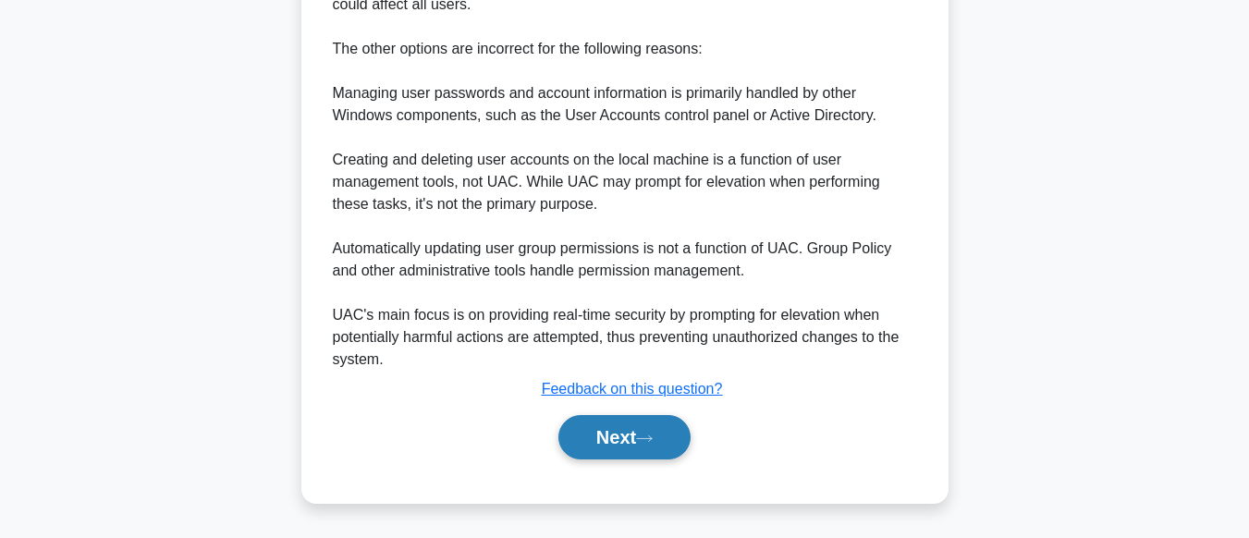
click at [643, 446] on button "Next" at bounding box center [625, 437] width 132 height 44
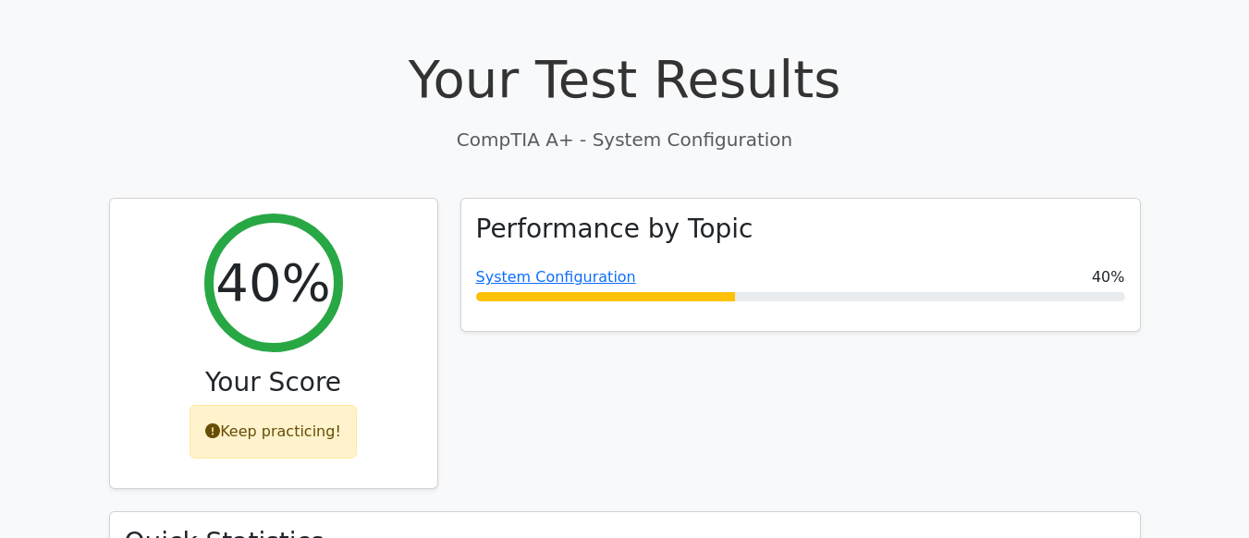
scroll to position [486, 0]
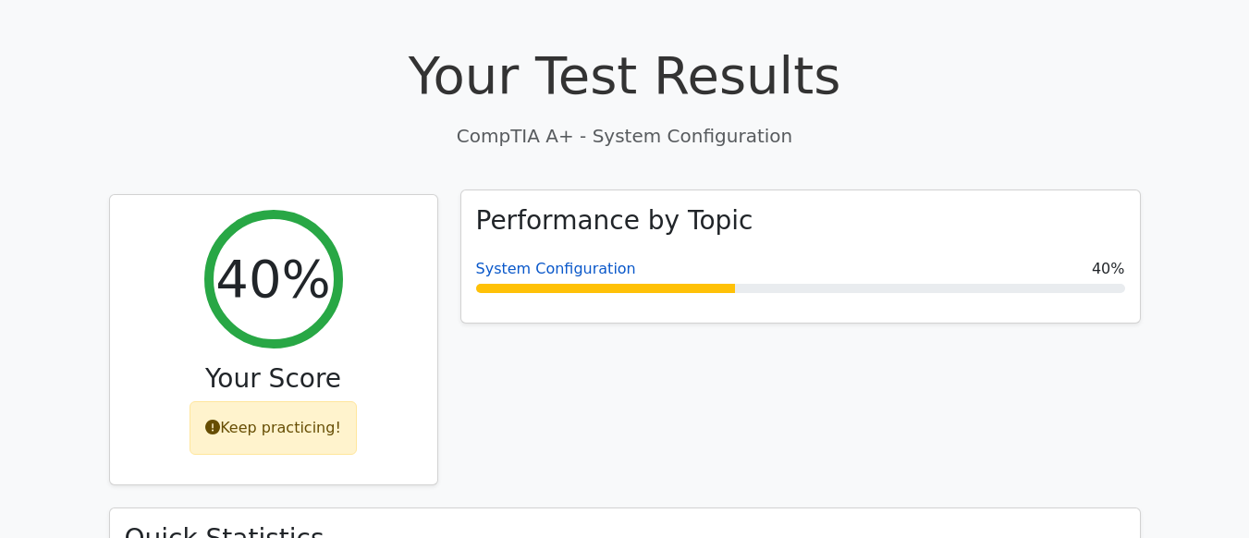
click at [573, 260] on link "System Configuration" at bounding box center [556, 269] width 160 height 18
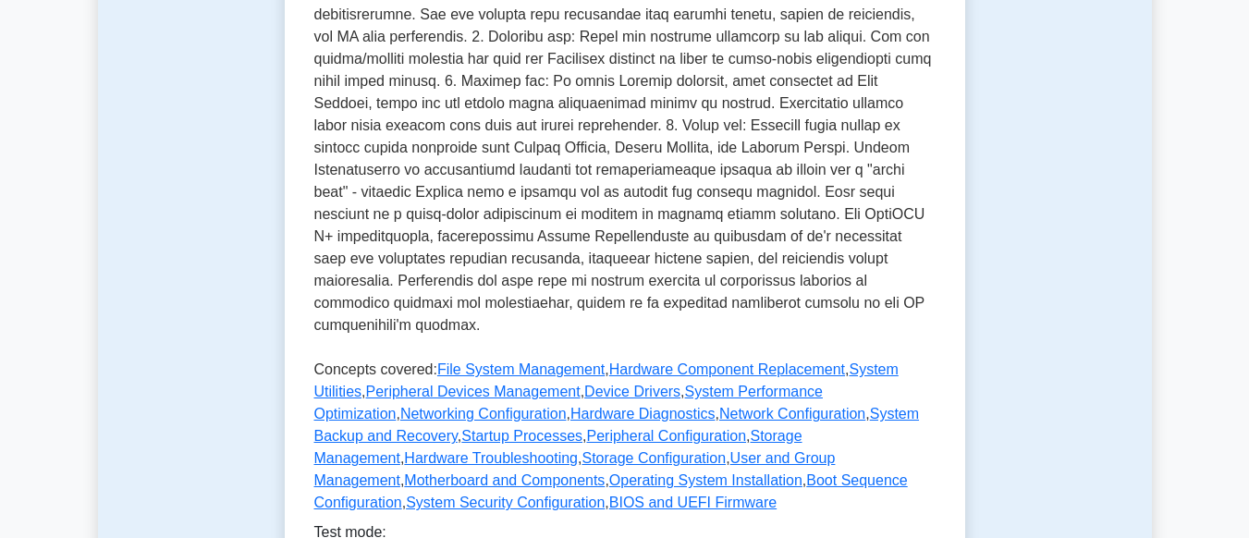
scroll to position [618, 0]
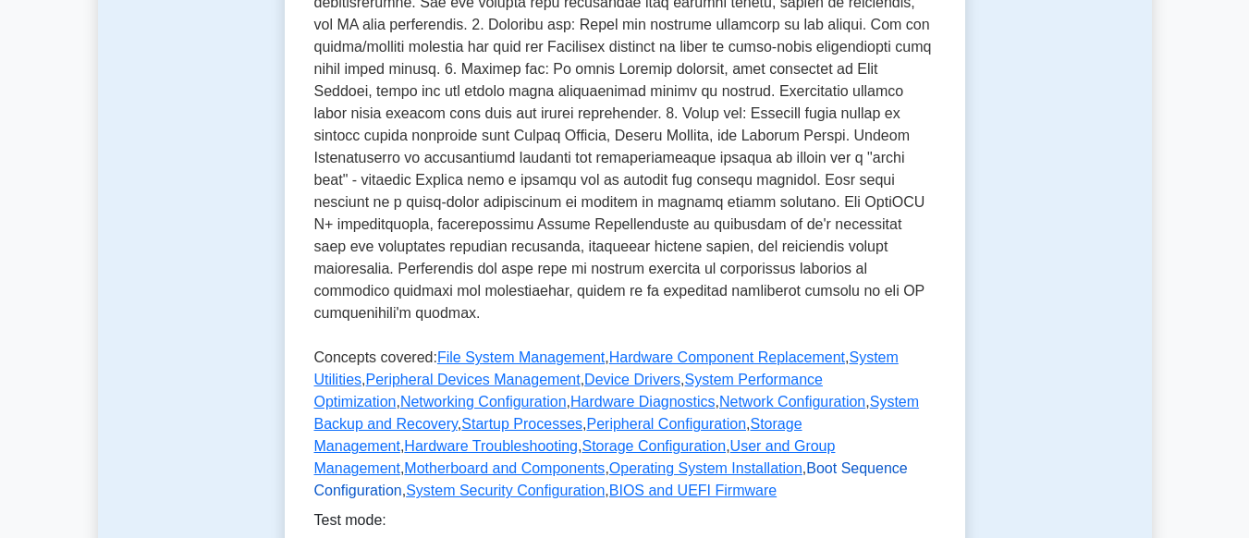
click at [679, 461] on link "Boot Sequence Configuration" at bounding box center [611, 480] width 594 height 38
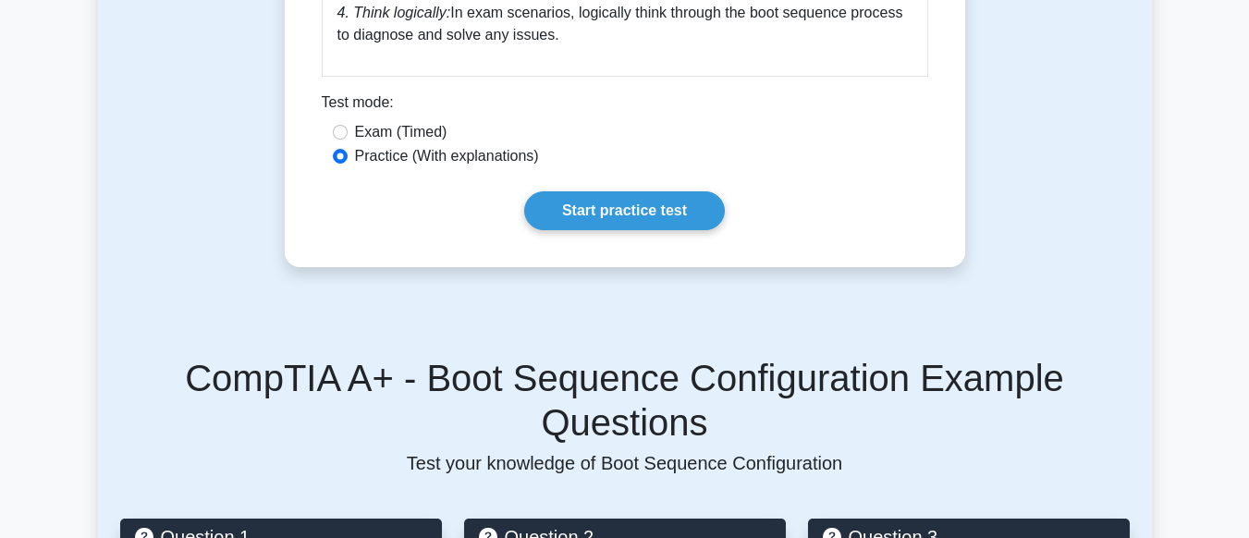
scroll to position [1112, 0]
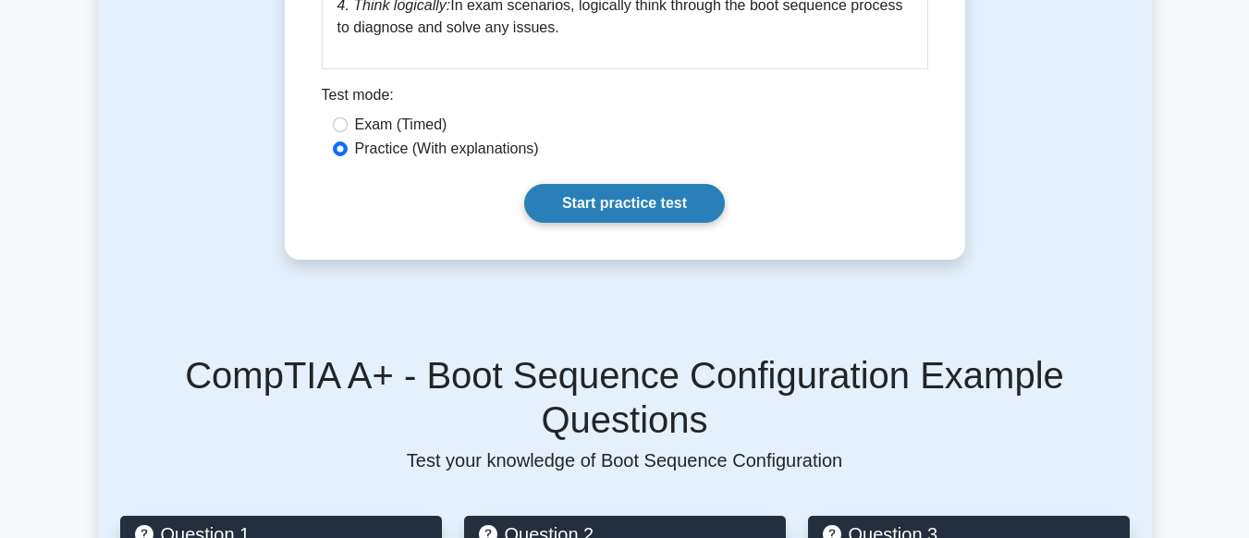
click at [638, 212] on link "Start practice test" at bounding box center [624, 203] width 201 height 39
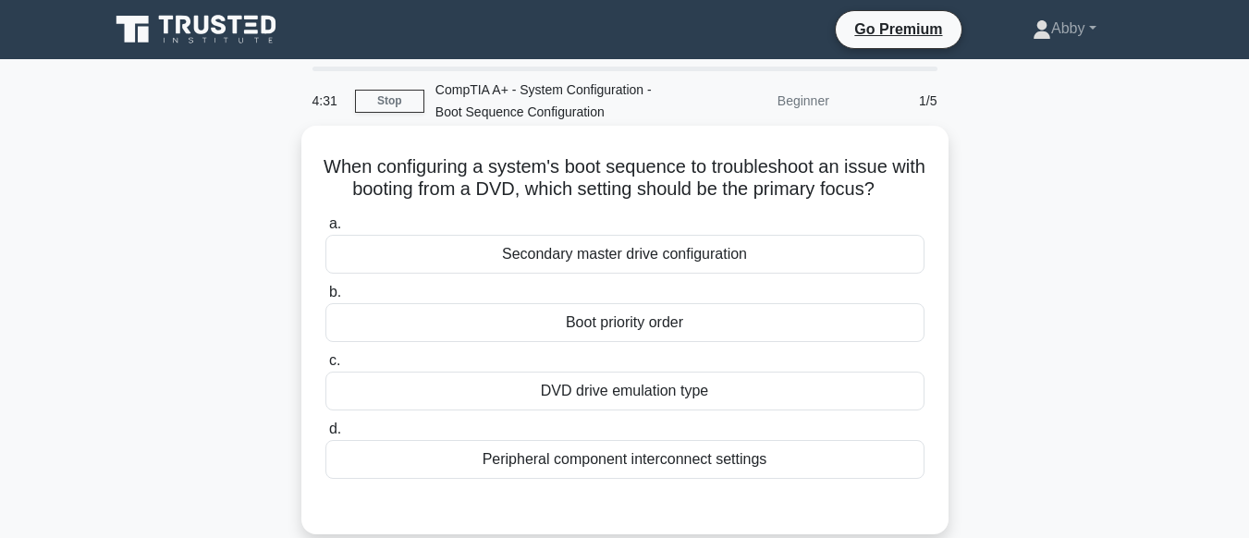
click at [679, 455] on div "Peripheral component interconnect settings" at bounding box center [625, 459] width 599 height 39
click at [326, 436] on input "d. Peripheral component interconnect settings" at bounding box center [326, 430] width 0 height 12
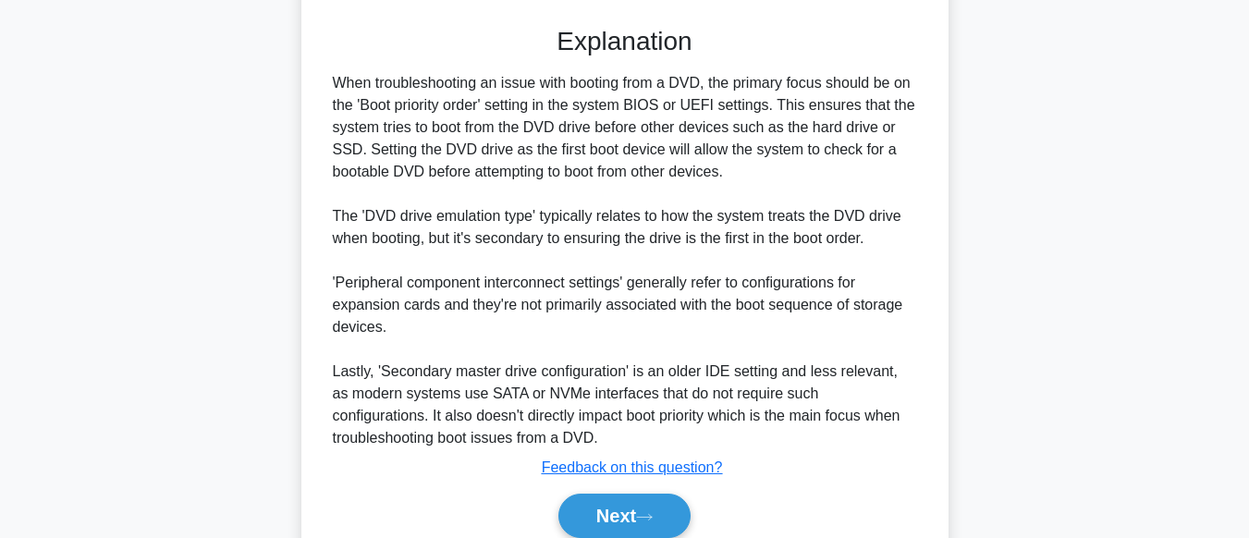
scroll to position [560, 0]
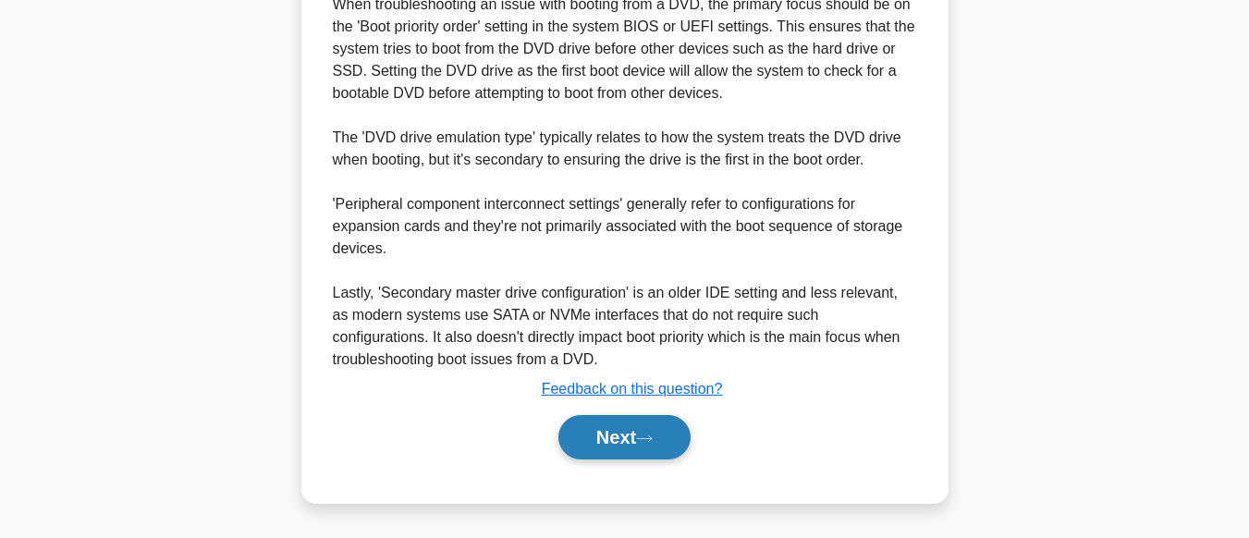
click at [649, 444] on button "Next" at bounding box center [625, 437] width 132 height 44
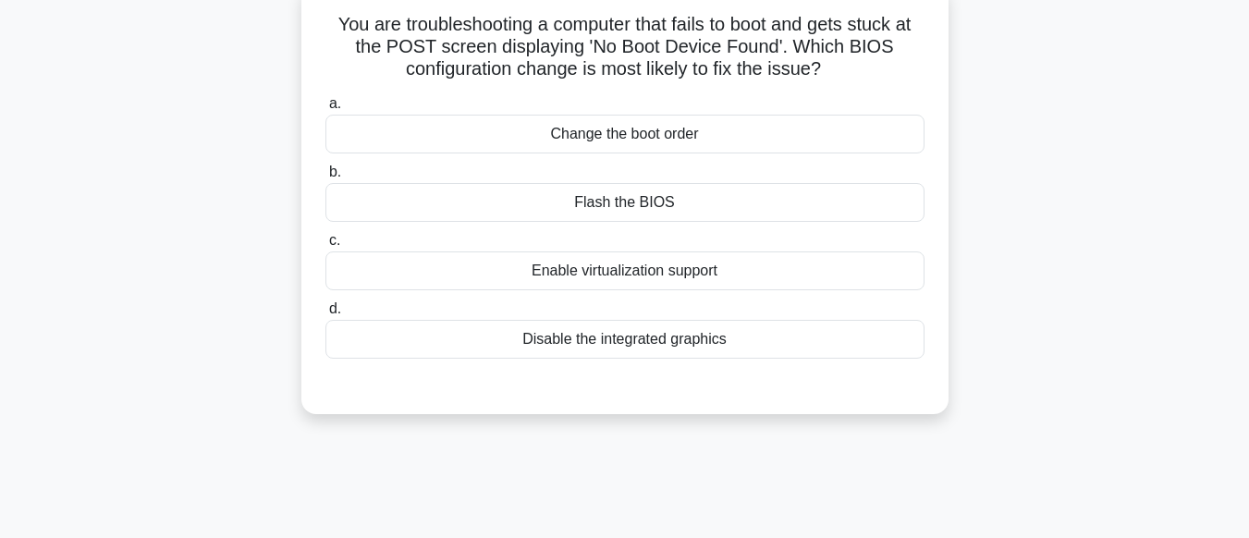
scroll to position [0, 0]
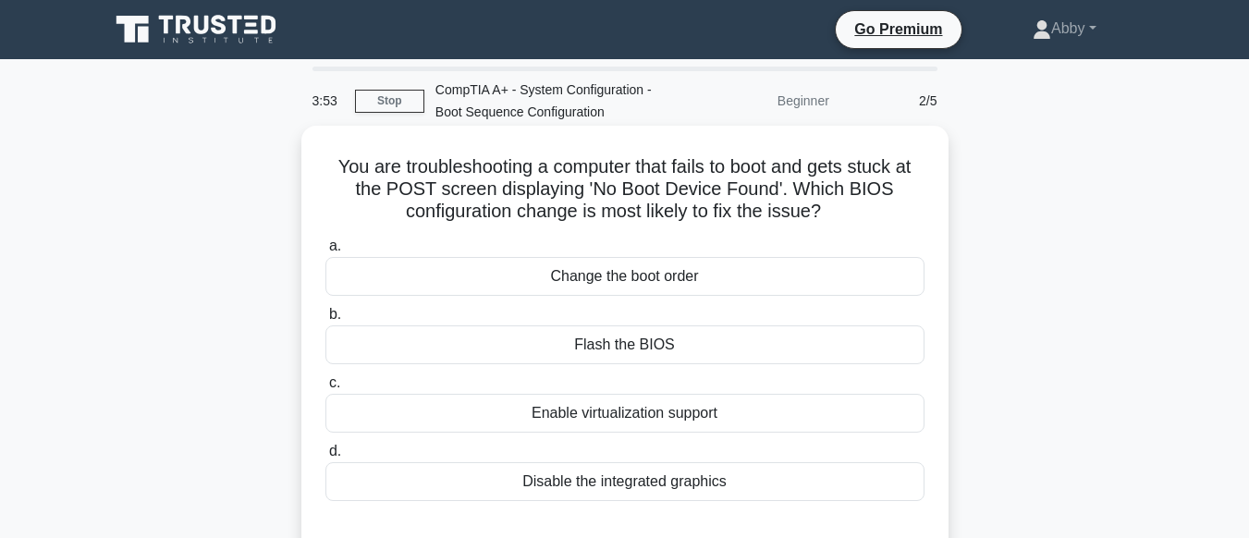
click at [641, 286] on div "Change the boot order" at bounding box center [625, 276] width 599 height 39
click at [326, 252] on input "a. Change the boot order" at bounding box center [326, 246] width 0 height 12
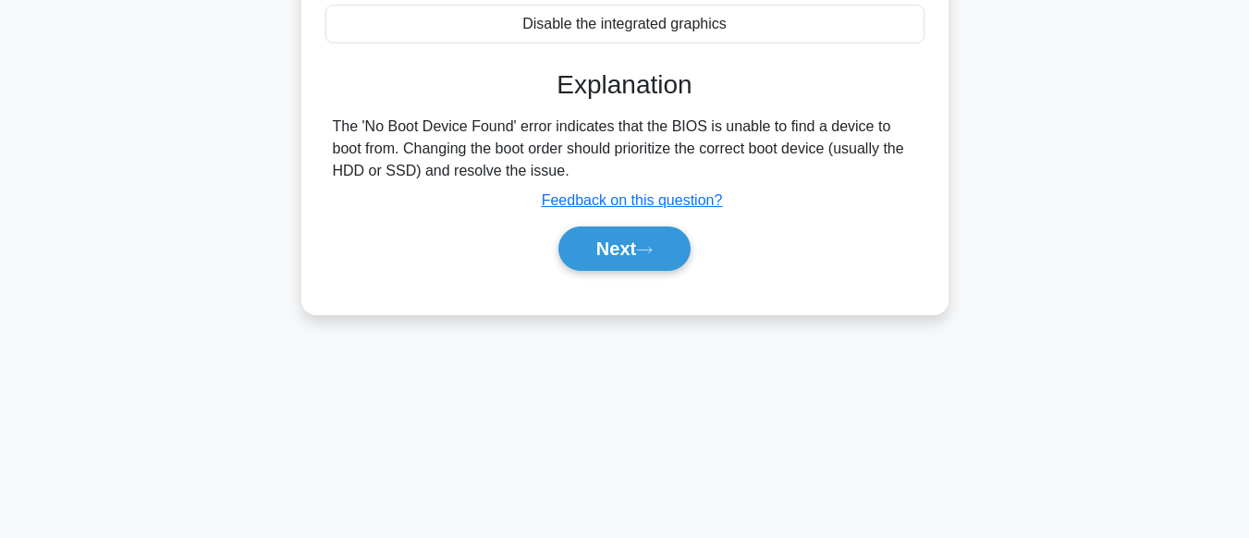
scroll to position [461, 0]
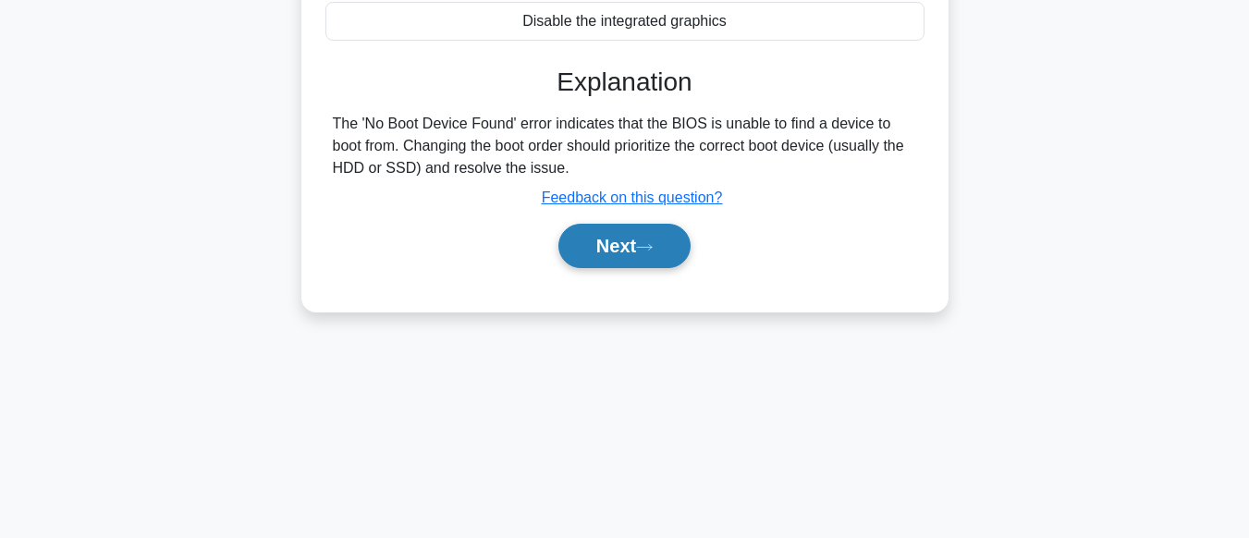
click at [641, 261] on button "Next" at bounding box center [625, 246] width 132 height 44
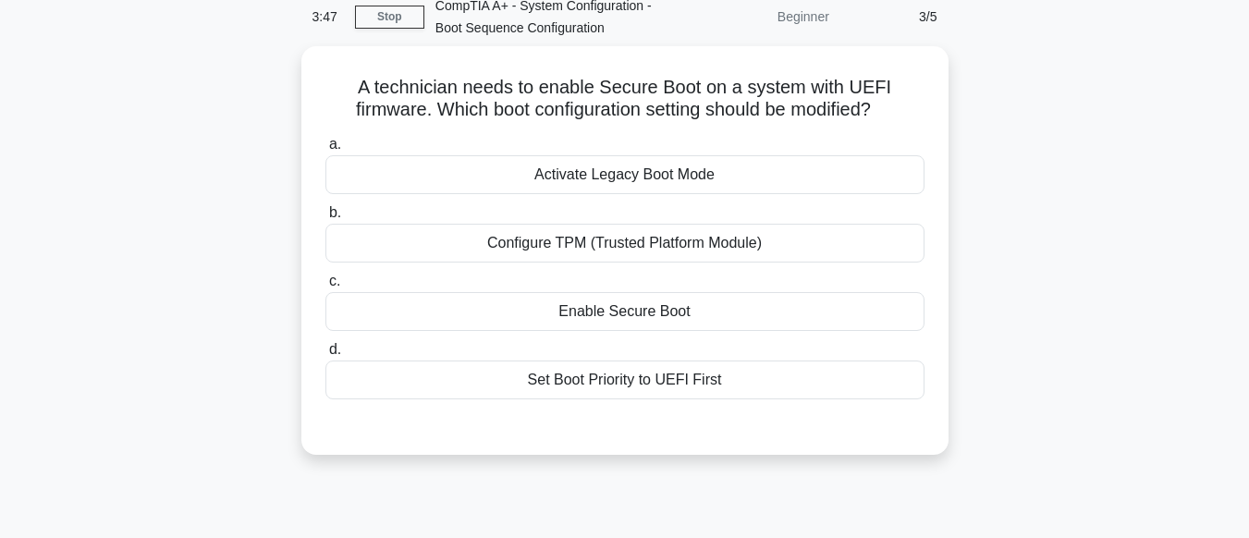
scroll to position [0, 0]
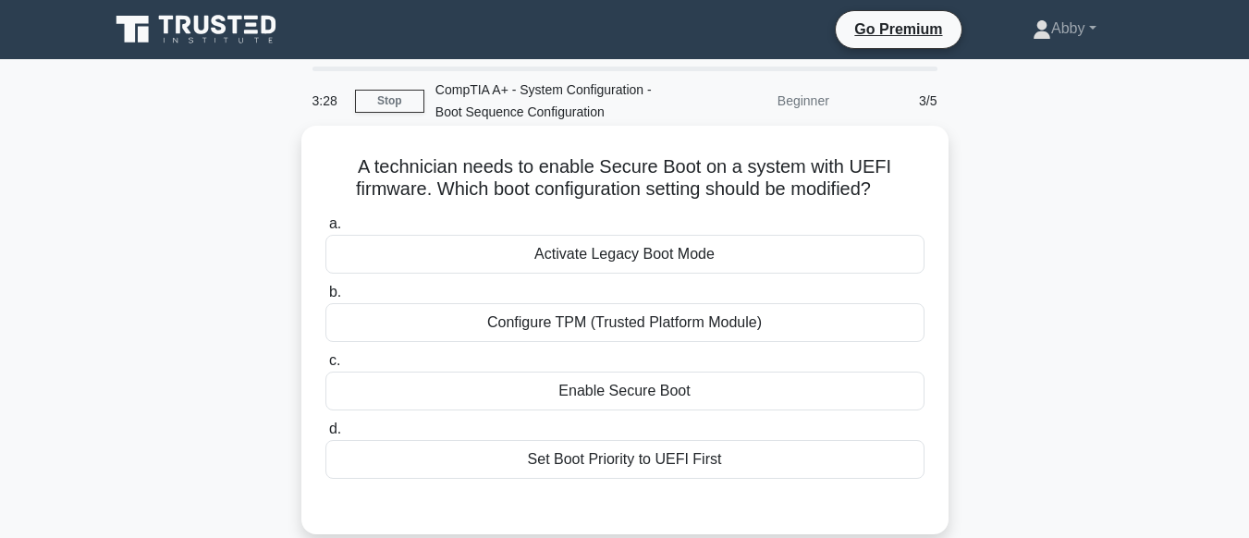
click at [685, 461] on div "Set Boot Priority to UEFI First" at bounding box center [625, 459] width 599 height 39
click at [326, 436] on input "d. Set Boot Priority to UEFI First" at bounding box center [326, 430] width 0 height 12
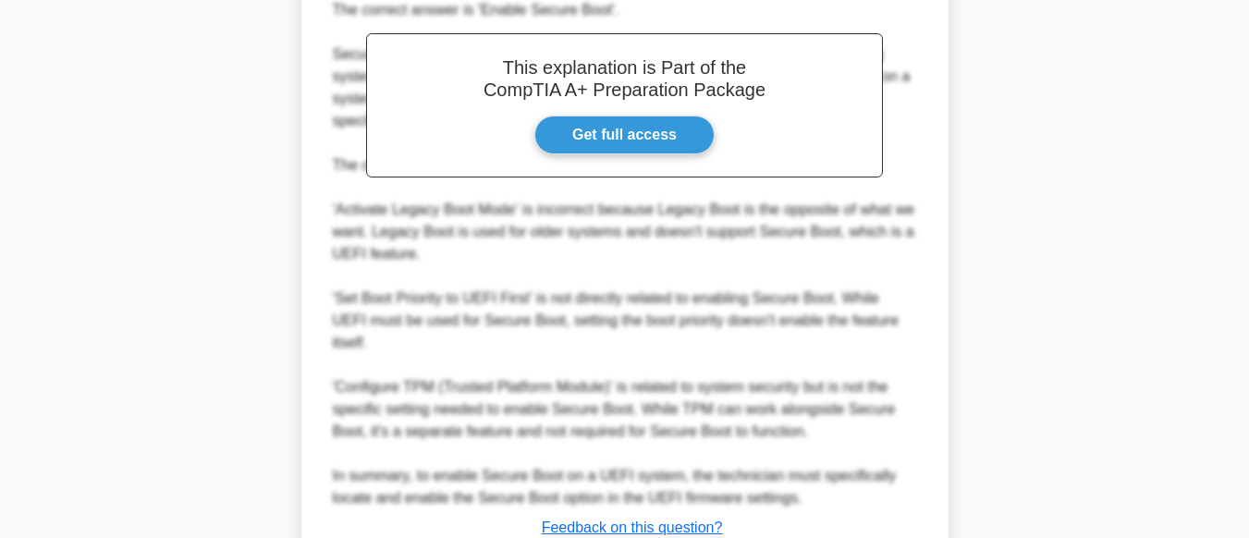
scroll to position [671, 0]
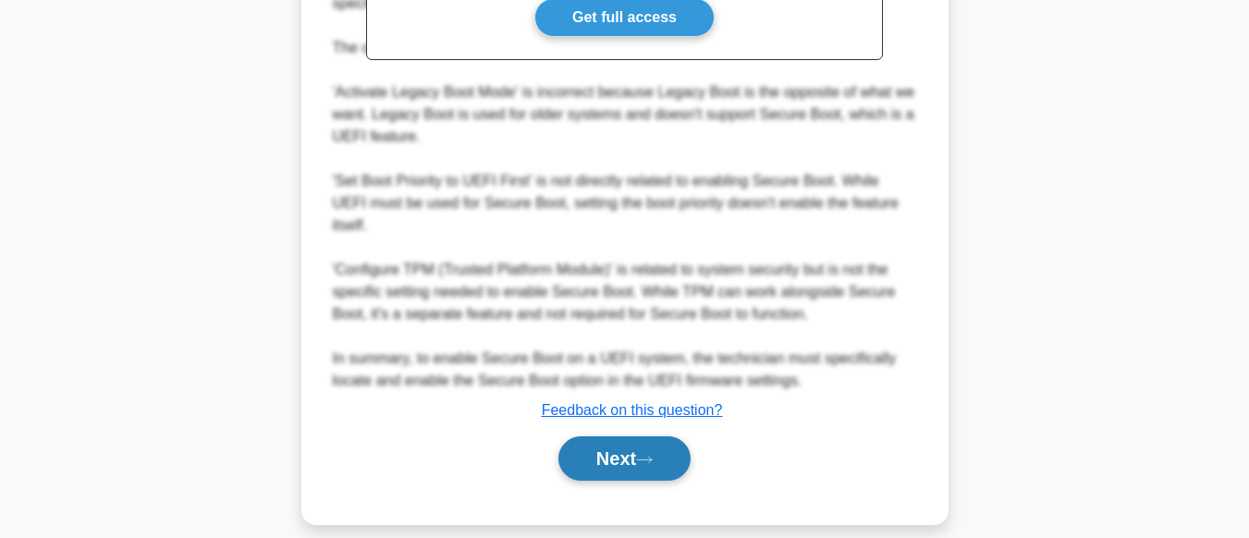
click at [645, 455] on icon at bounding box center [644, 460] width 17 height 10
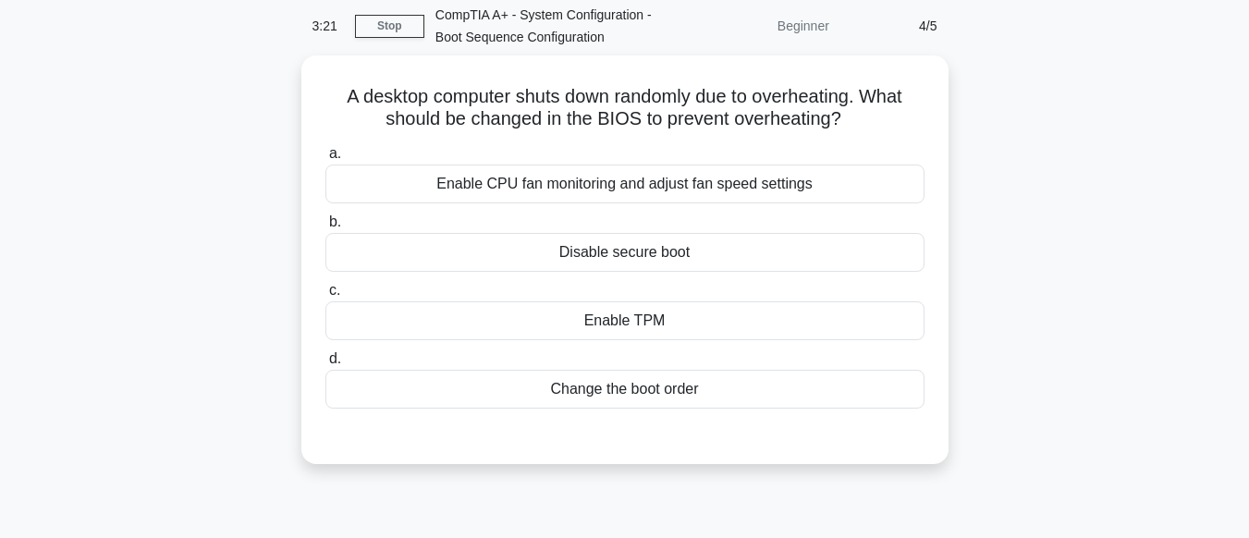
scroll to position [0, 0]
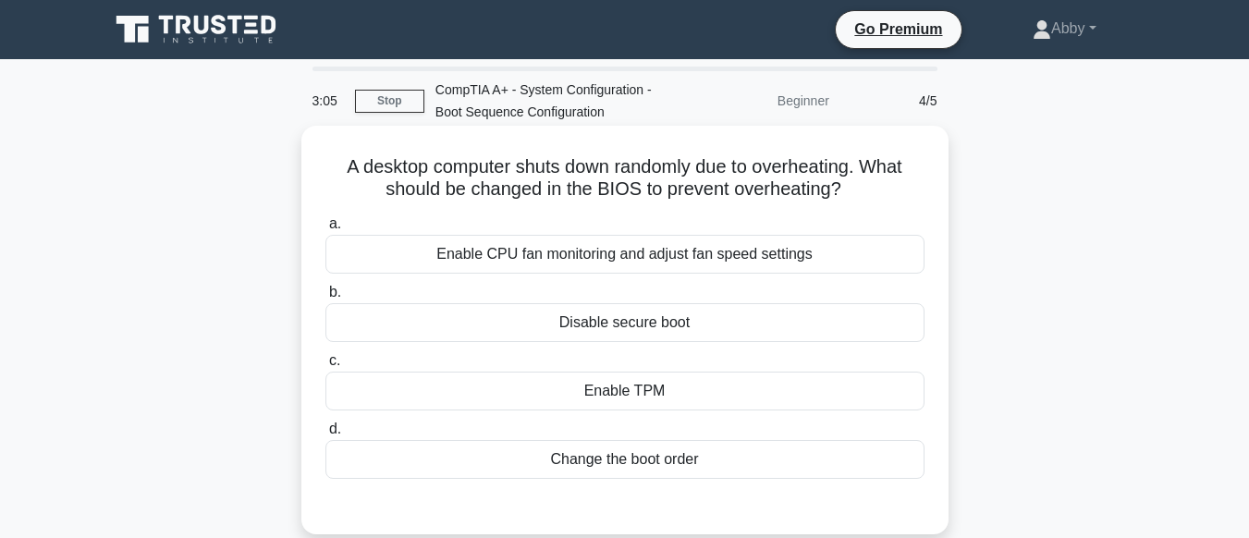
click at [620, 254] on div "Enable CPU fan monitoring and adjust fan speed settings" at bounding box center [625, 254] width 599 height 39
click at [326, 230] on input "a. Enable CPU fan monitoring and adjust fan speed settings" at bounding box center [326, 224] width 0 height 12
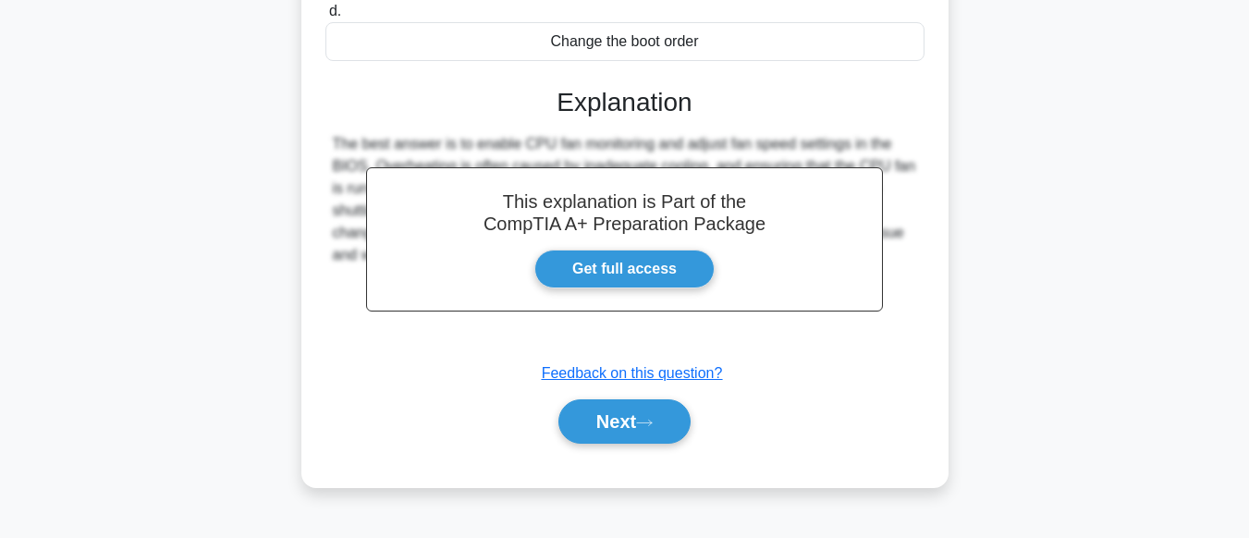
scroll to position [461, 0]
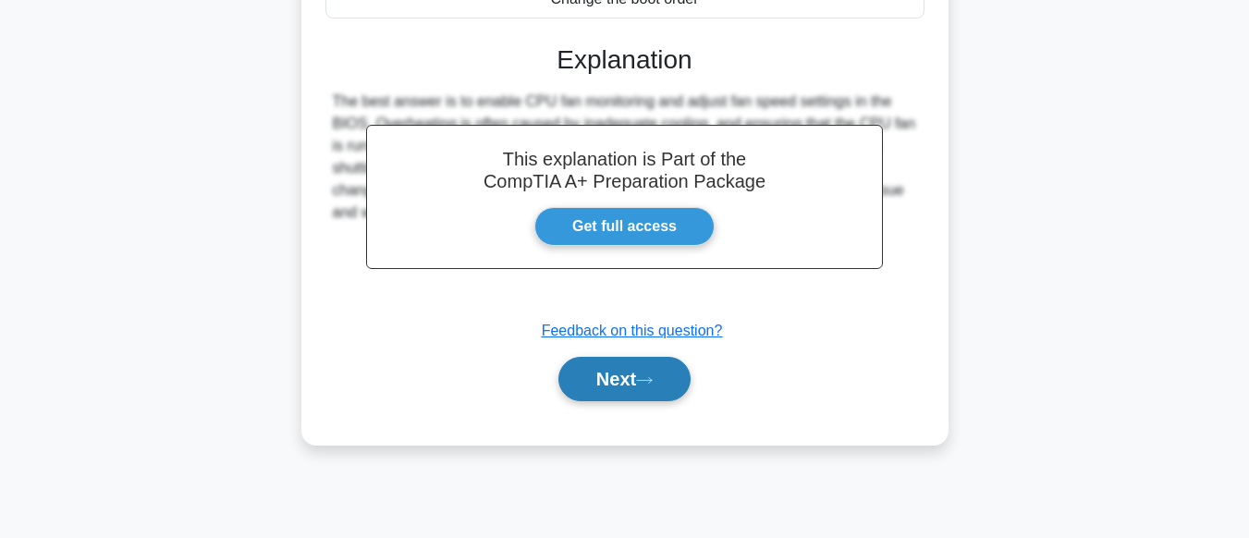
click at [638, 379] on button "Next" at bounding box center [625, 379] width 132 height 44
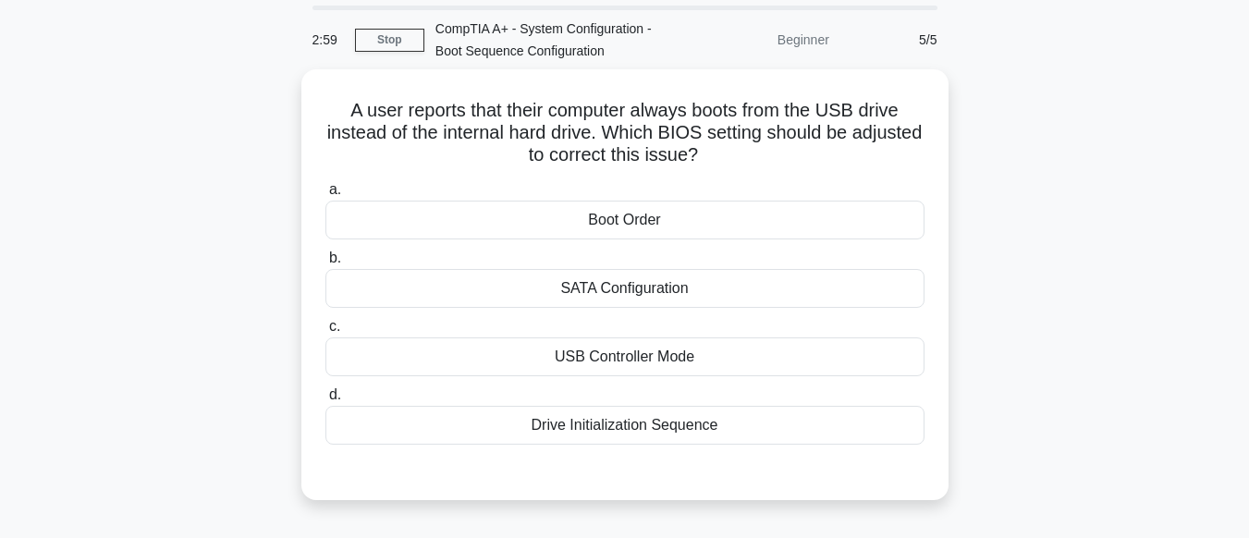
scroll to position [0, 0]
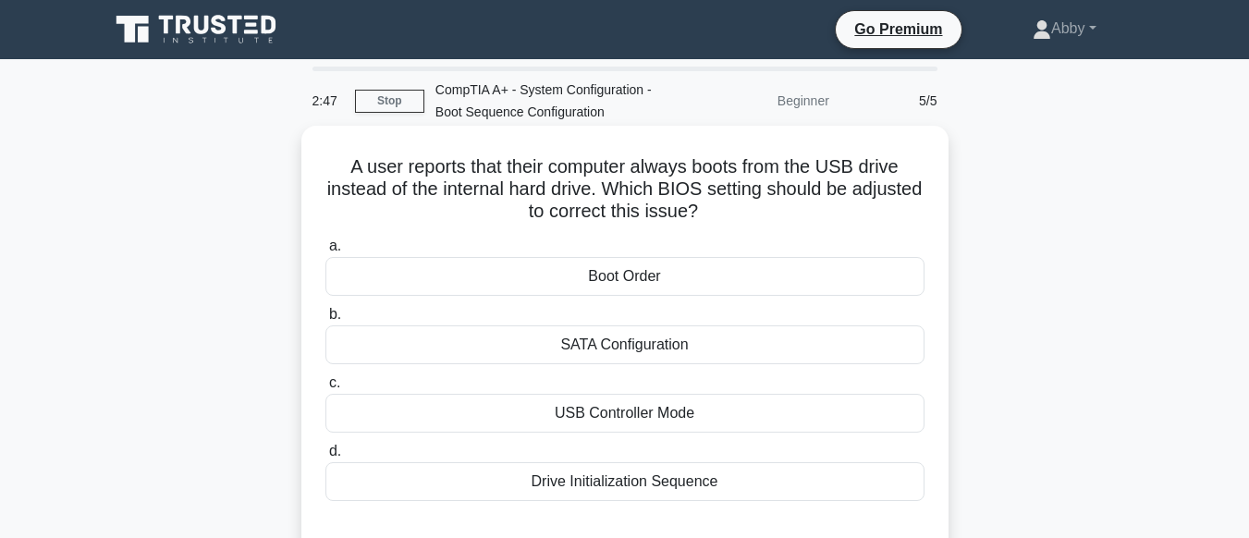
click at [638, 277] on div "Boot Order" at bounding box center [625, 276] width 599 height 39
click at [326, 252] on input "a. Boot Order" at bounding box center [326, 246] width 0 height 12
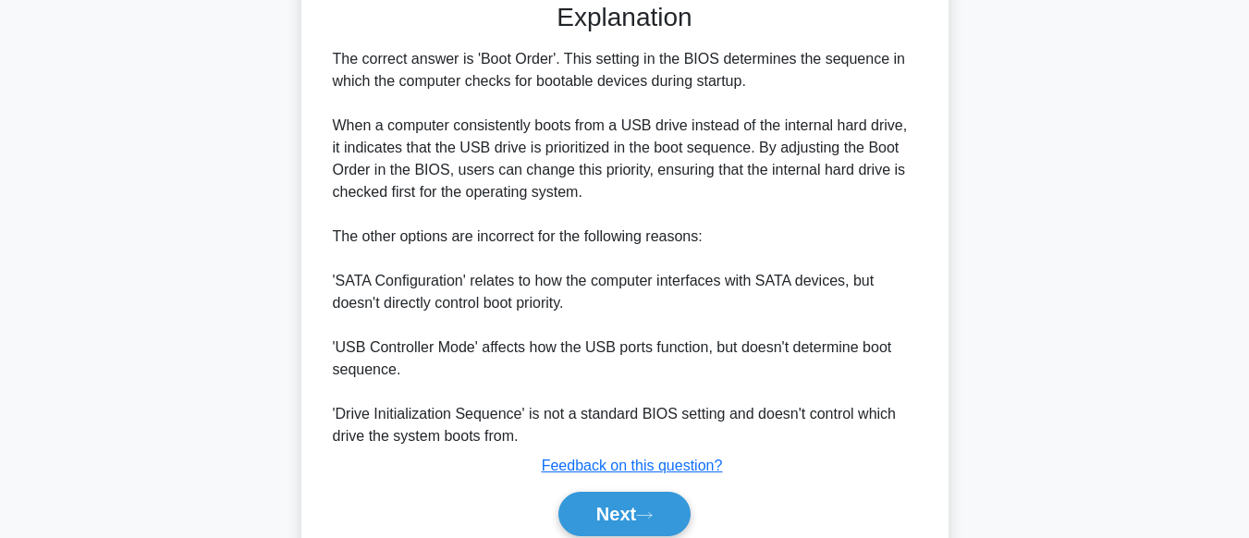
scroll to position [603, 0]
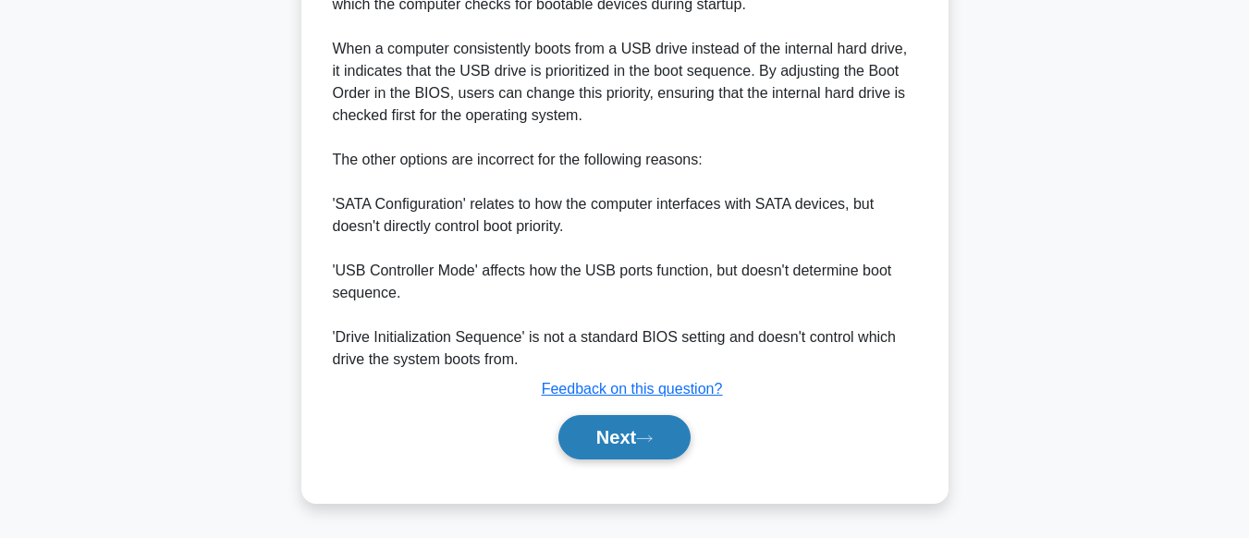
click at [616, 440] on button "Next" at bounding box center [625, 437] width 132 height 44
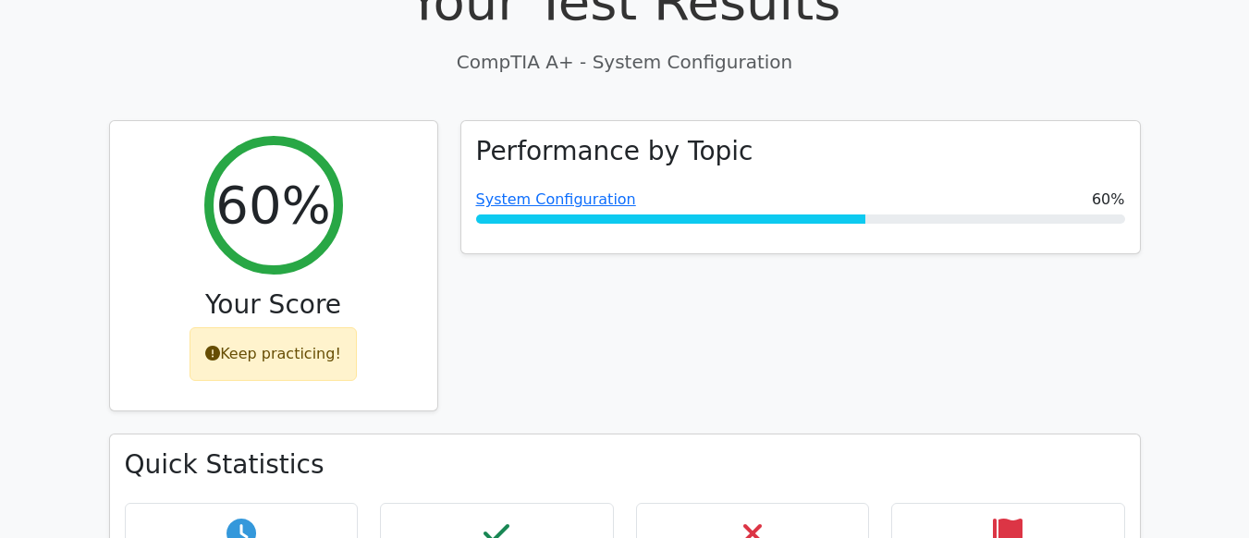
scroll to position [547, 0]
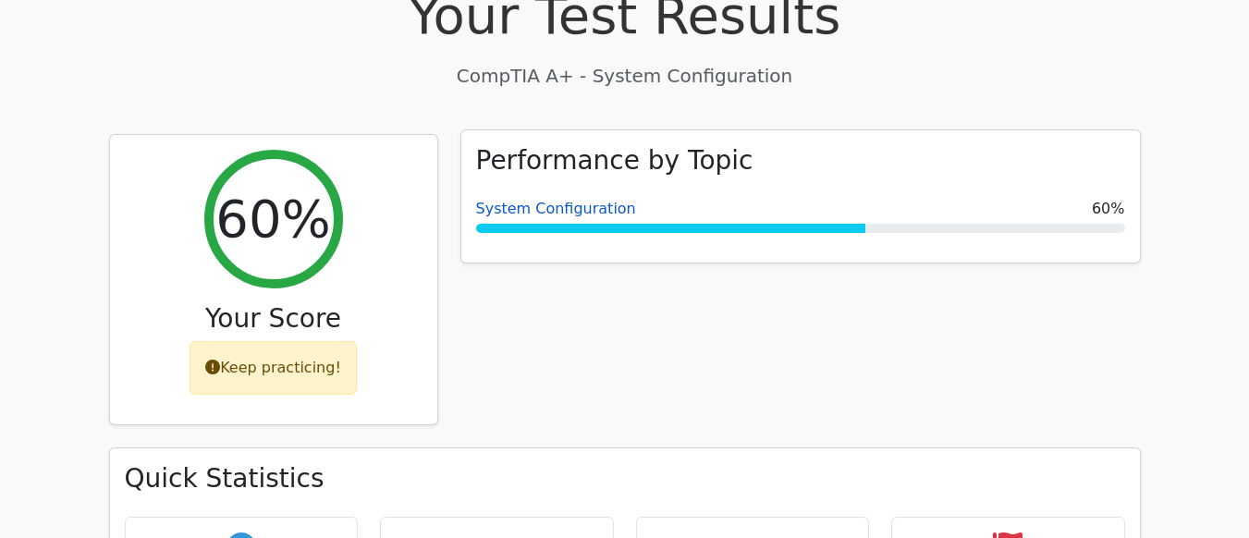
click at [574, 200] on link "System Configuration" at bounding box center [556, 209] width 160 height 18
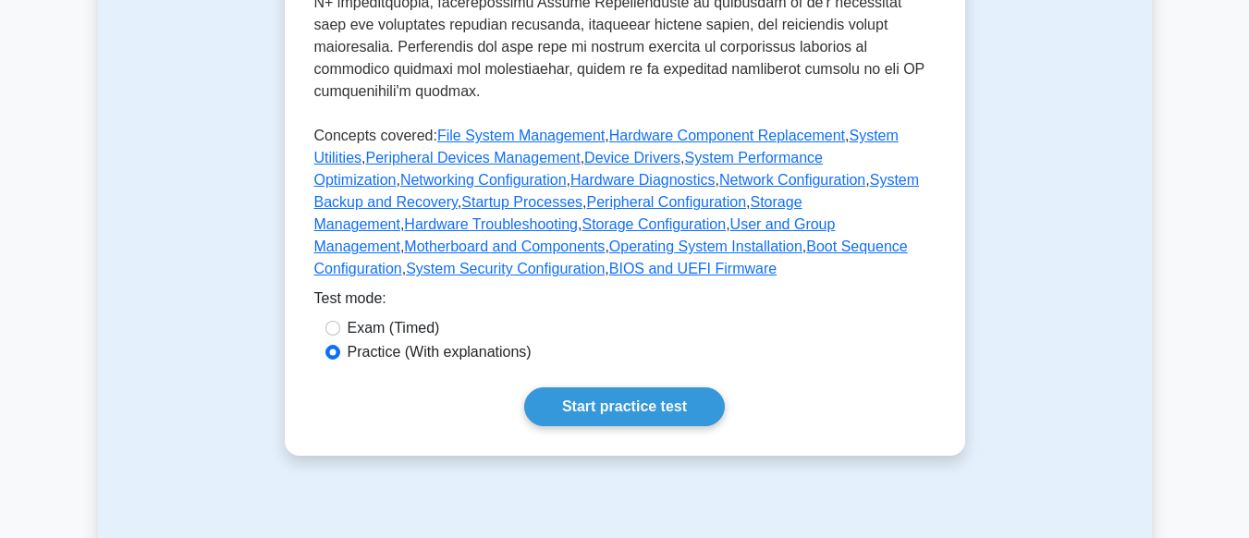
scroll to position [841, 0]
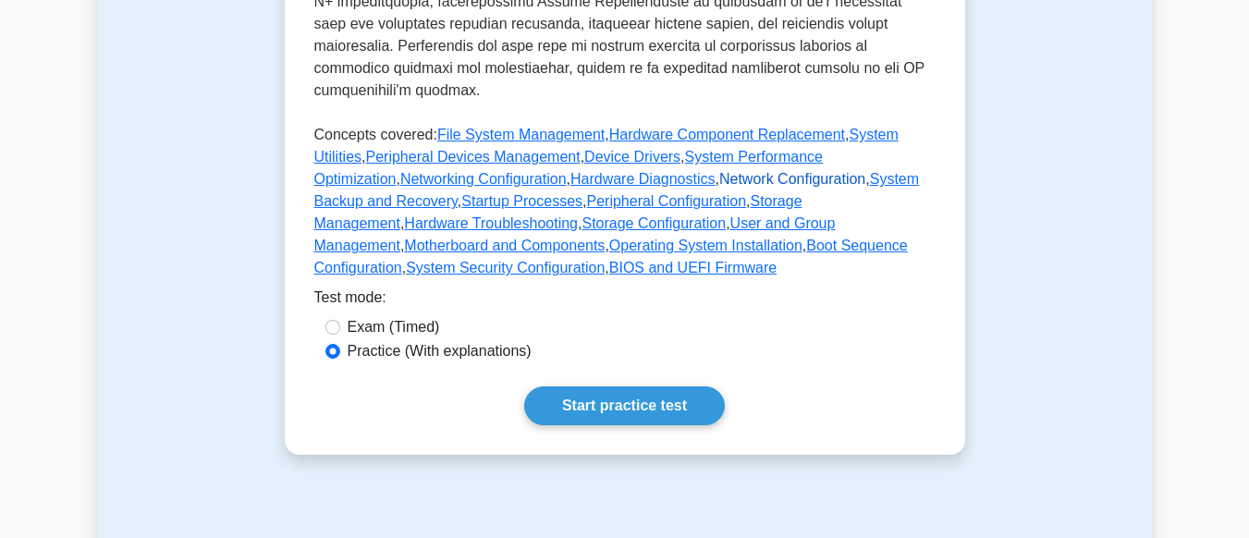
click at [722, 171] on link "Network Configuration" at bounding box center [793, 179] width 146 height 16
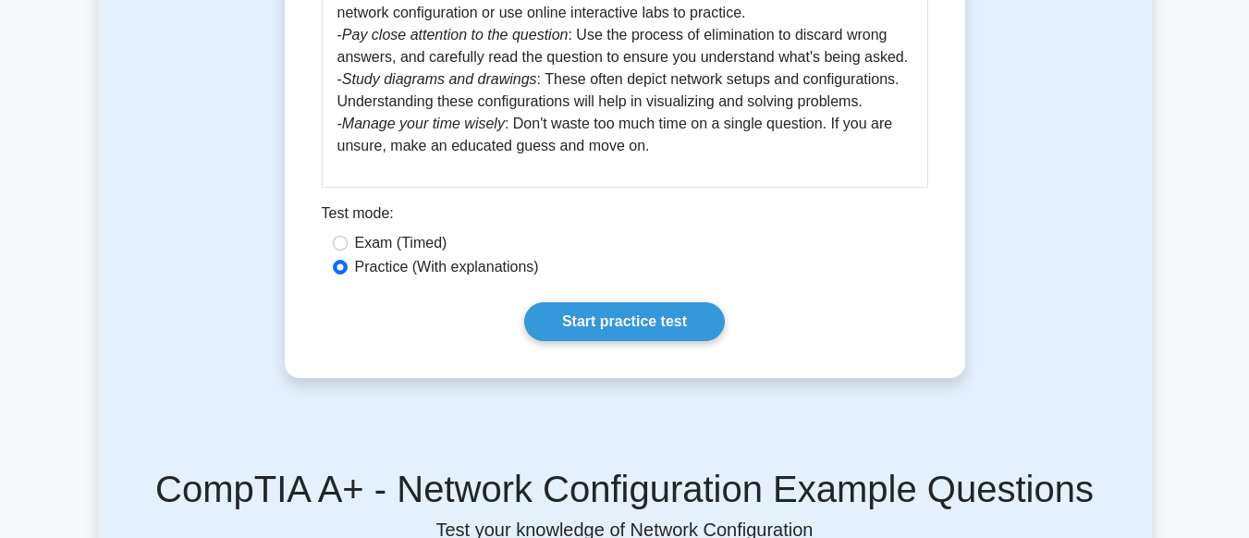
scroll to position [1045, 0]
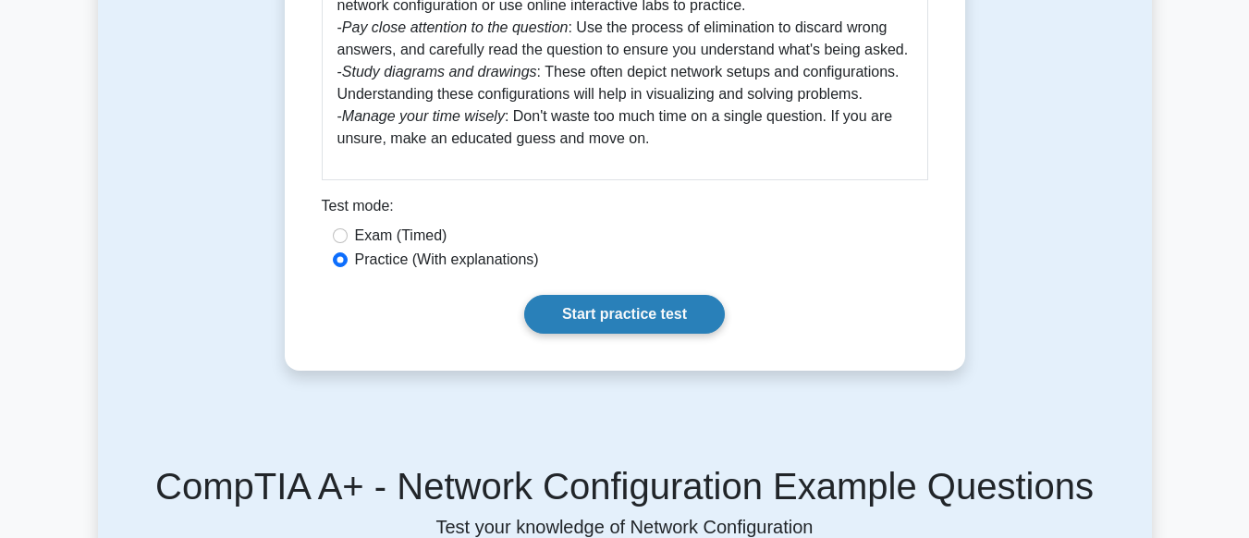
click at [615, 315] on link "Start practice test" at bounding box center [624, 314] width 201 height 39
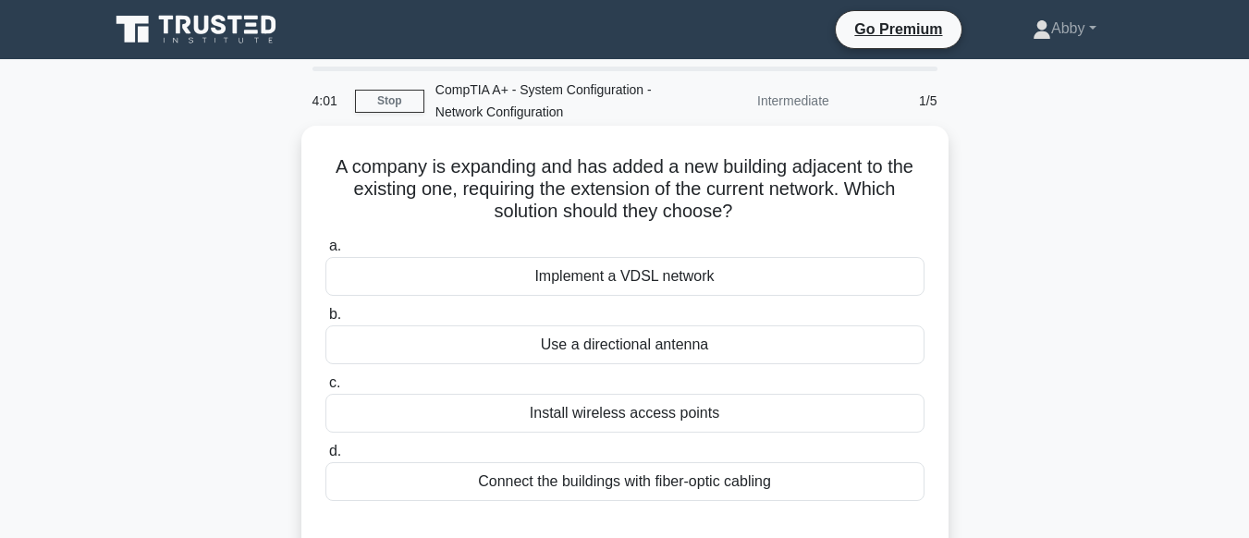
click at [648, 476] on div "Connect the buildings with fiber-optic cabling" at bounding box center [625, 481] width 599 height 39
click at [326, 458] on input "d. Connect the buildings with fiber-optic cabling" at bounding box center [326, 452] width 0 height 12
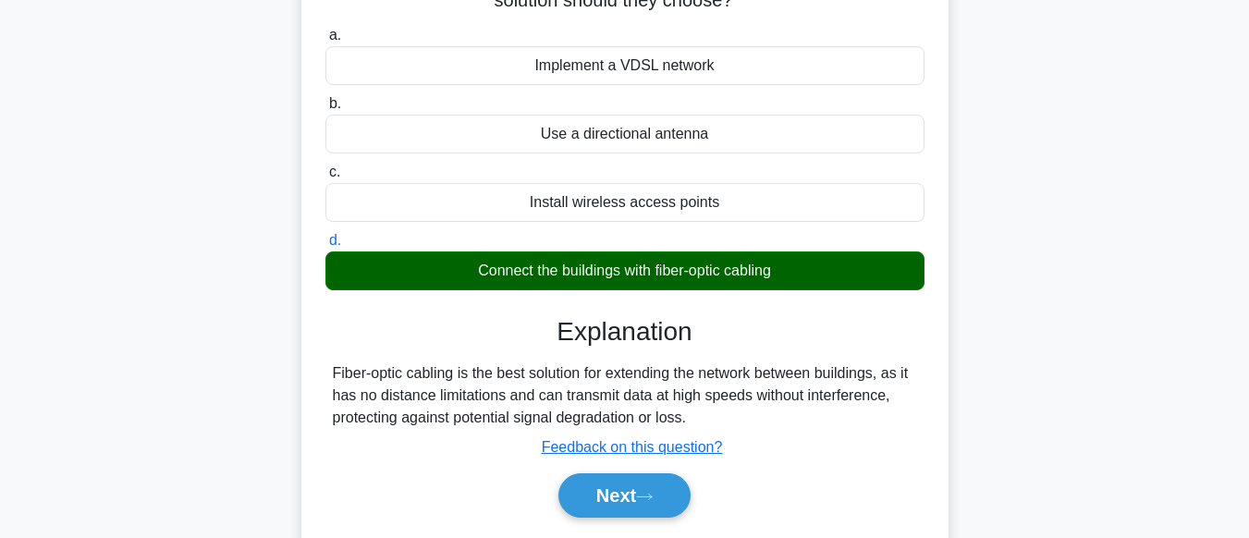
scroll to position [215, 0]
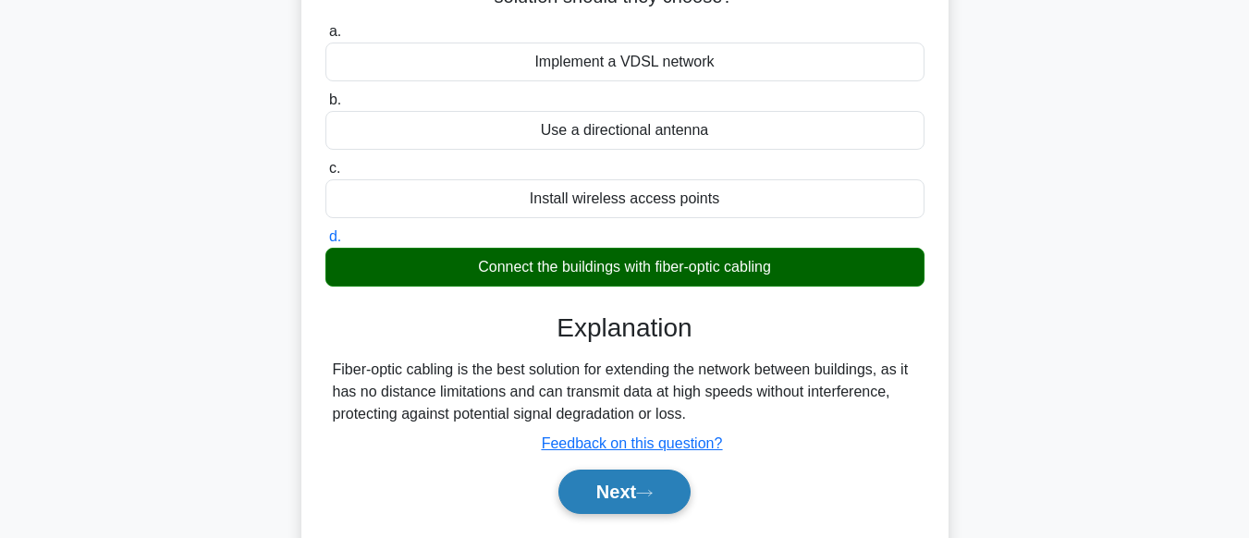
click at [636, 480] on button "Next" at bounding box center [625, 492] width 132 height 44
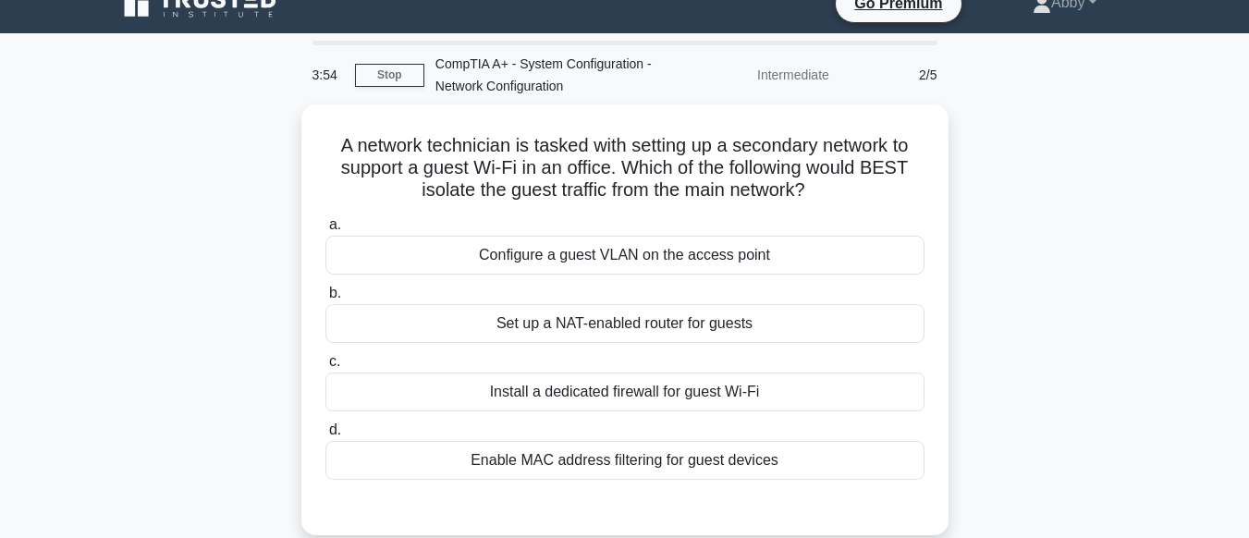
scroll to position [0, 0]
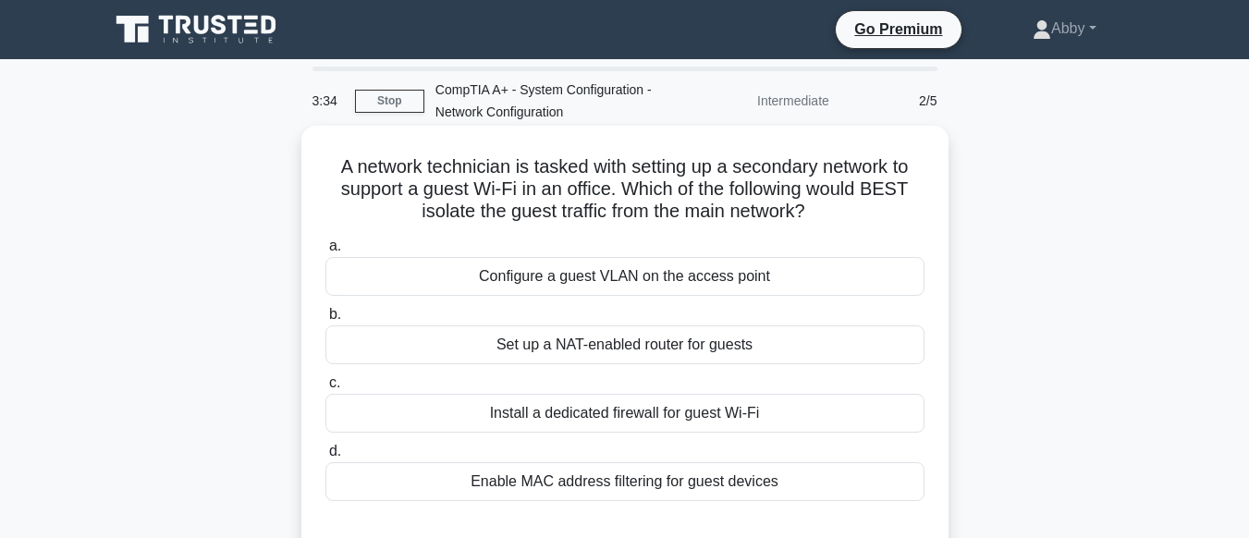
click at [628, 345] on div "Set up a NAT-enabled router for guests" at bounding box center [625, 345] width 599 height 39
click at [326, 321] on input "b. Set up a NAT-enabled router for guests" at bounding box center [326, 315] width 0 height 12
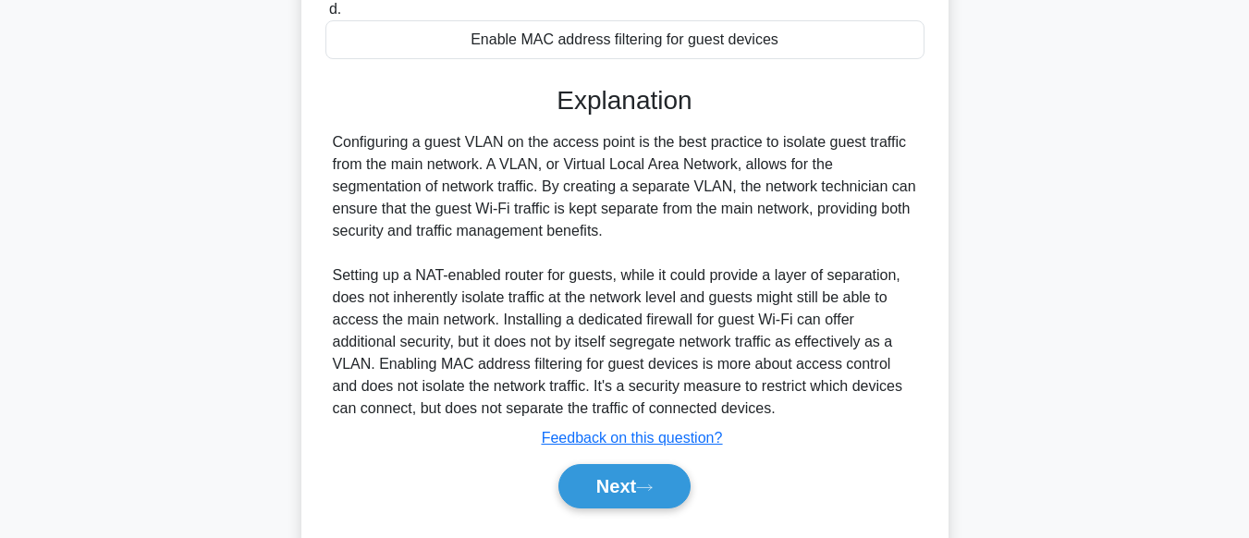
scroll to position [494, 0]
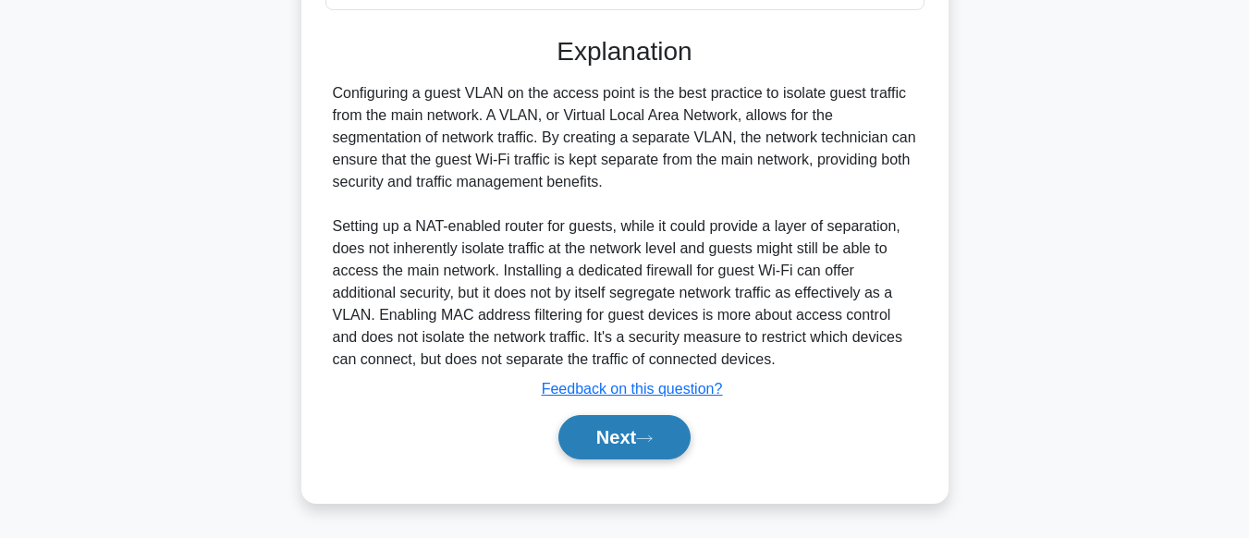
click at [633, 437] on button "Next" at bounding box center [625, 437] width 132 height 44
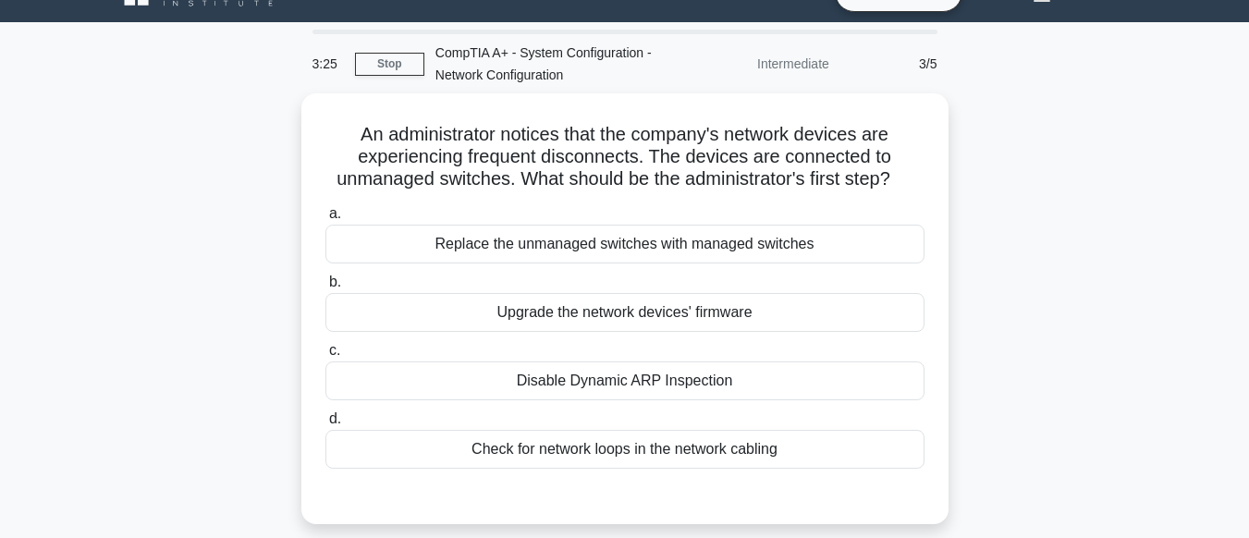
scroll to position [33, 0]
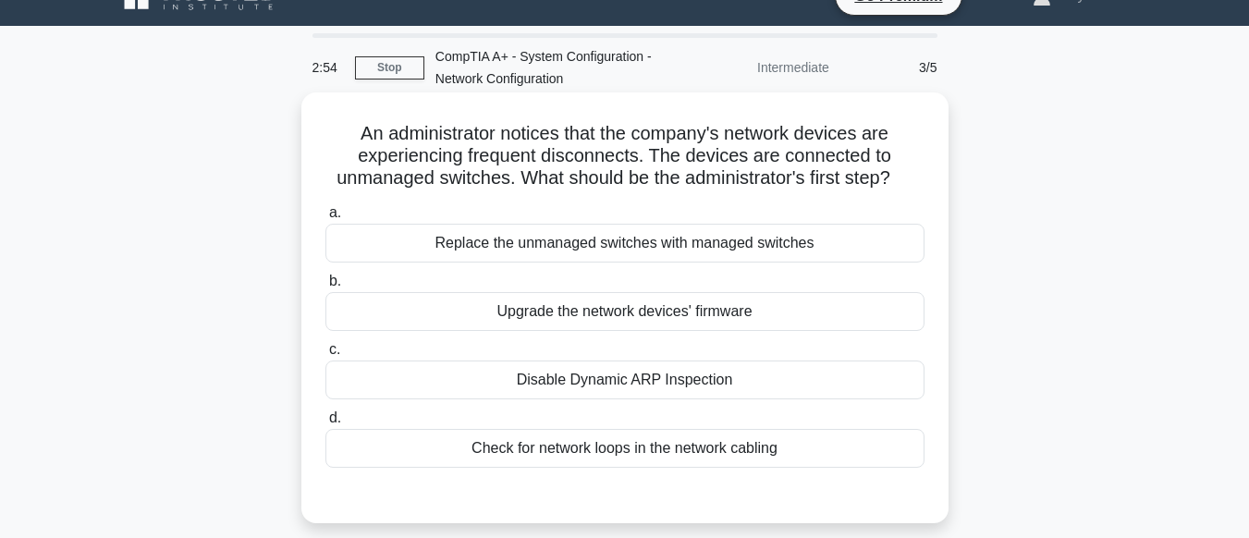
click at [655, 240] on div "Replace the unmanaged switches with managed switches" at bounding box center [625, 243] width 599 height 39
click at [326, 219] on input "a. Replace the unmanaged switches with managed switches" at bounding box center [326, 213] width 0 height 12
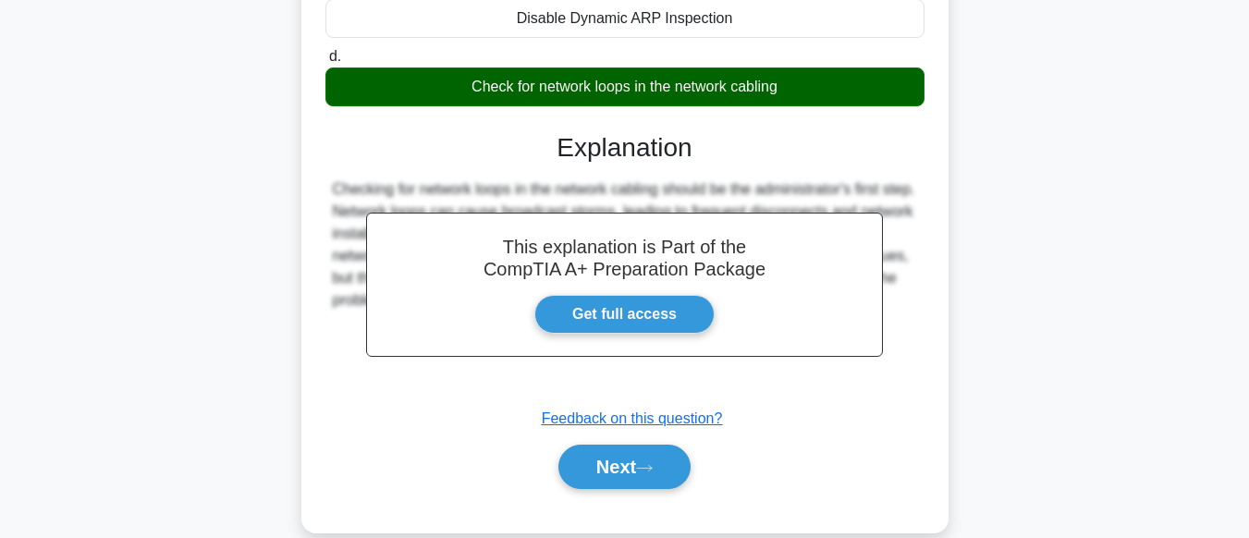
scroll to position [461, 0]
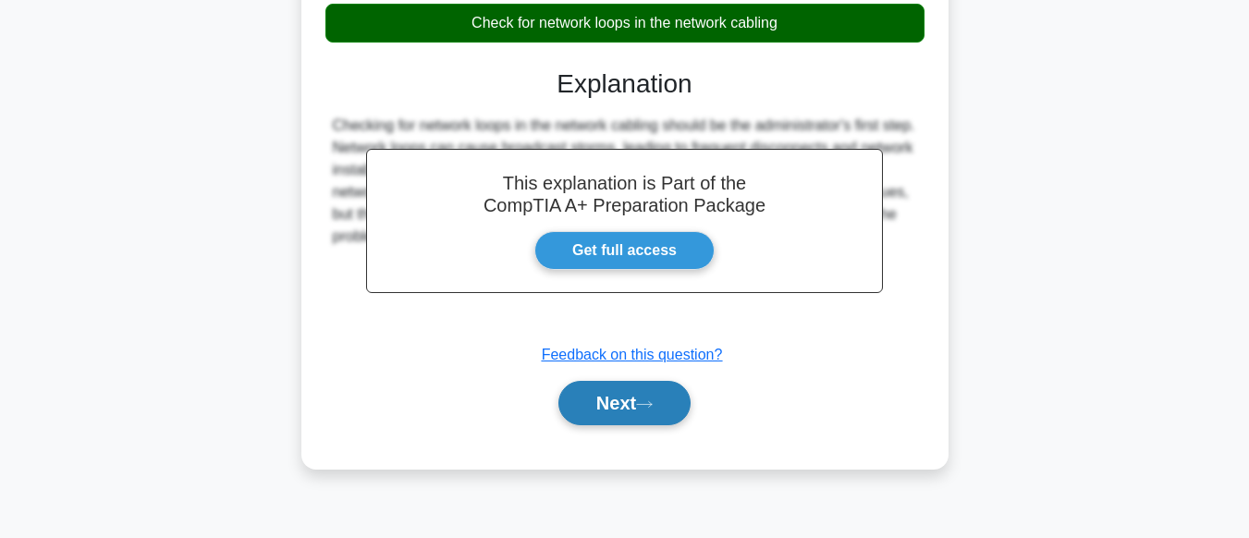
click at [639, 395] on button "Next" at bounding box center [625, 403] width 132 height 44
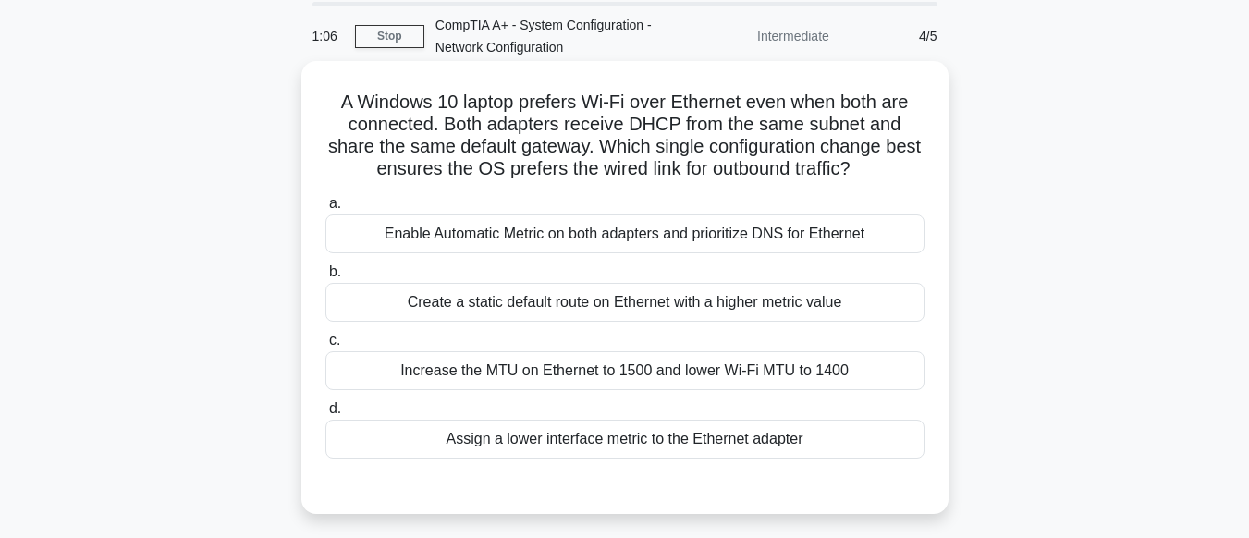
scroll to position [56, 0]
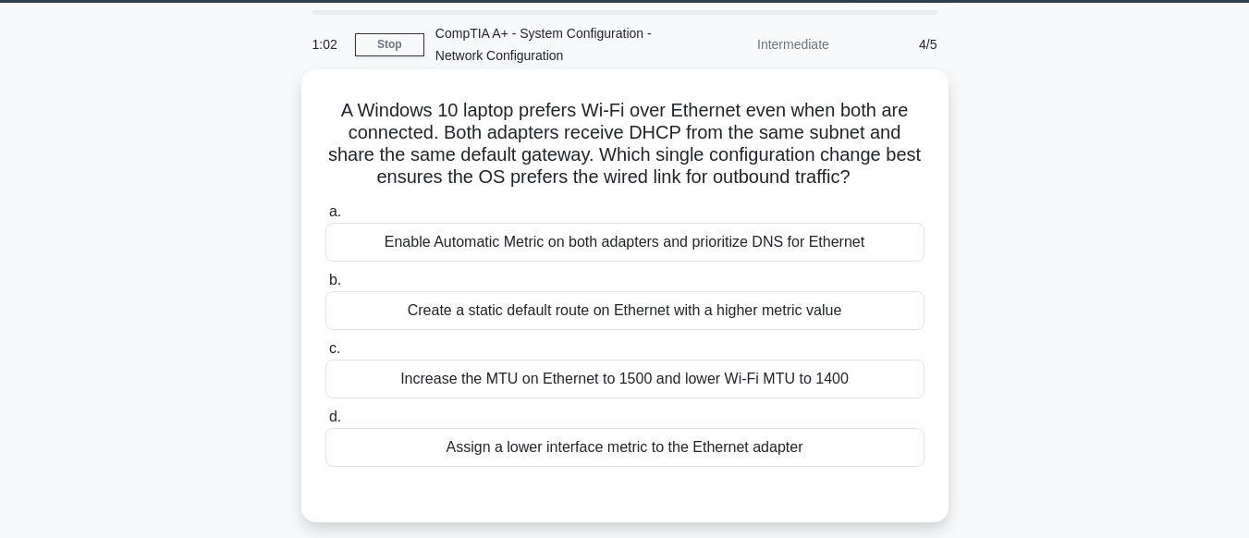
click at [644, 382] on div "Increase the MTU on Ethernet to 1500 and lower Wi‑Fi MTU to 1400" at bounding box center [625, 379] width 599 height 39
click at [326, 355] on input "c. Increase the MTU on Ethernet to 1500 and lower Wi‑Fi MTU to 1400" at bounding box center [326, 349] width 0 height 12
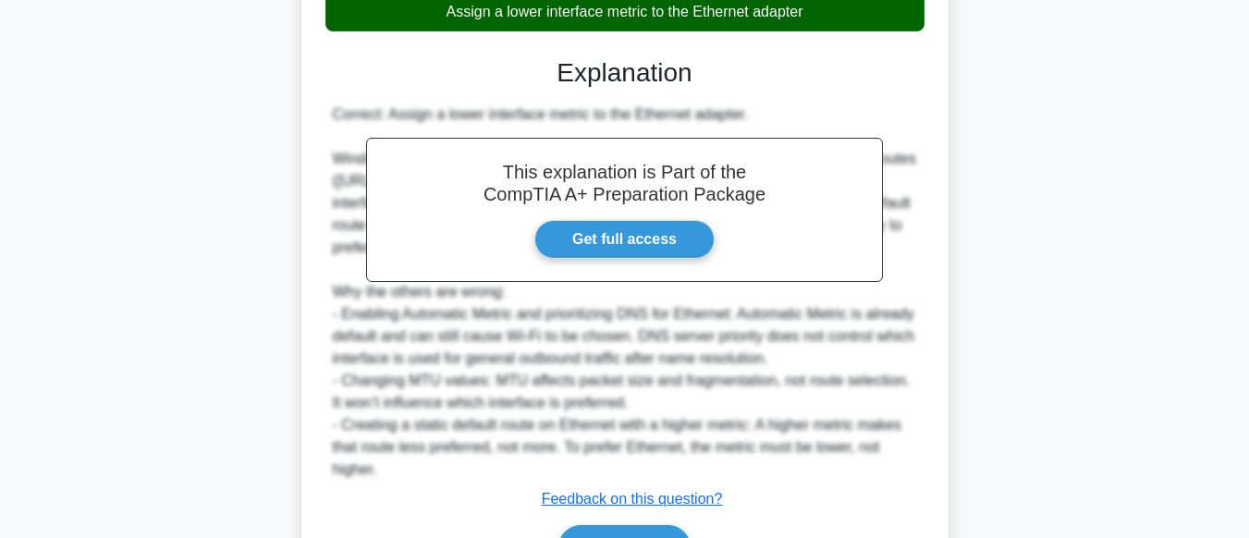
scroll to position [605, 0]
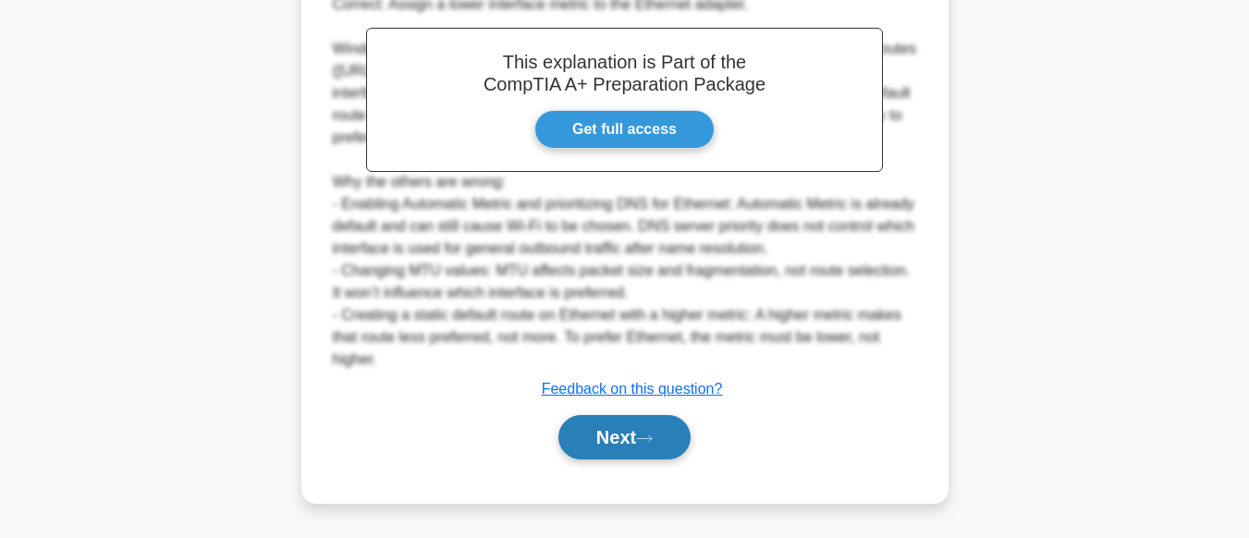
click at [638, 443] on button "Next" at bounding box center [625, 437] width 132 height 44
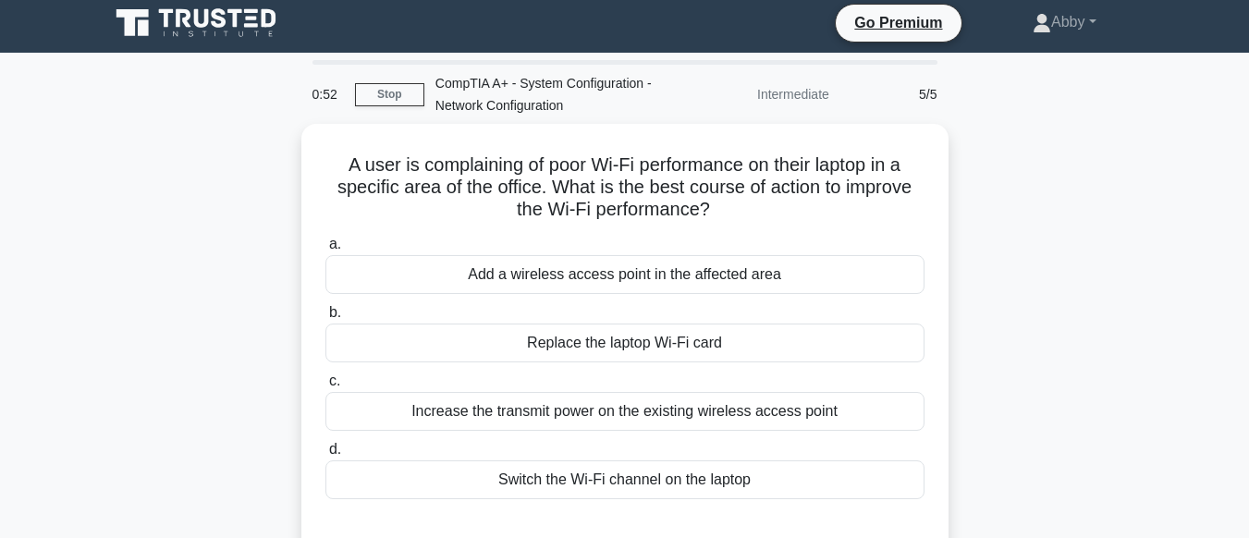
scroll to position [12, 0]
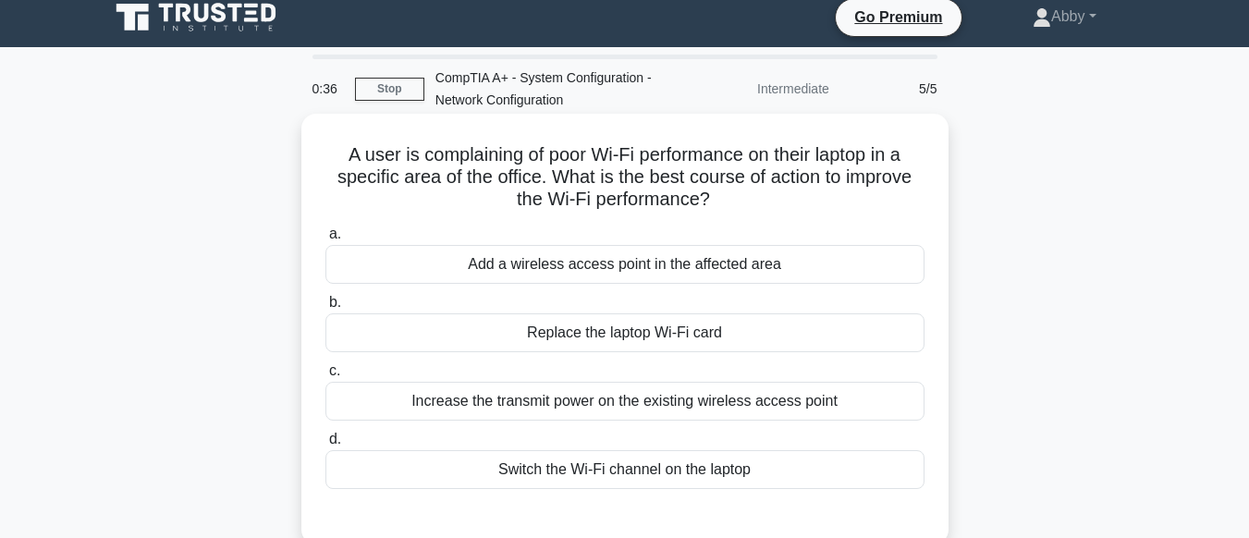
click at [649, 264] on div "Add a wireless access point in the affected area" at bounding box center [625, 264] width 599 height 39
click at [326, 240] on input "a. Add a wireless access point in the affected area" at bounding box center [326, 234] width 0 height 12
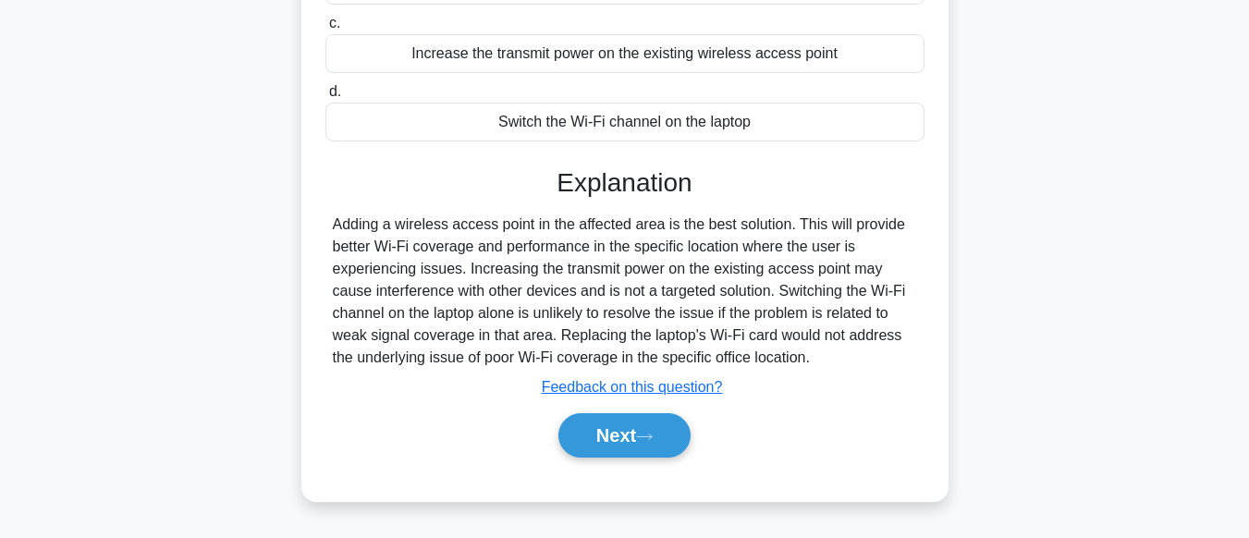
scroll to position [461, 0]
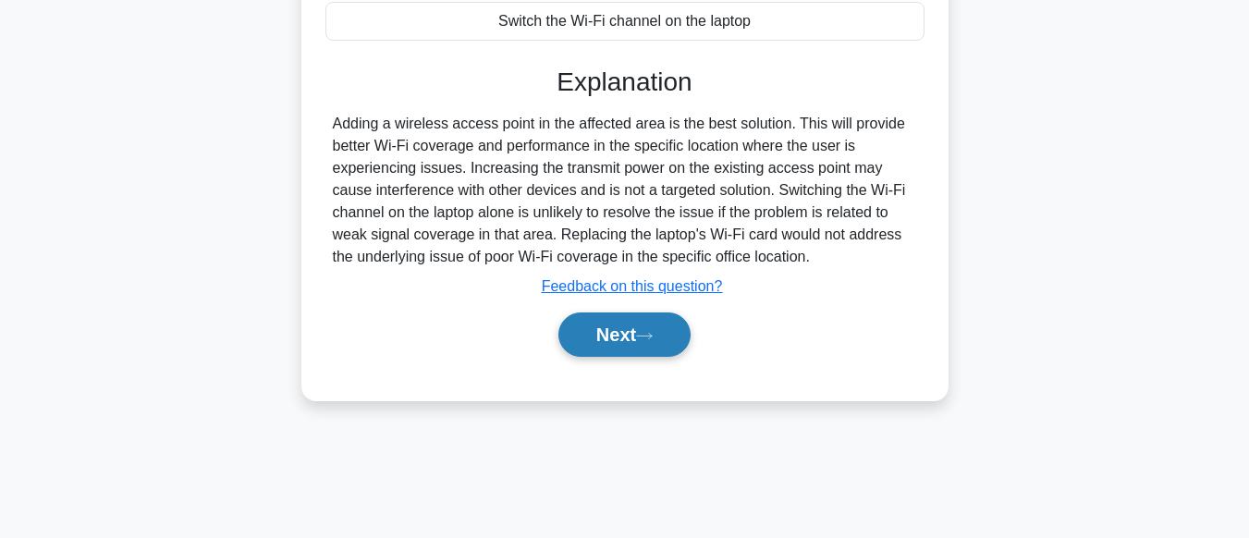
click at [631, 329] on button "Next" at bounding box center [625, 335] width 132 height 44
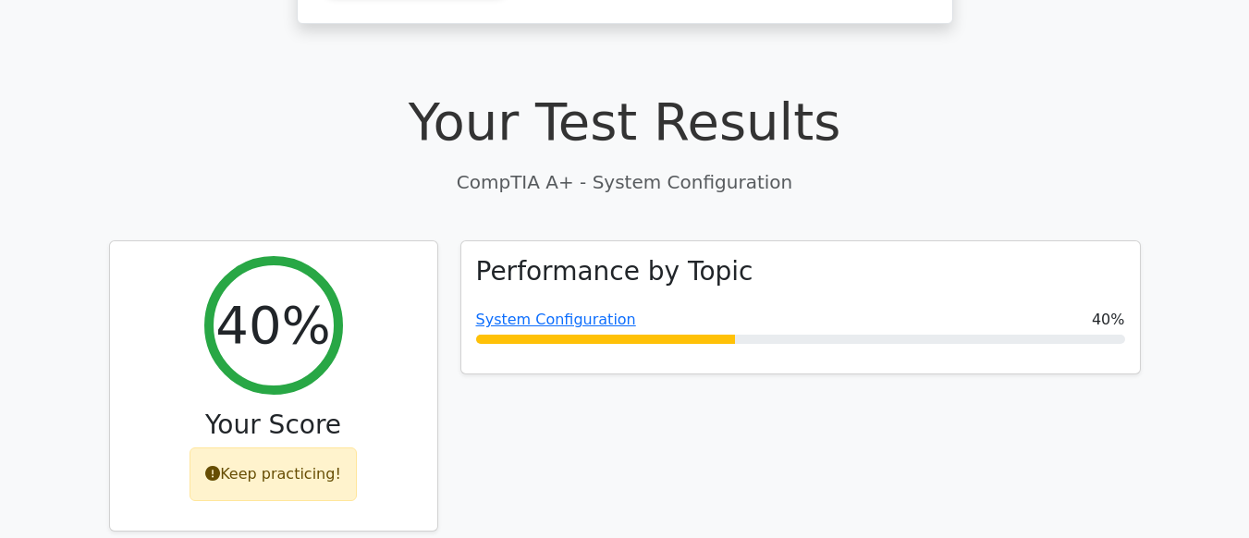
scroll to position [439, 0]
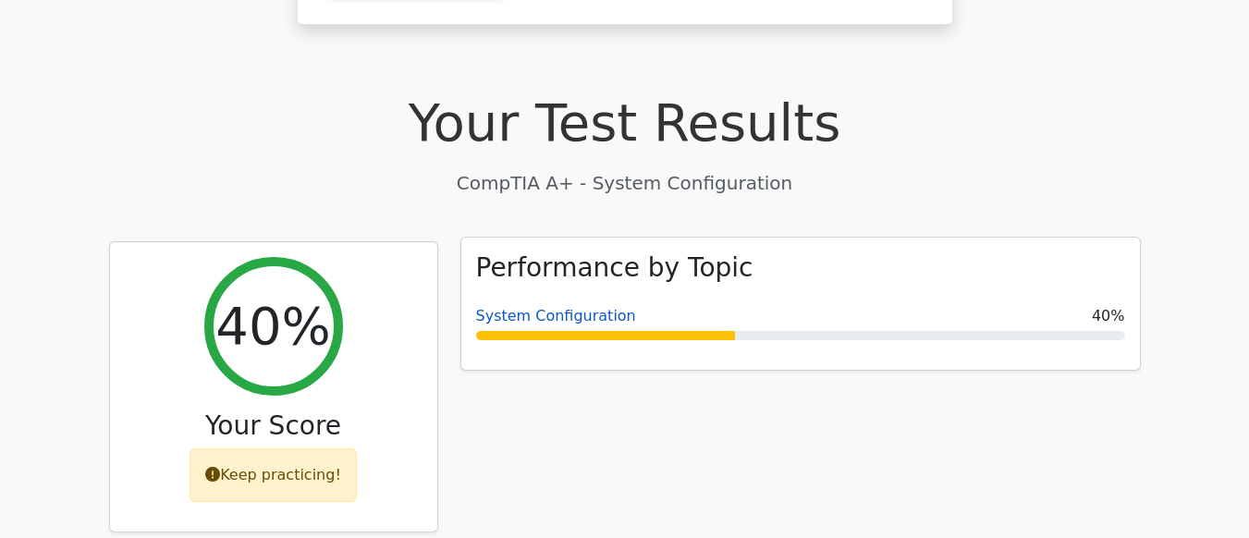
click at [573, 307] on link "System Configuration" at bounding box center [556, 316] width 160 height 18
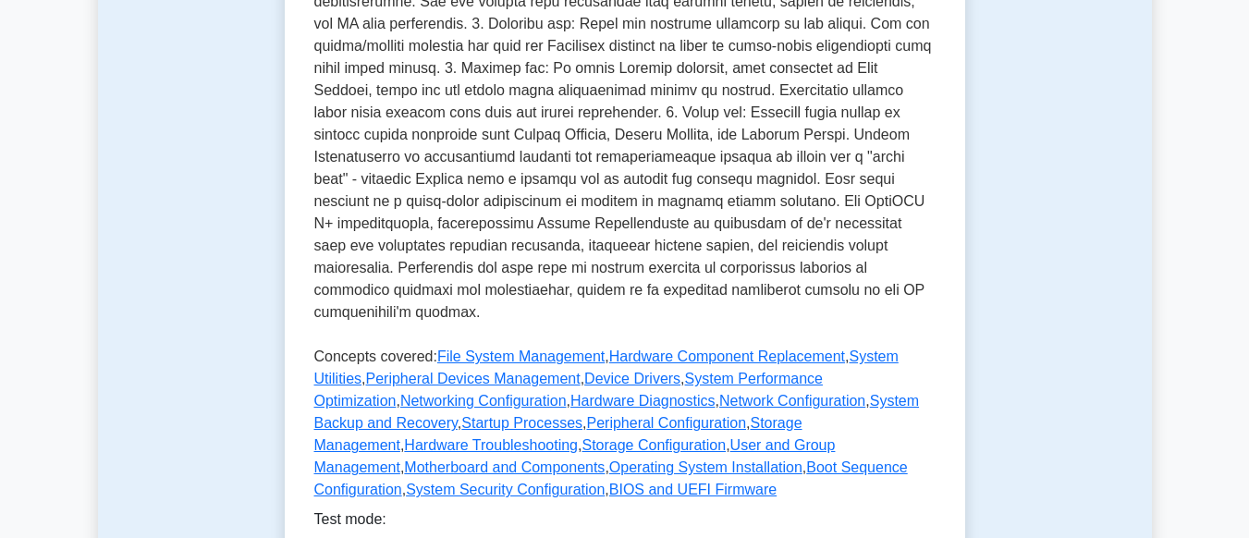
scroll to position [635, 0]
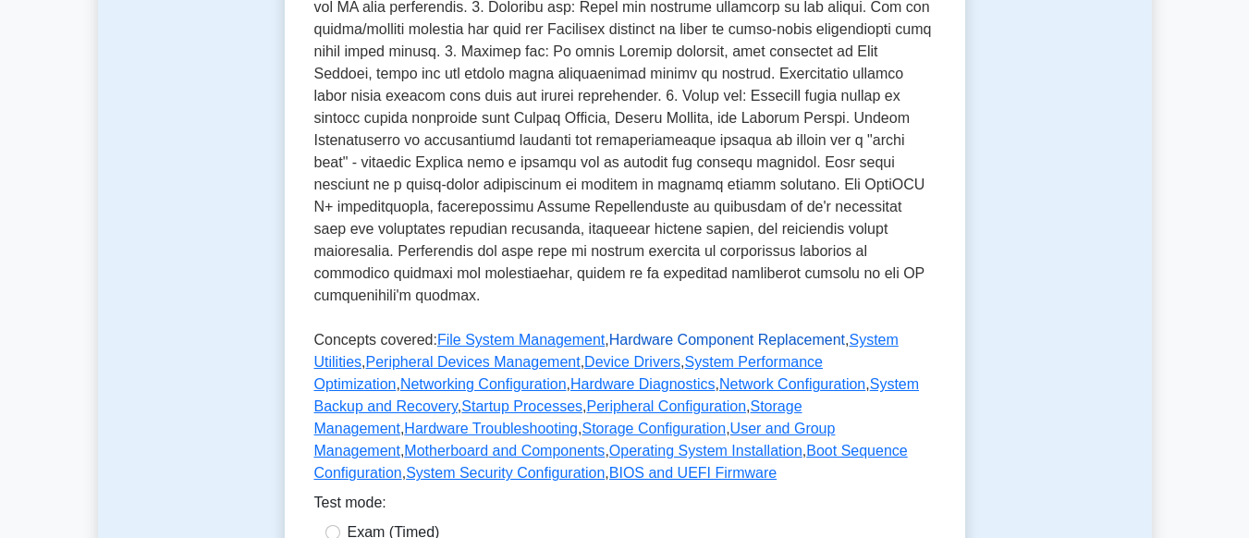
click at [706, 332] on link "Hardware Component Replacement" at bounding box center [727, 340] width 236 height 16
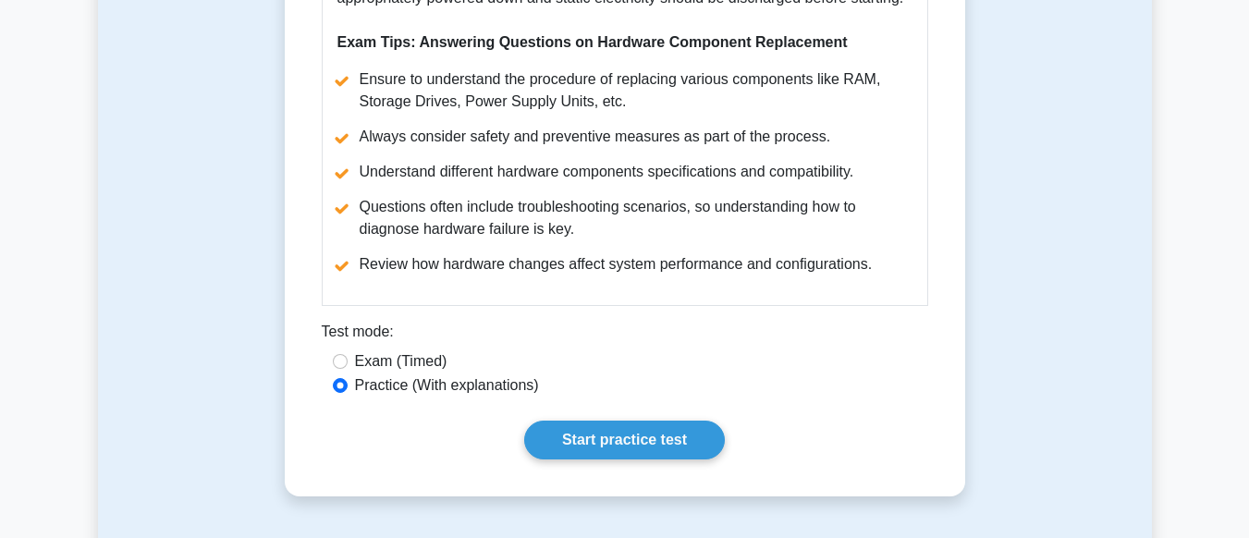
scroll to position [952, 0]
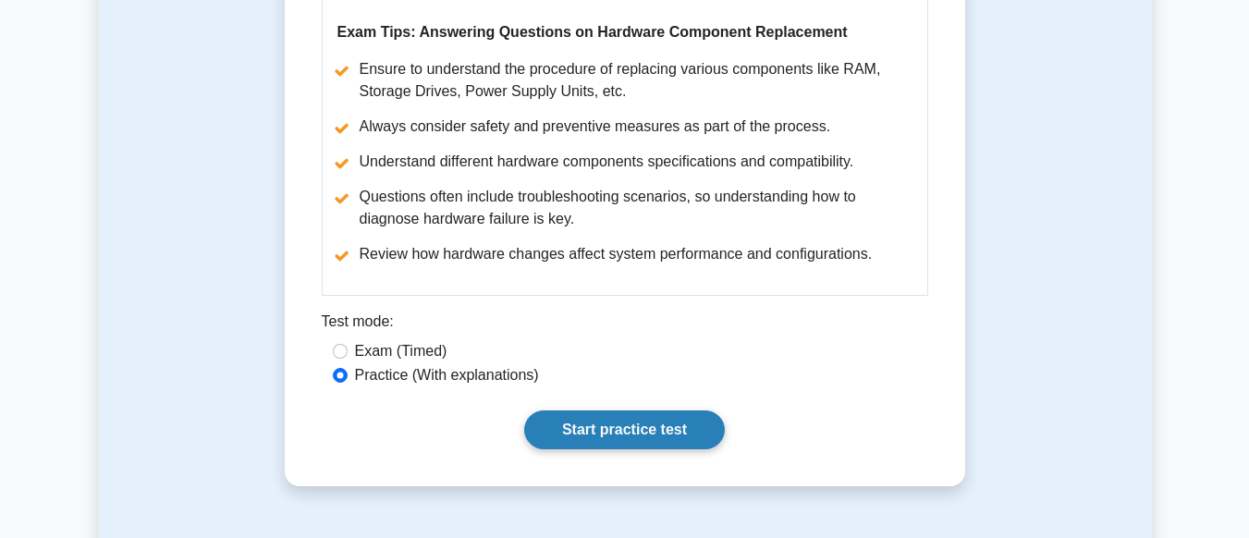
click at [684, 417] on link "Start practice test" at bounding box center [624, 430] width 201 height 39
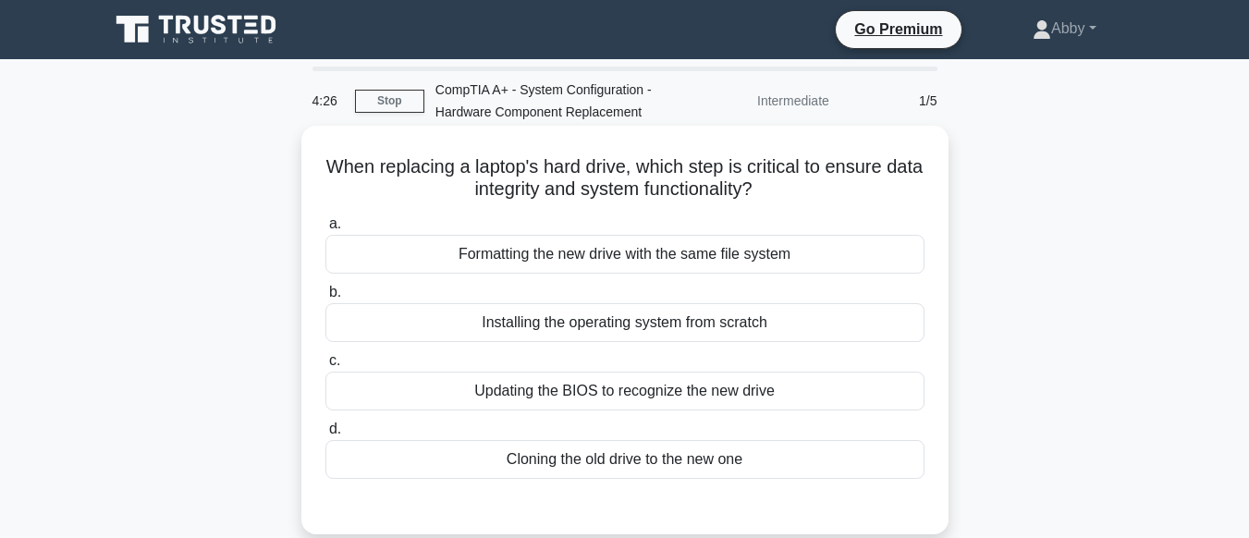
click at [649, 350] on div "a. Formatting the new drive with the same file system b. Installing the operati…" at bounding box center [624, 346] width 621 height 274
click at [662, 326] on div "Installing the operating system from scratch" at bounding box center [625, 322] width 599 height 39
click at [326, 299] on input "b. Installing the operating system from scratch" at bounding box center [326, 293] width 0 height 12
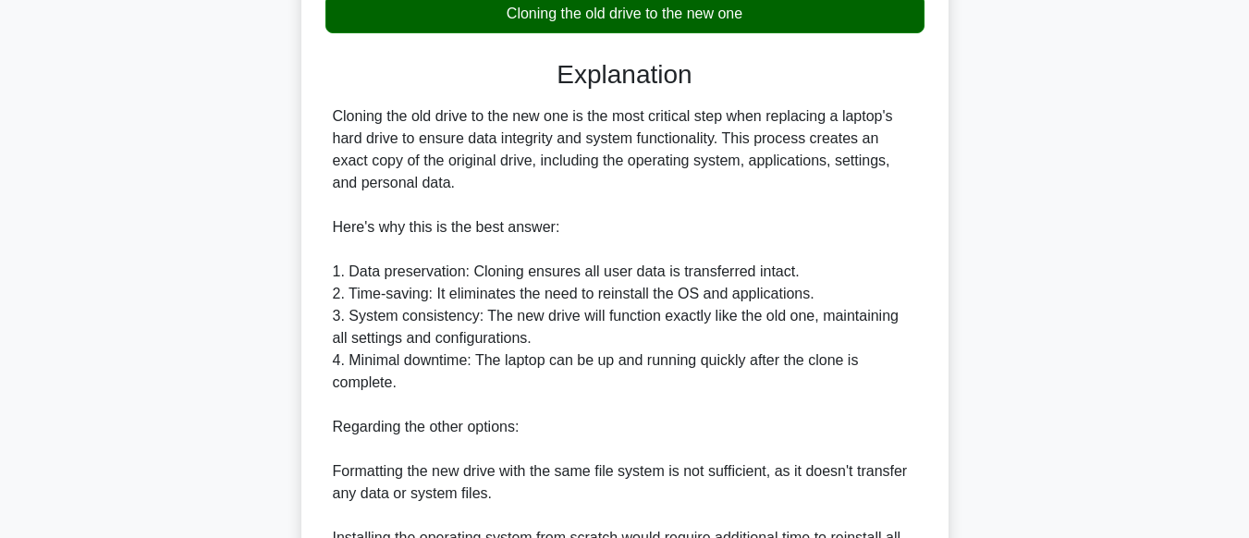
scroll to position [716, 0]
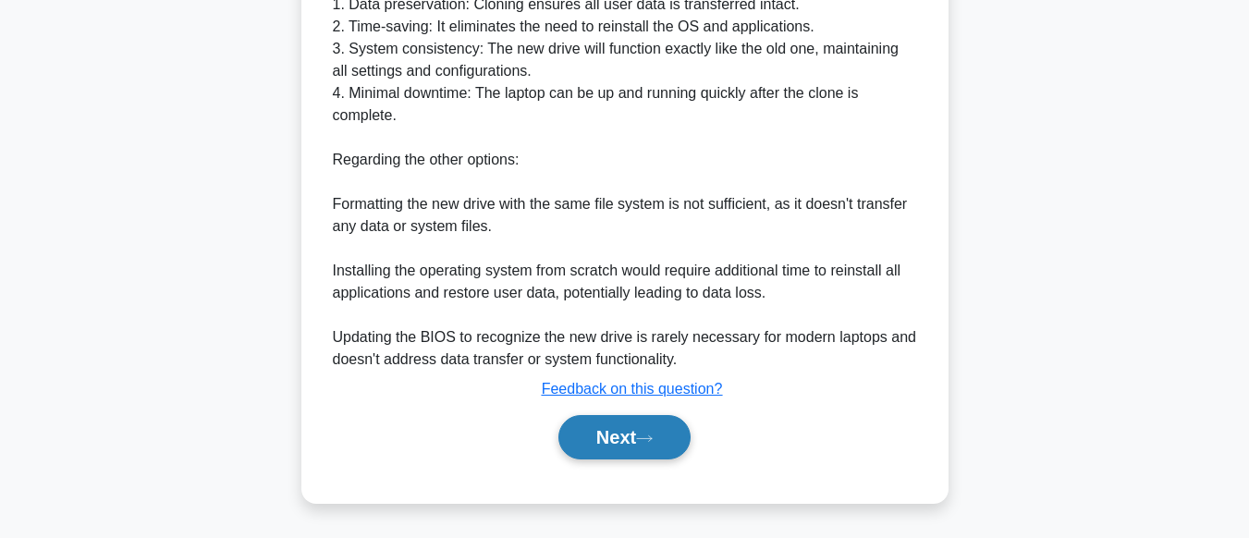
click at [637, 434] on button "Next" at bounding box center [625, 437] width 132 height 44
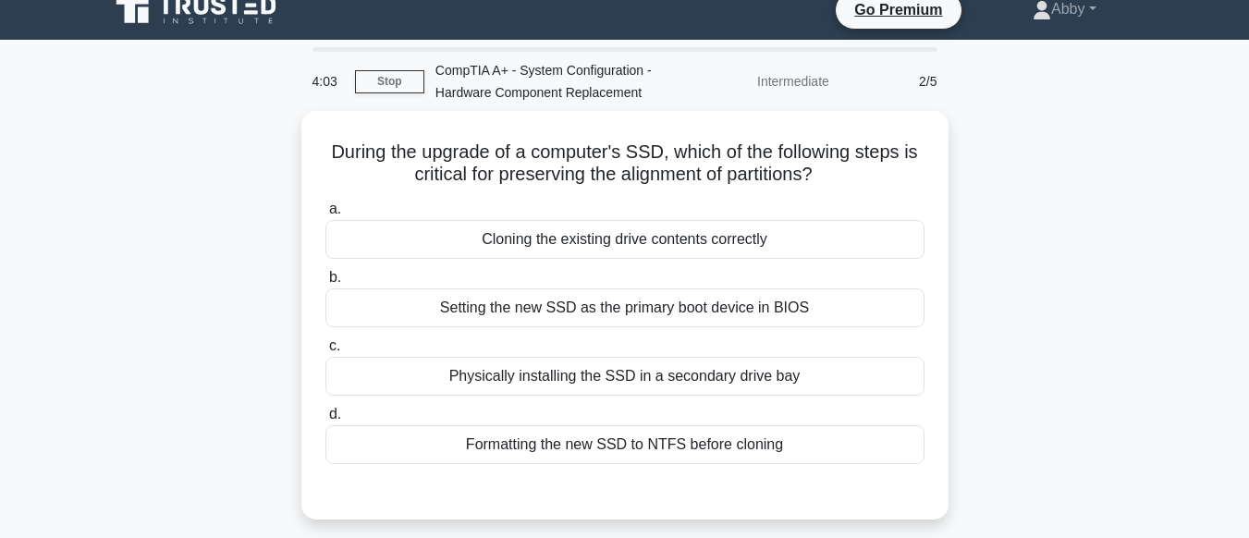
scroll to position [0, 0]
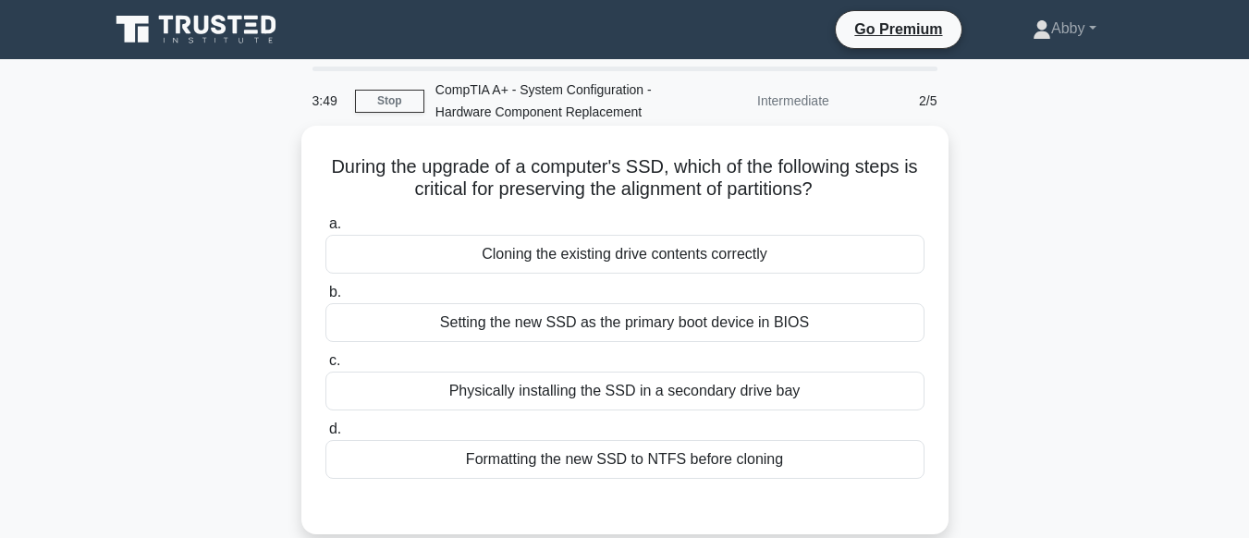
click at [647, 301] on label "b. Setting the new SSD as the primary boot device in BIOS" at bounding box center [625, 311] width 599 height 61
click at [326, 299] on input "b. Setting the new SSD as the primary boot device in BIOS" at bounding box center [326, 293] width 0 height 12
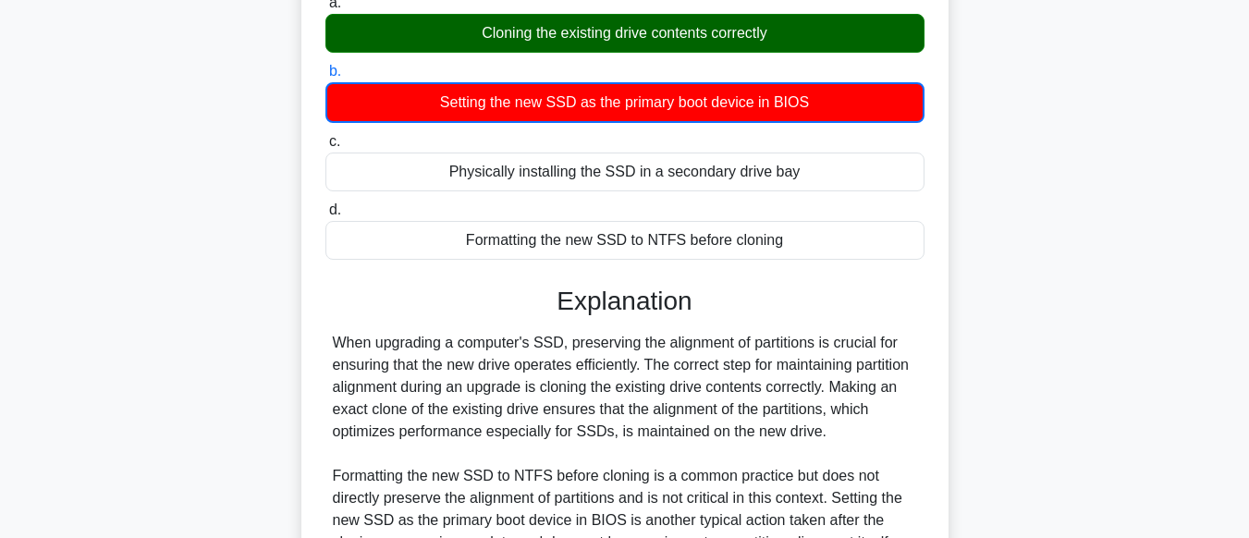
scroll to position [461, 0]
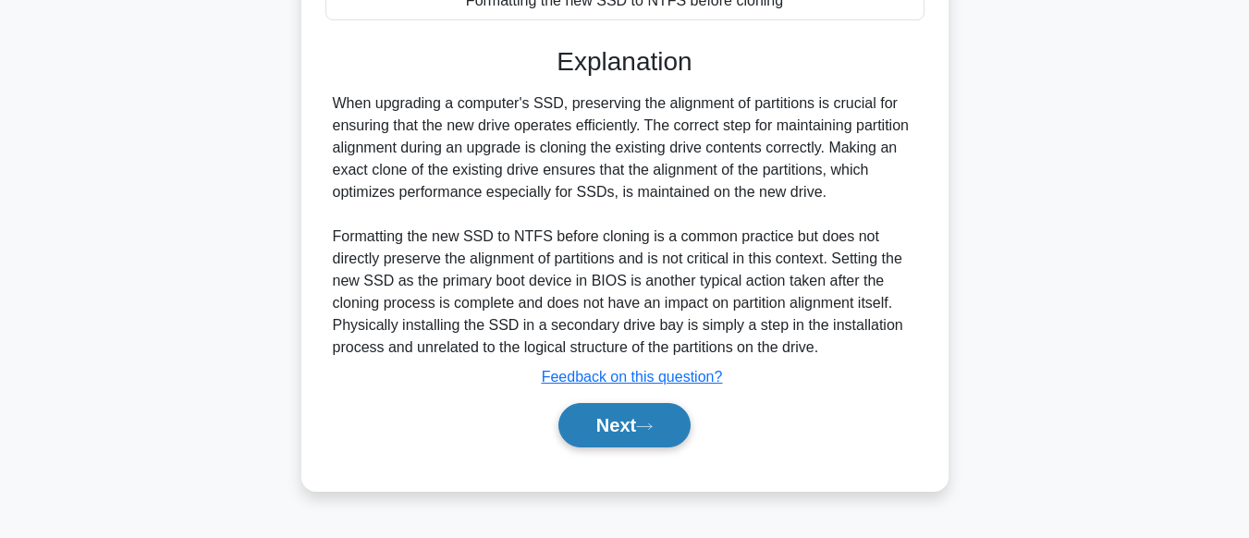
click at [633, 420] on button "Next" at bounding box center [625, 425] width 132 height 44
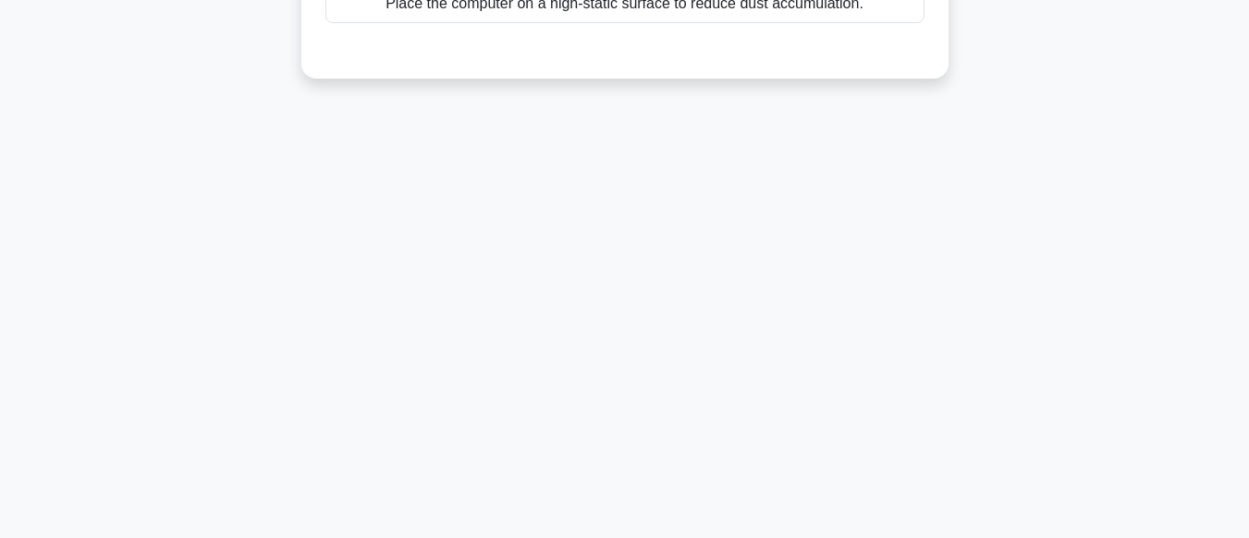
scroll to position [0, 0]
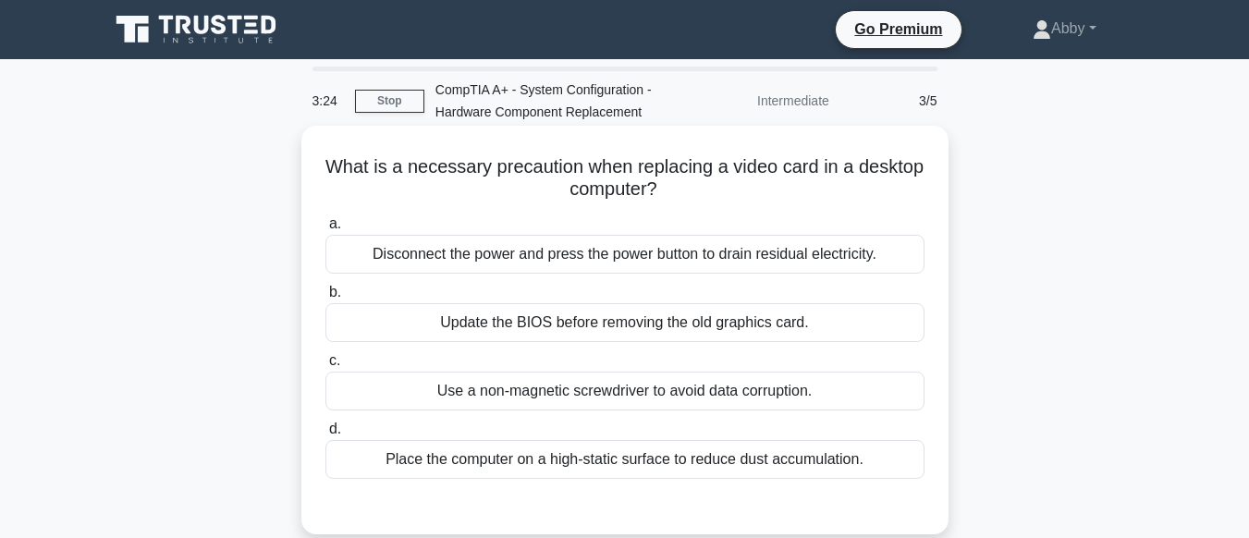
click at [707, 244] on div "Disconnect the power and press the power button to drain residual electricity." at bounding box center [625, 254] width 599 height 39
click at [326, 230] on input "a. Disconnect the power and press the power button to drain residual electricit…" at bounding box center [326, 224] width 0 height 12
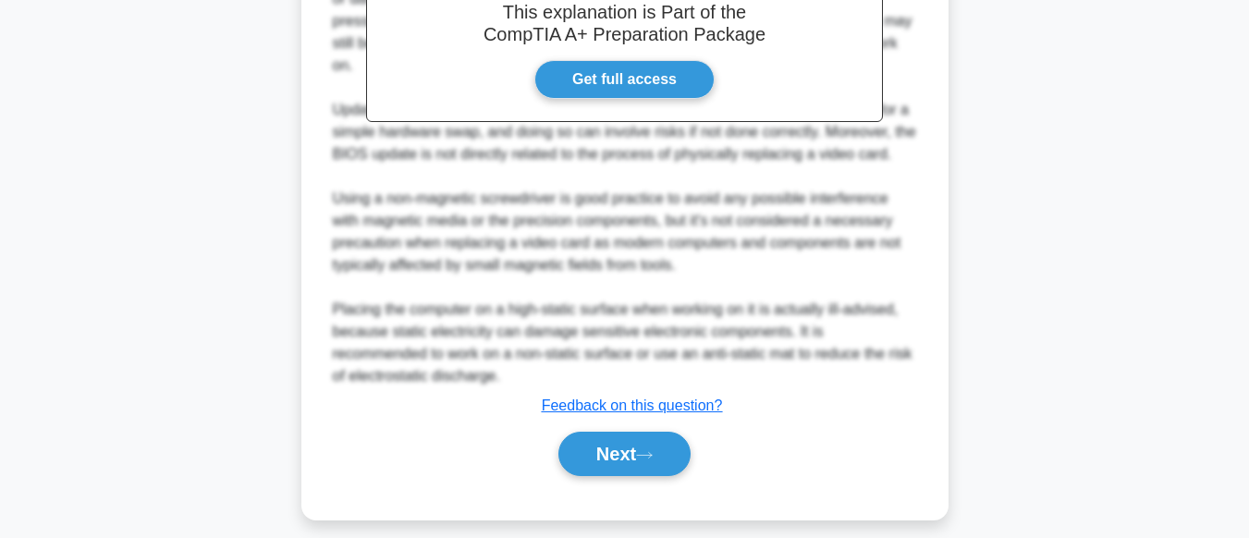
scroll to position [625, 0]
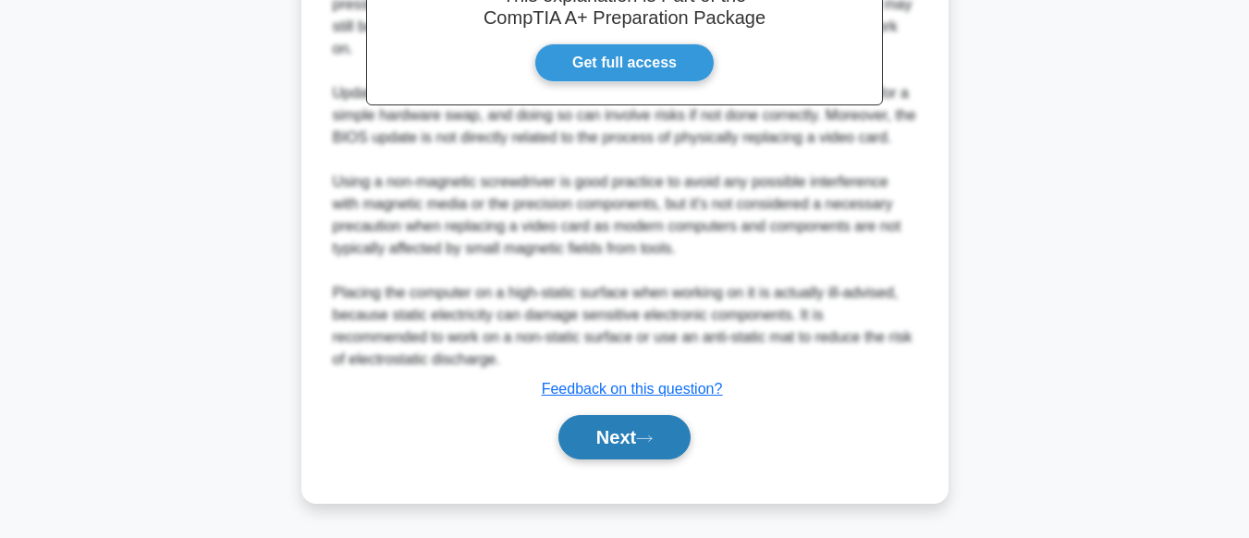
click at [633, 431] on button "Next" at bounding box center [625, 437] width 132 height 44
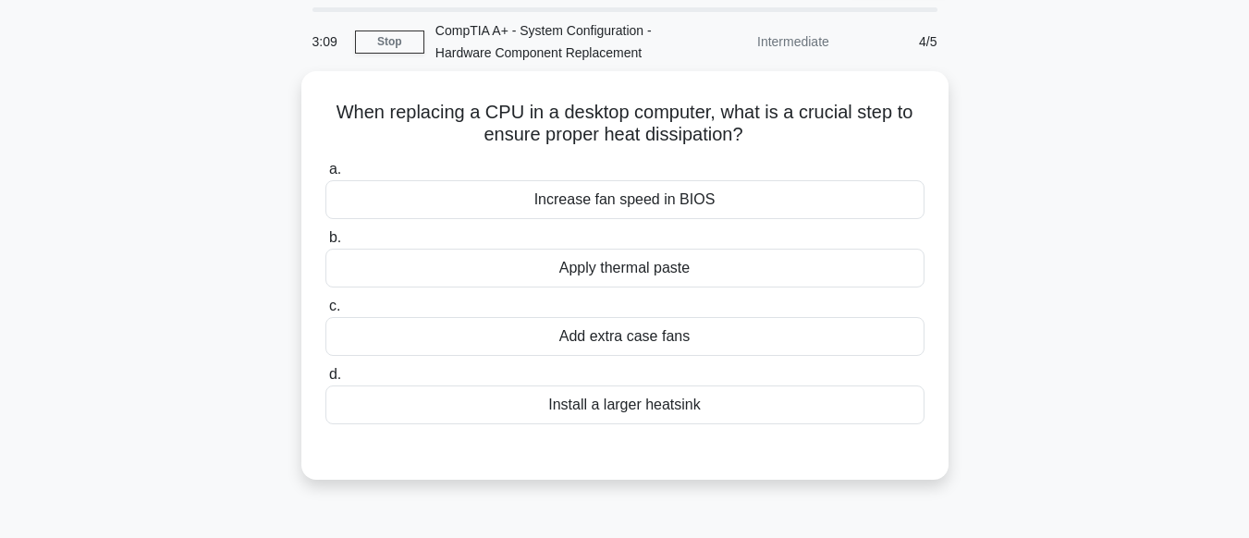
scroll to position [0, 0]
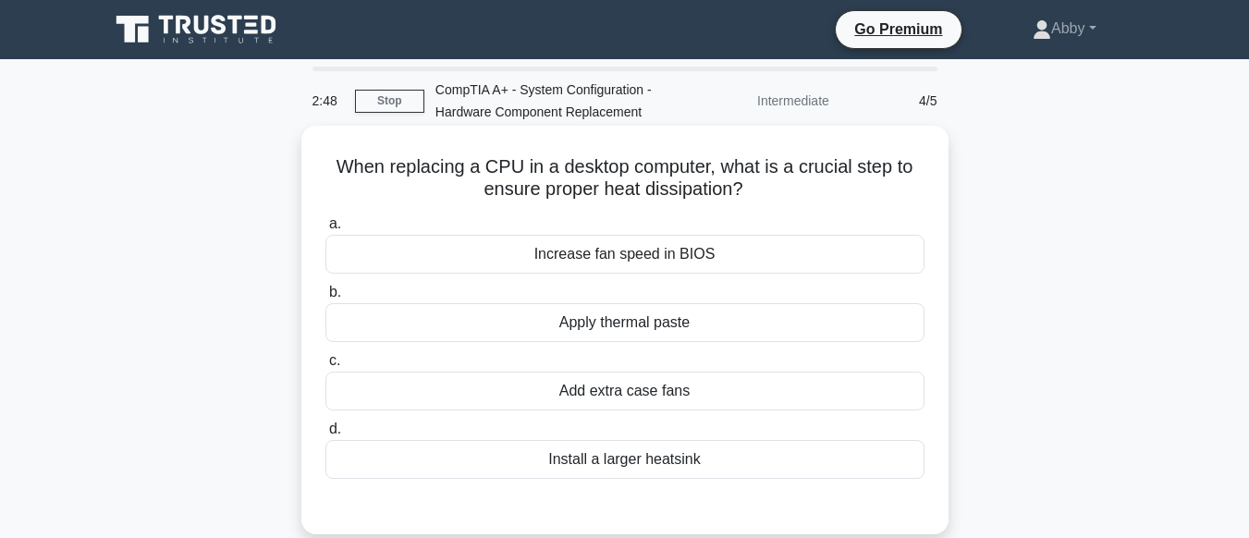
click at [612, 343] on div "a. Increase fan speed in BIOS b. Apply thermal paste" at bounding box center [624, 346] width 621 height 274
click at [621, 322] on div "Apply thermal paste" at bounding box center [625, 322] width 599 height 39
click at [326, 299] on input "b. Apply thermal paste" at bounding box center [326, 293] width 0 height 12
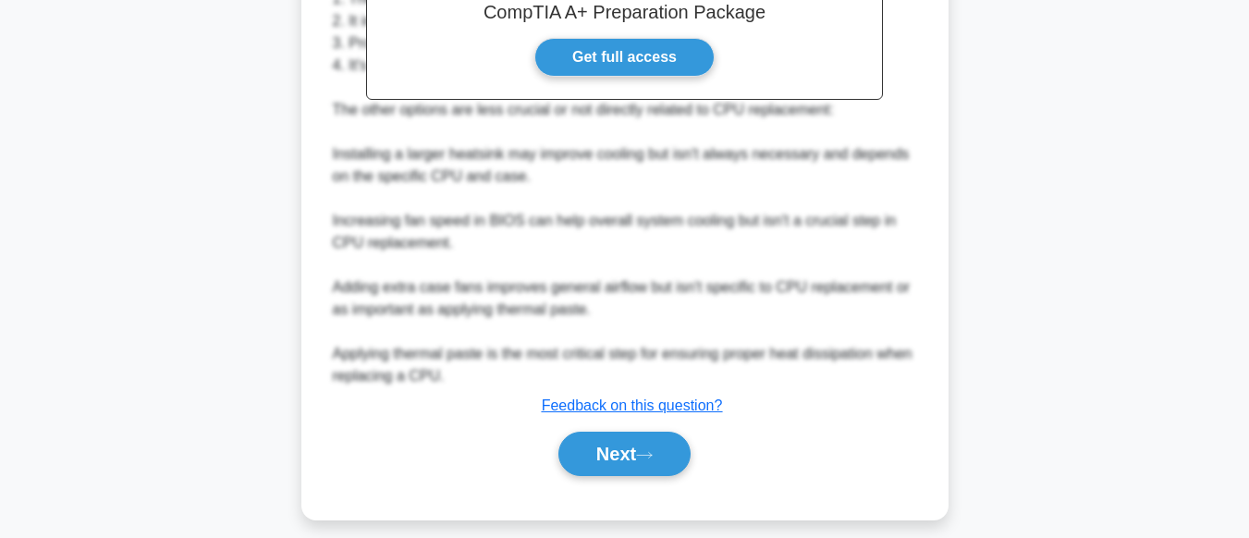
scroll to position [647, 0]
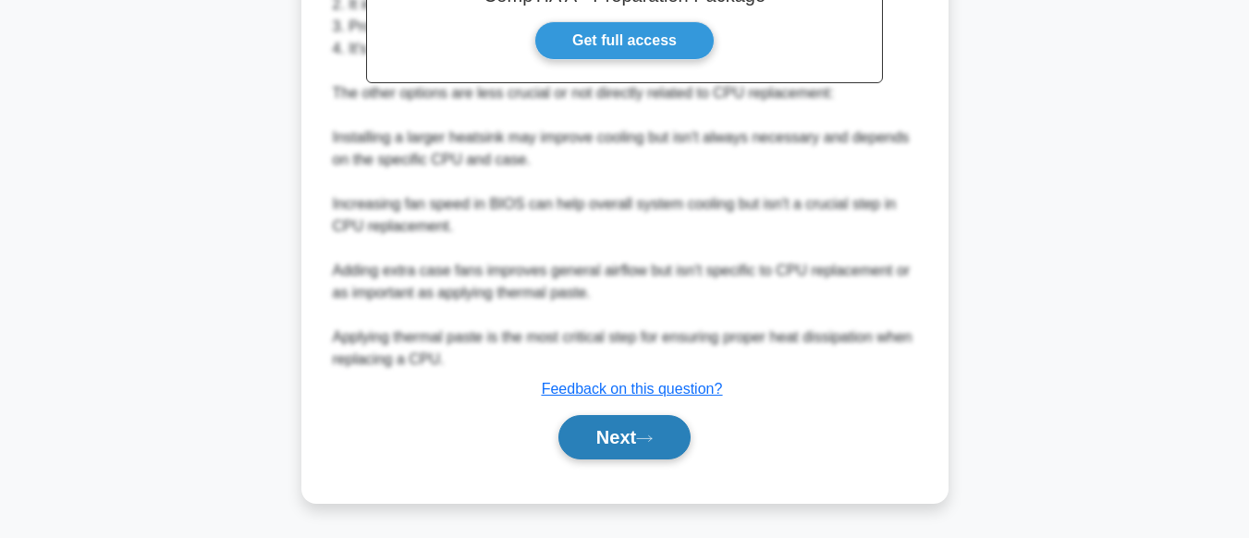
click at [616, 437] on button "Next" at bounding box center [625, 437] width 132 height 44
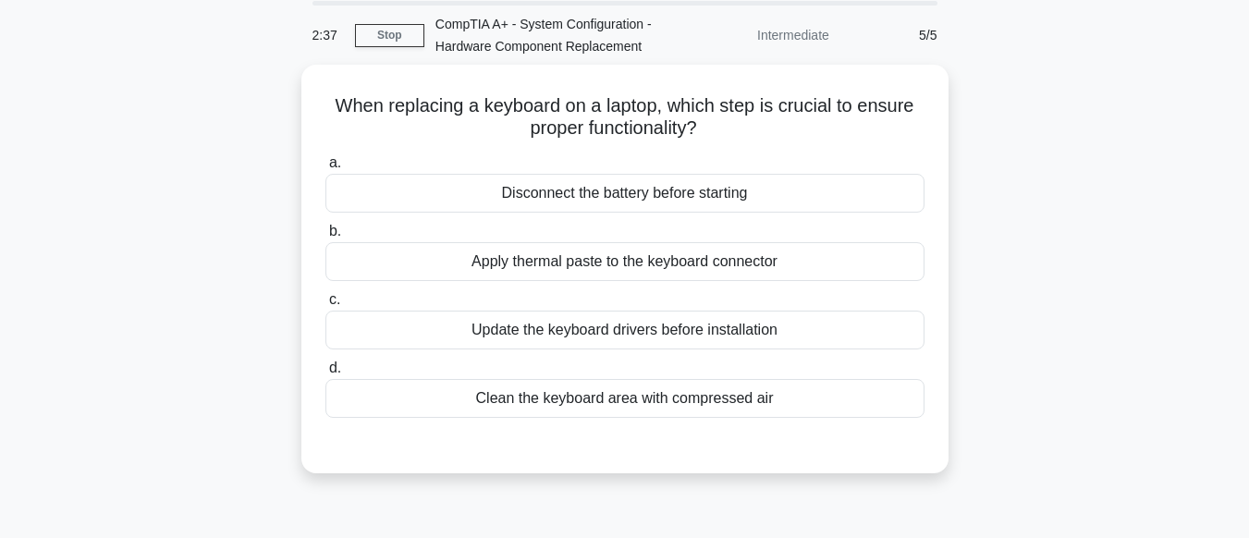
scroll to position [60, 0]
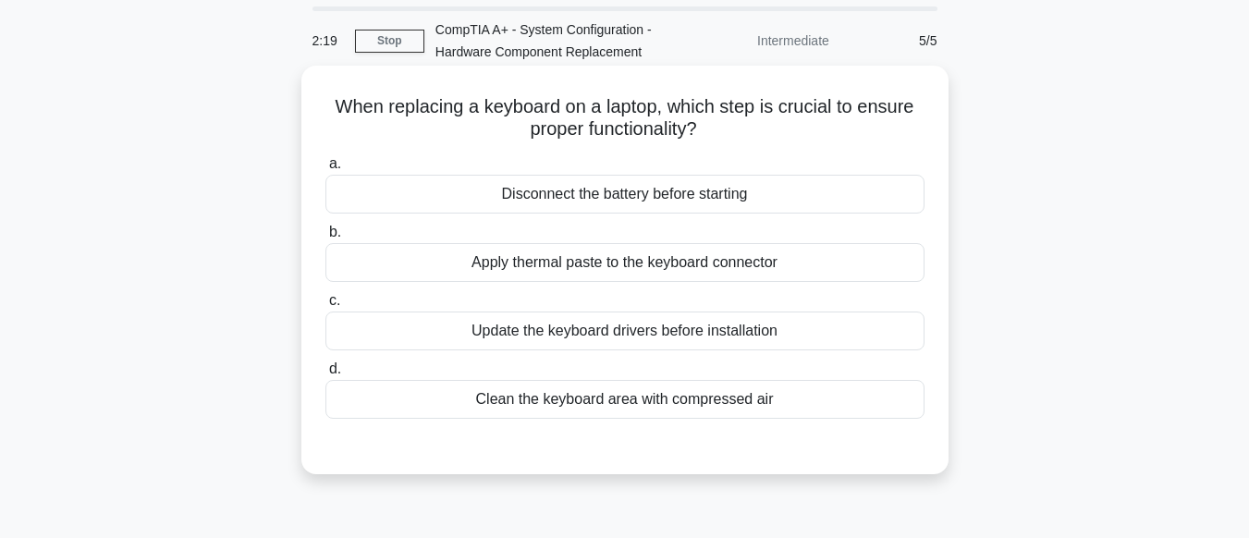
click at [618, 202] on div "Disconnect the battery before starting" at bounding box center [625, 194] width 599 height 39
click at [326, 170] on input "a. Disconnect the battery before starting" at bounding box center [326, 164] width 0 height 12
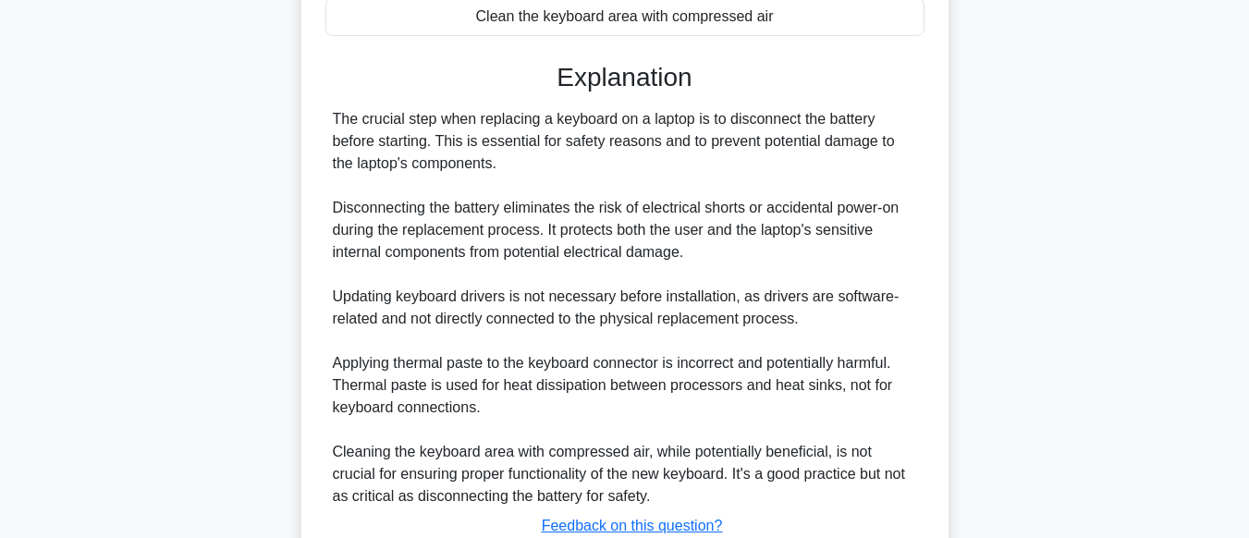
scroll to position [581, 0]
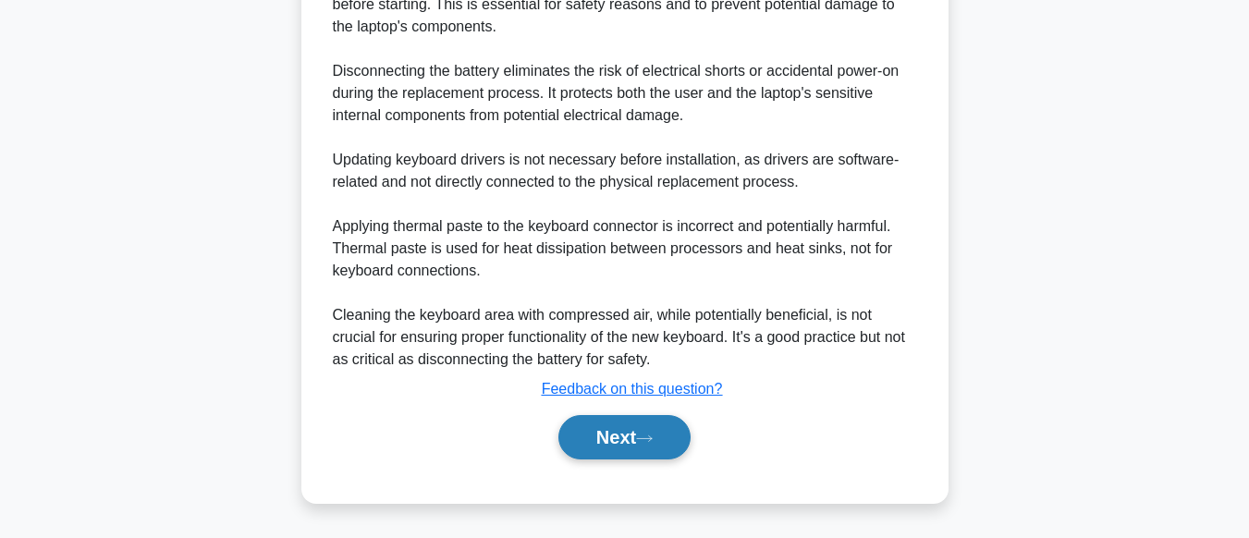
click at [621, 439] on button "Next" at bounding box center [625, 437] width 132 height 44
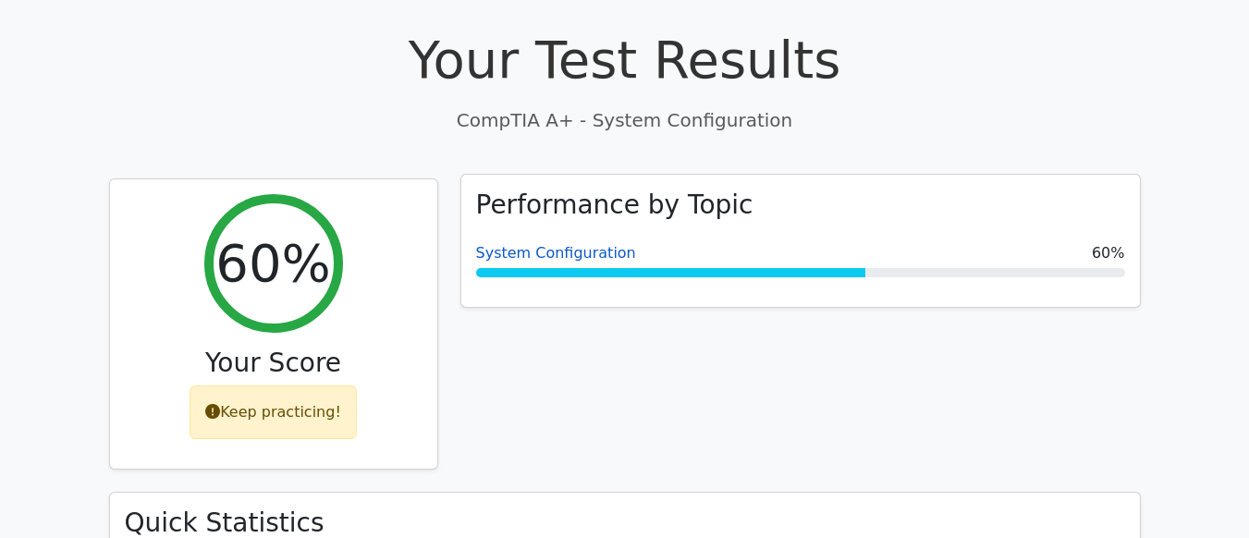
click at [567, 244] on link "System Configuration" at bounding box center [556, 253] width 160 height 18
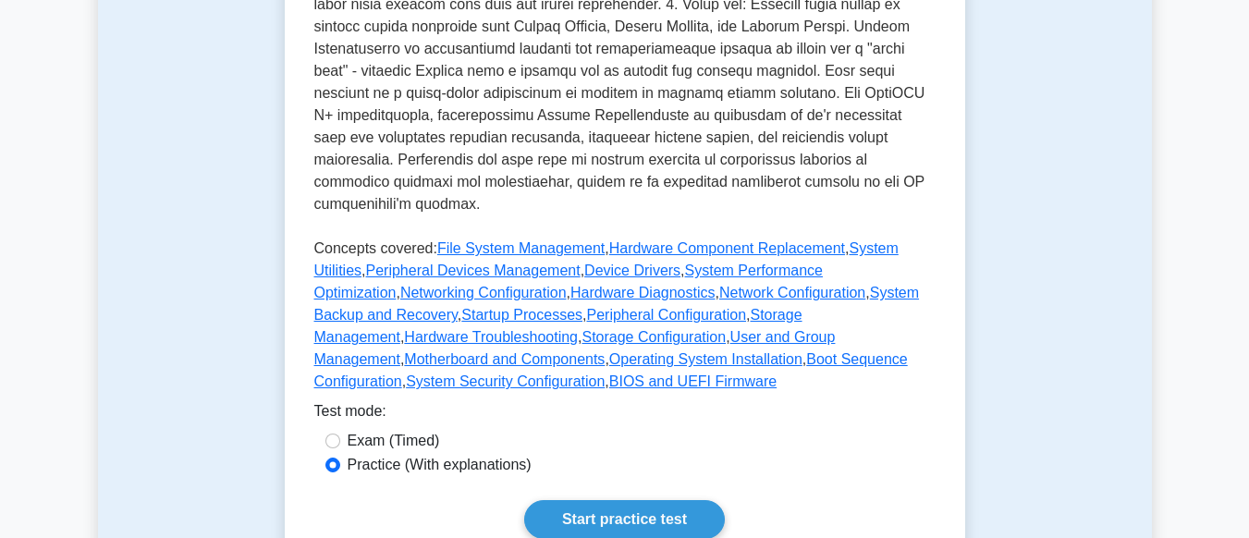
scroll to position [729, 0]
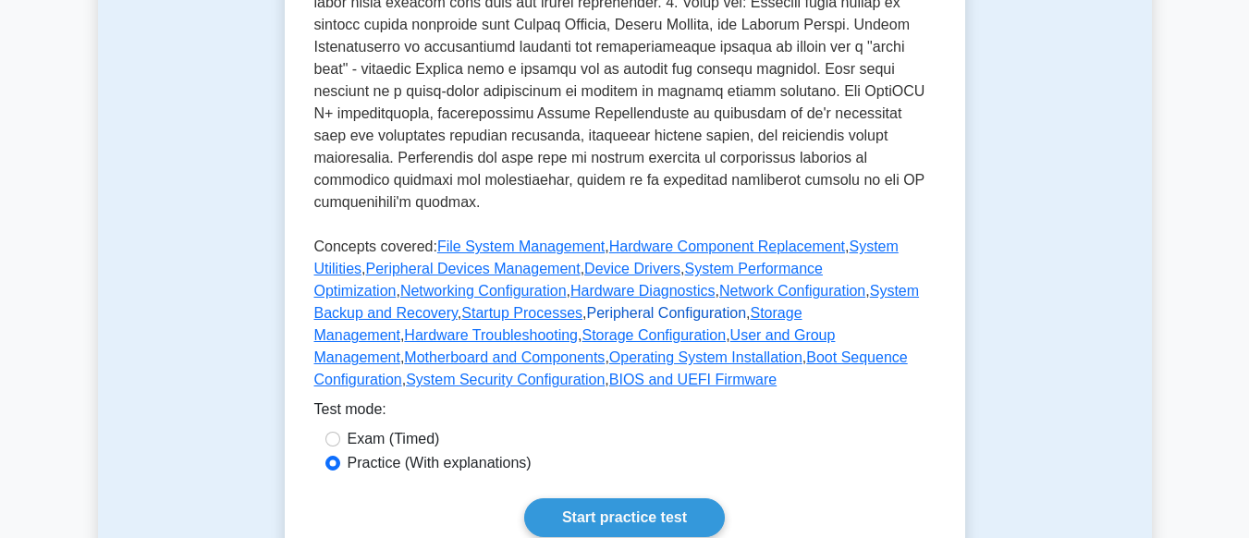
click at [586, 305] on link "Peripheral Configuration" at bounding box center [666, 313] width 160 height 16
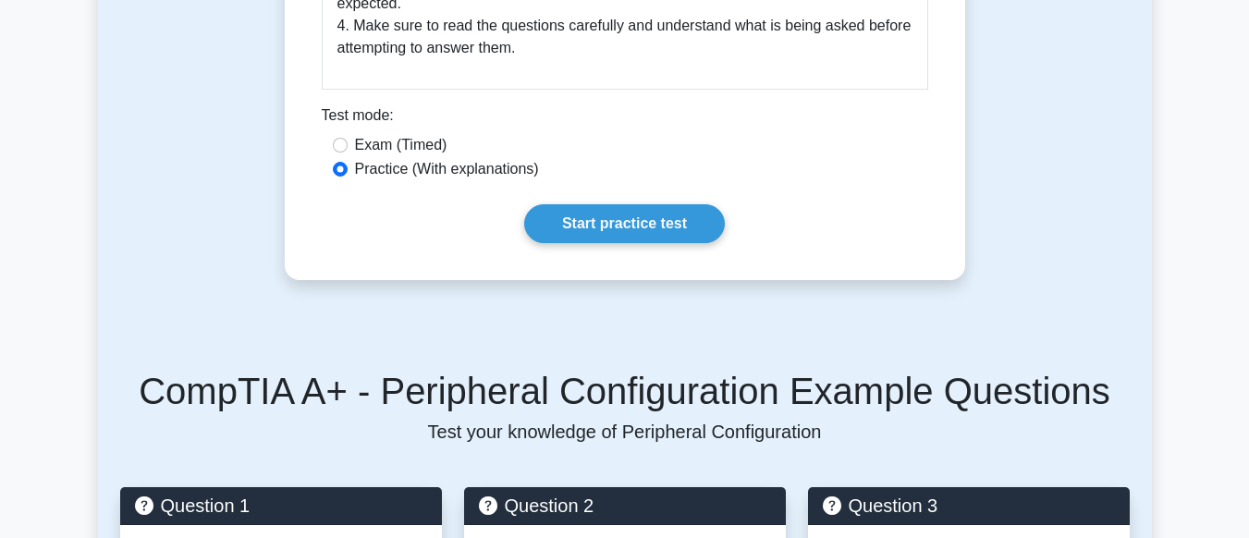
scroll to position [1167, 0]
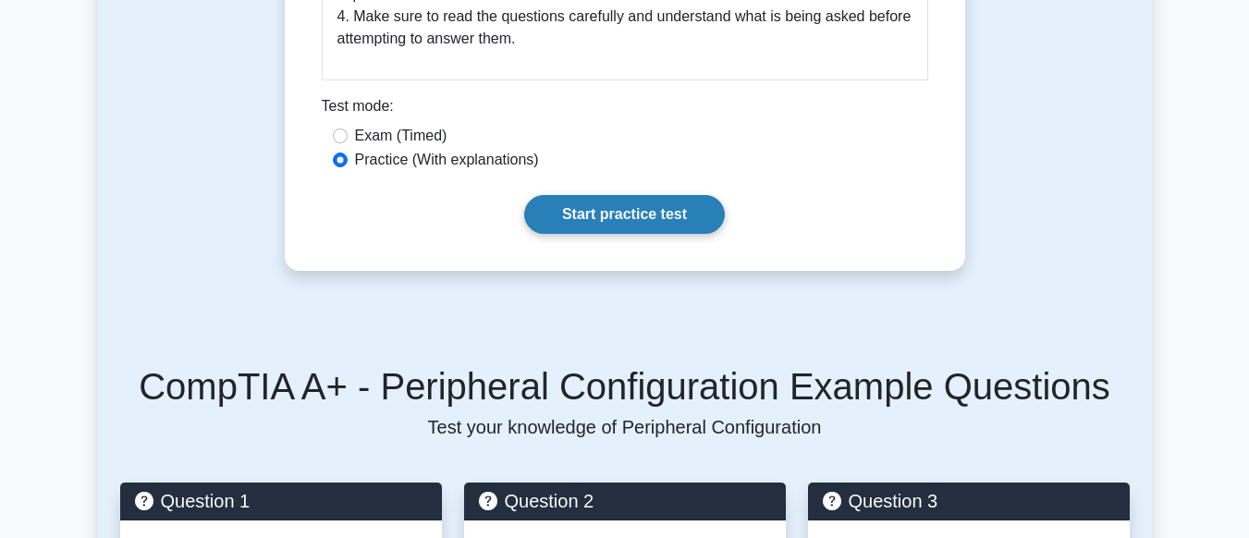
click at [615, 195] on link "Start practice test" at bounding box center [624, 214] width 201 height 39
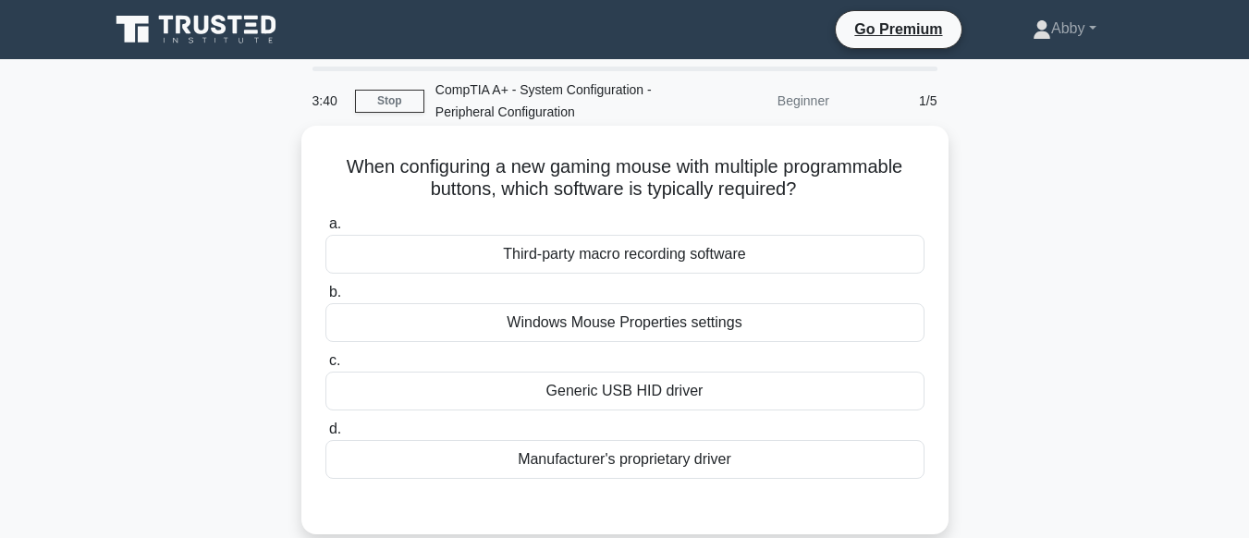
click at [585, 264] on div "Third-party macro recording software" at bounding box center [625, 254] width 599 height 39
click at [326, 230] on input "a. Third-party macro recording software" at bounding box center [326, 224] width 0 height 12
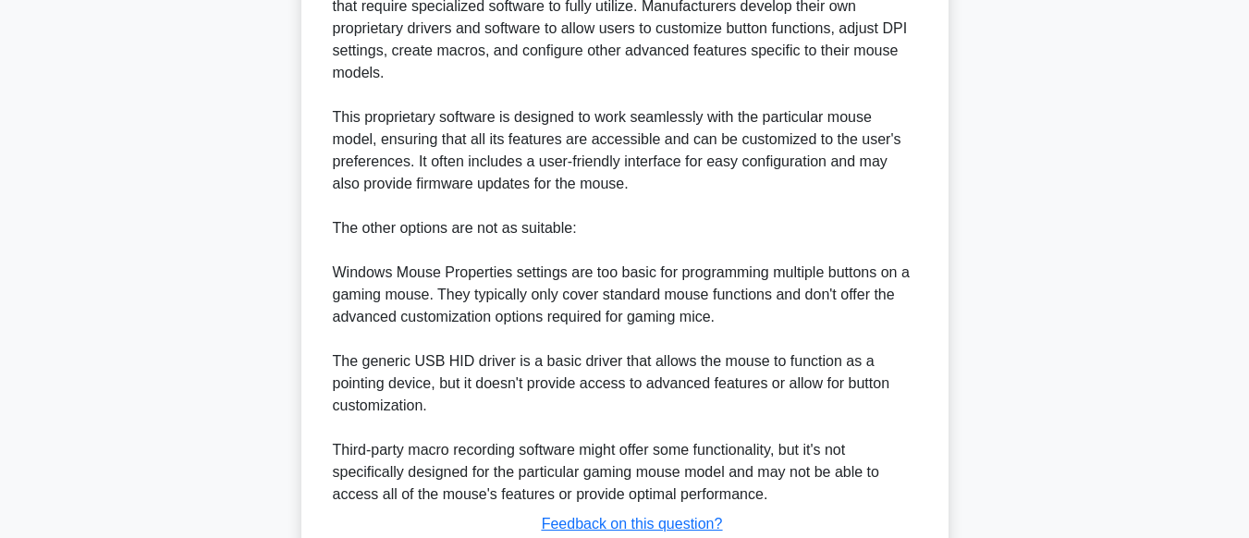
scroll to position [782, 0]
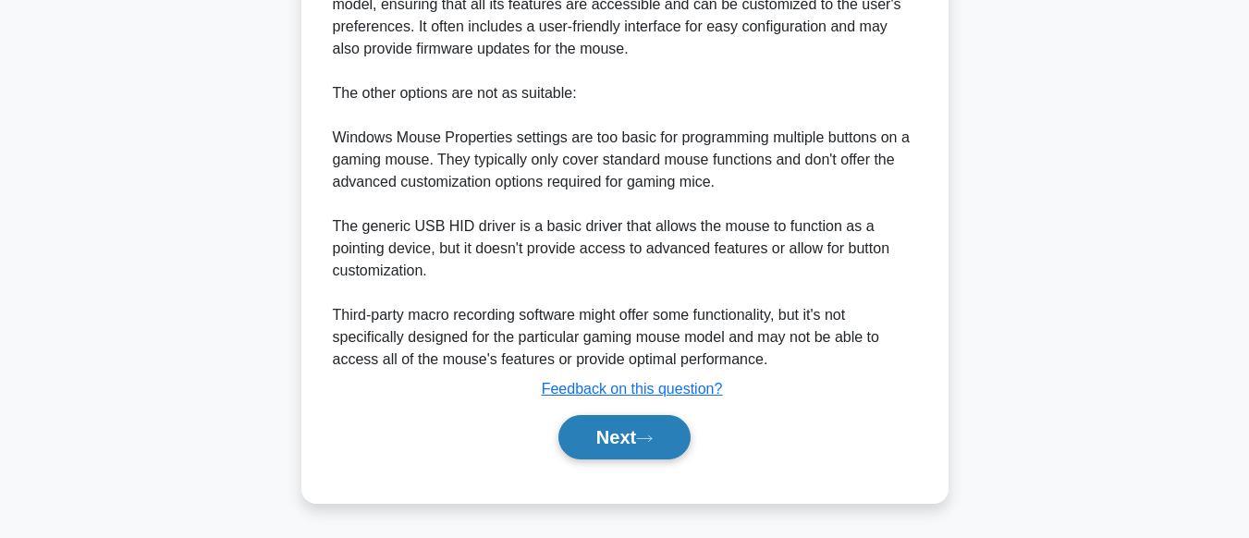
click at [612, 442] on button "Next" at bounding box center [625, 437] width 132 height 44
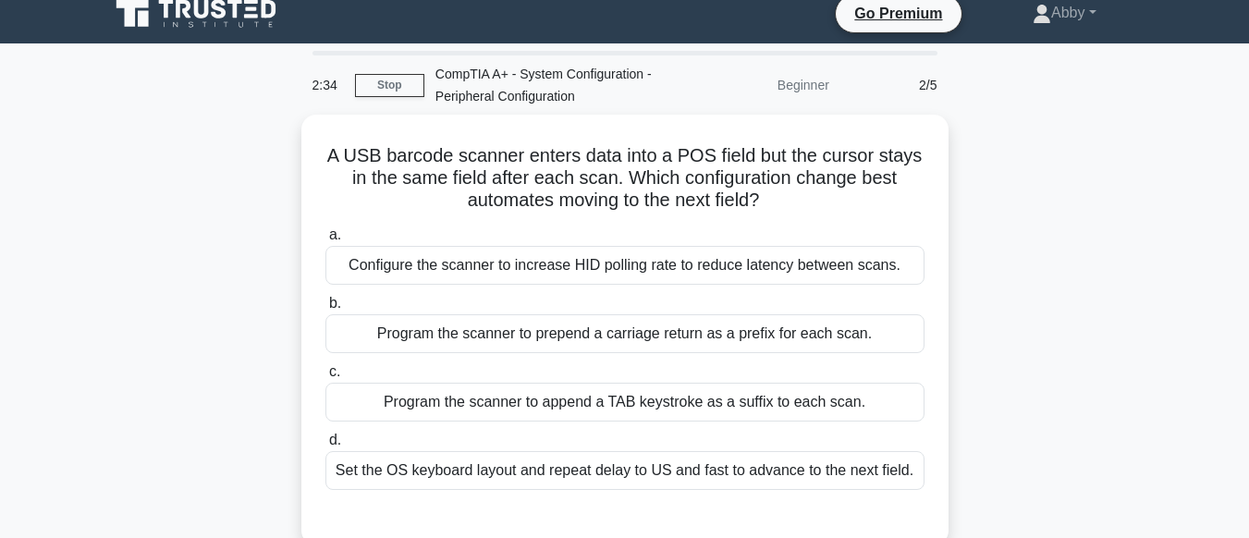
scroll to position [0, 0]
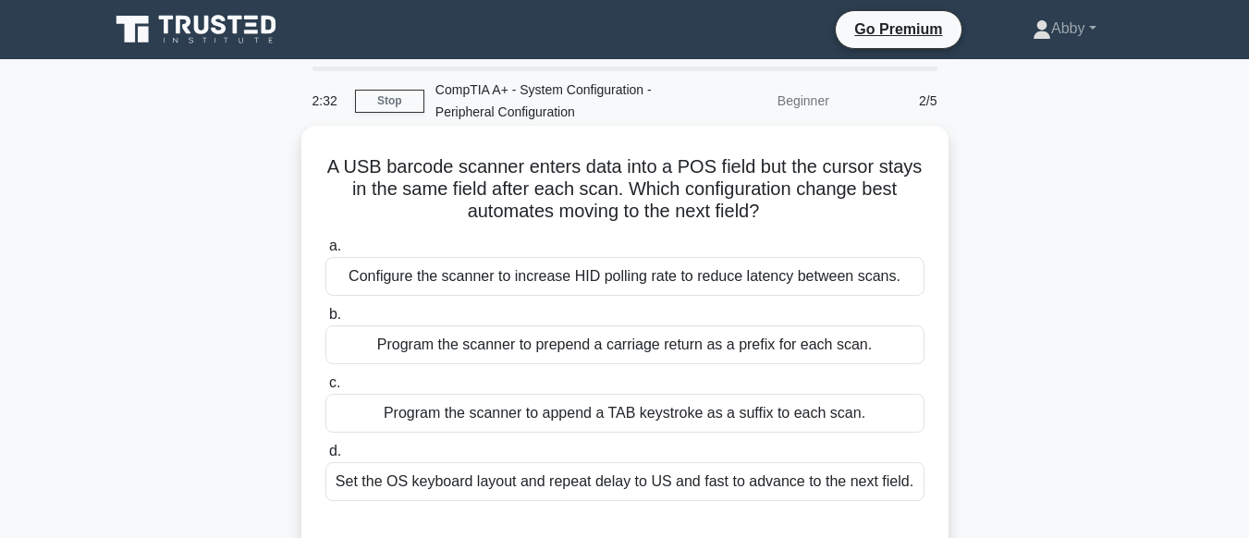
click at [598, 352] on div "Program the scanner to prepend a carriage return as a prefix for each scan." at bounding box center [625, 345] width 599 height 39
click at [326, 321] on input "b. Program the scanner to prepend a carriage return as a prefix for each scan." at bounding box center [326, 315] width 0 height 12
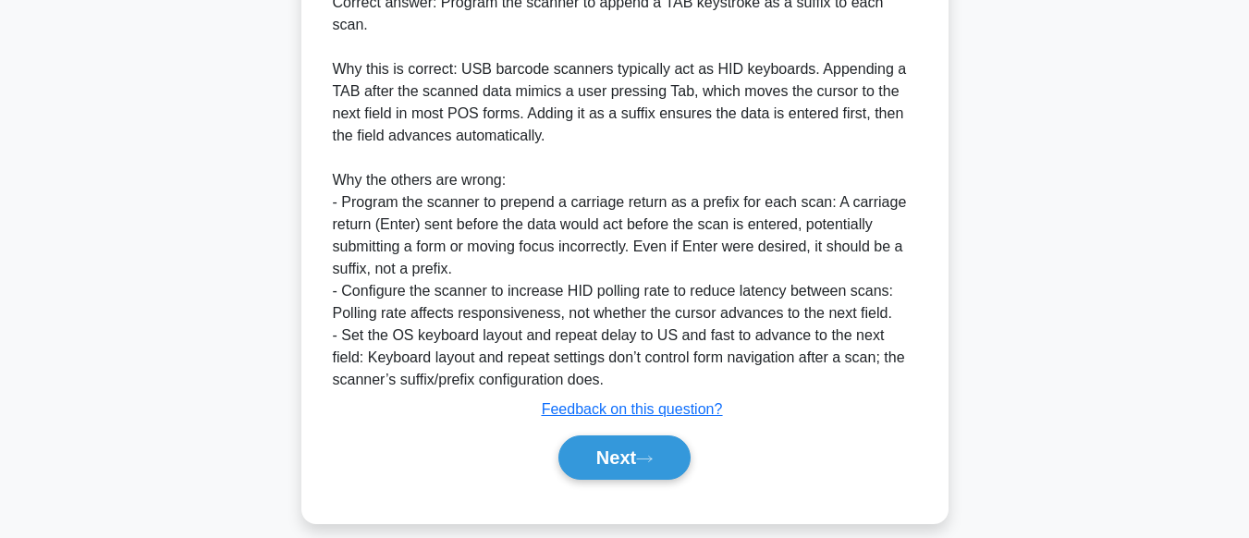
scroll to position [605, 0]
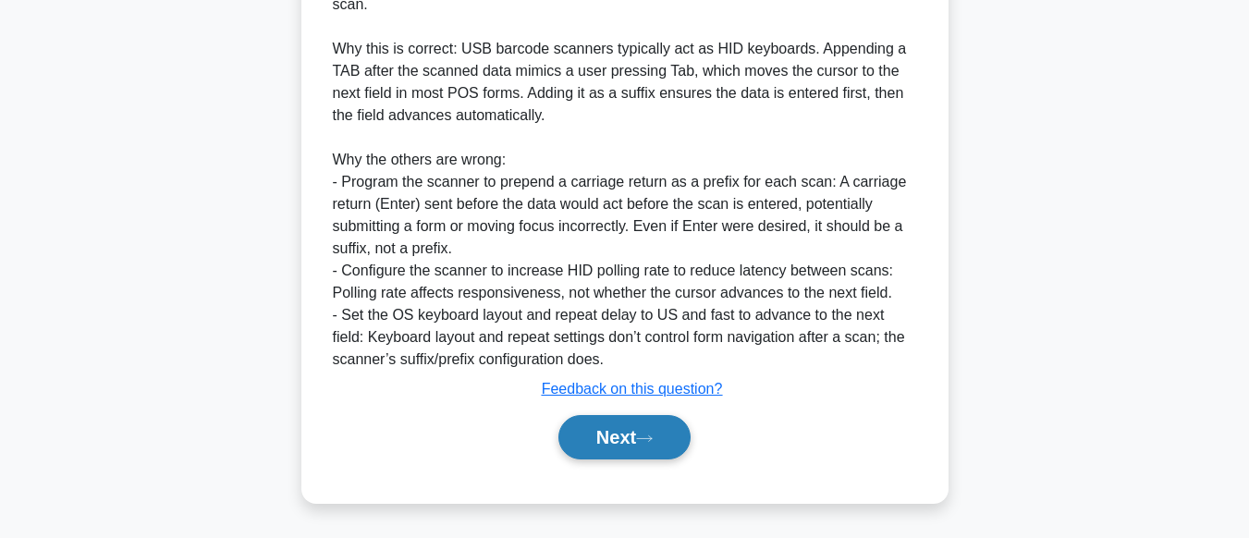
click at [653, 441] on icon at bounding box center [644, 439] width 17 height 10
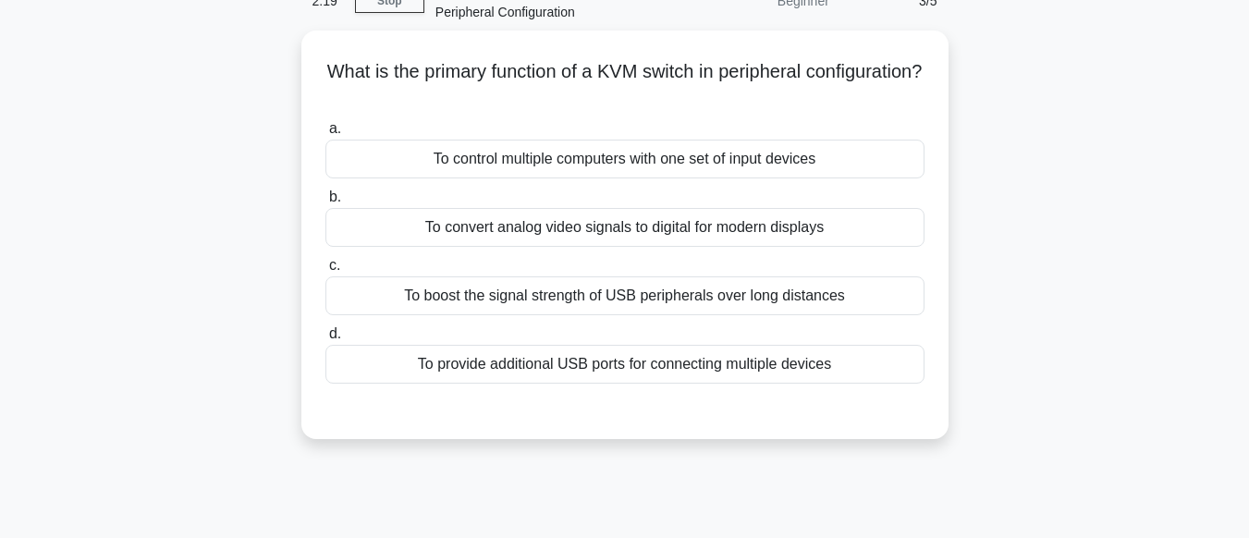
scroll to position [95, 0]
click at [649, 161] on div "To control multiple computers with one set of input devices" at bounding box center [625, 159] width 599 height 39
click at [326, 135] on input "a. To control multiple computers with one set of input devices" at bounding box center [326, 129] width 0 height 12
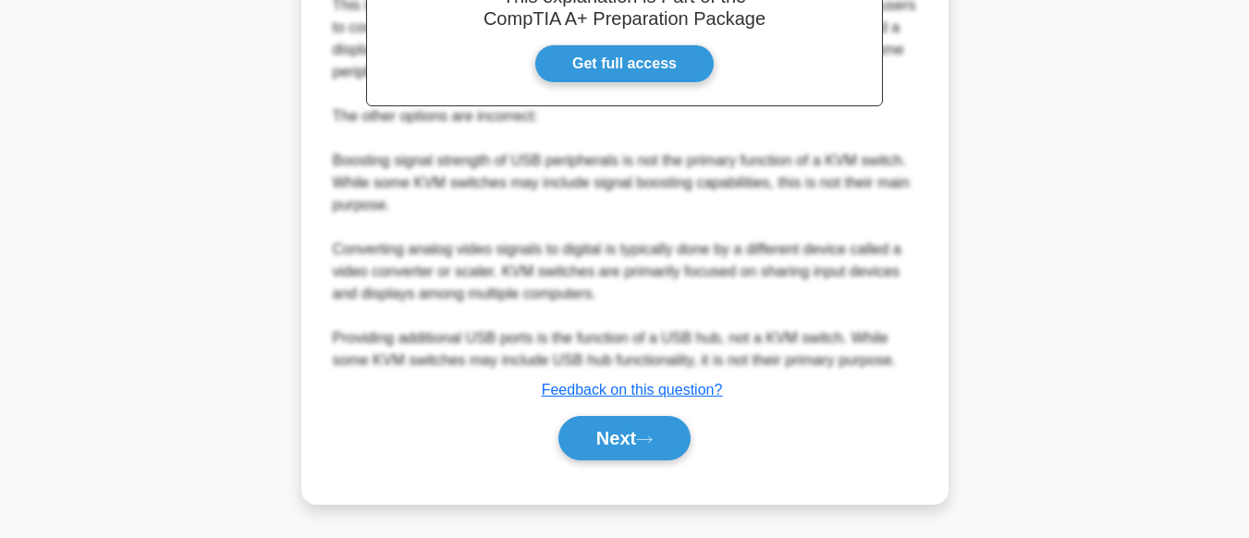
scroll to position [625, 0]
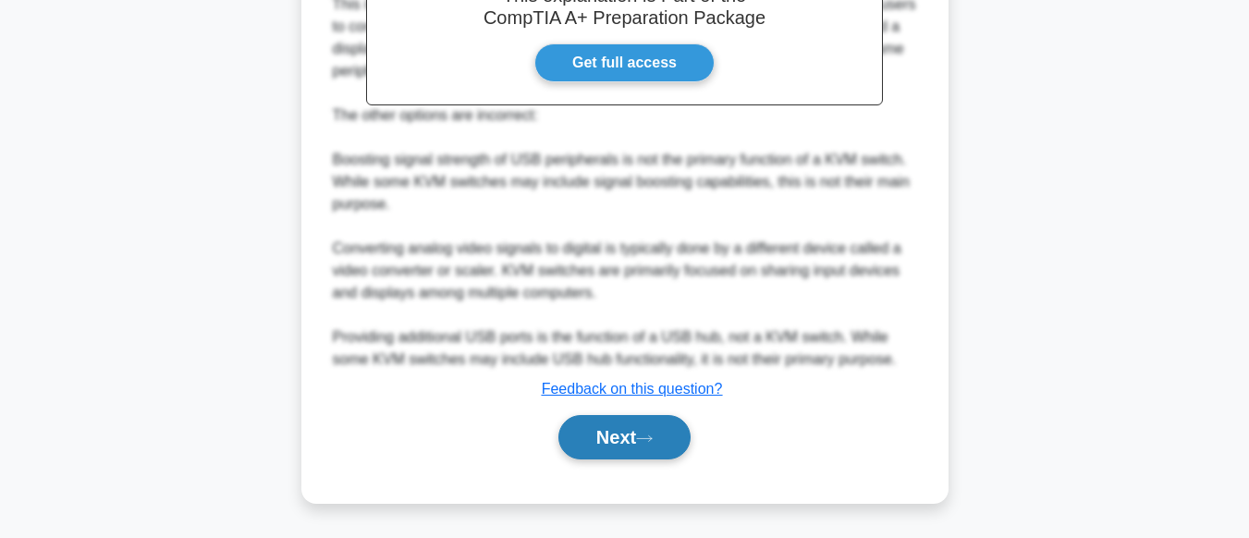
click at [653, 436] on icon at bounding box center [644, 439] width 17 height 10
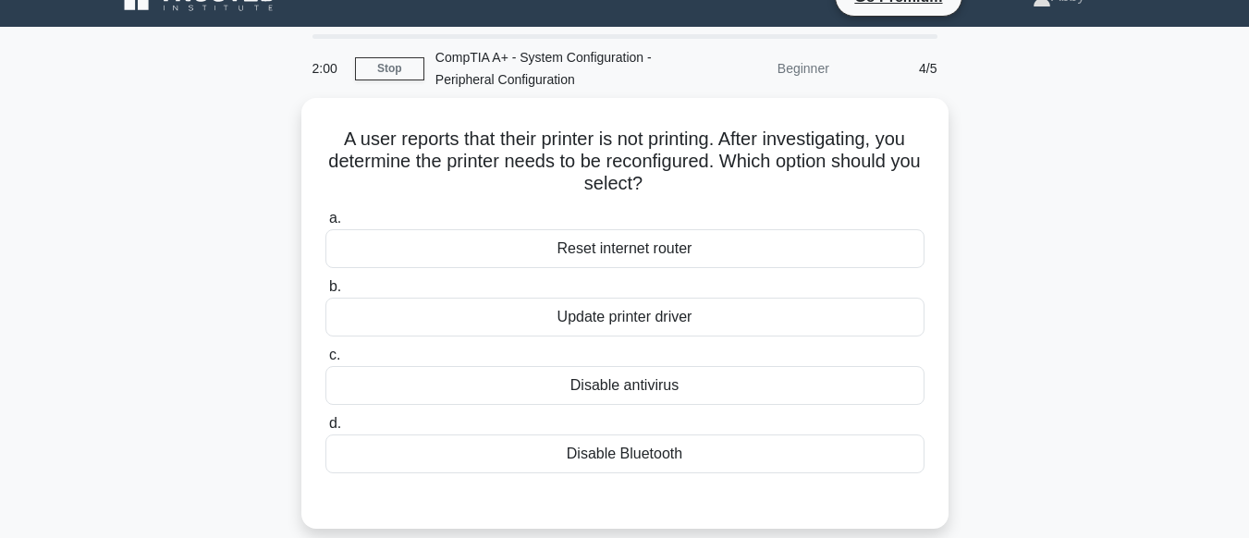
scroll to position [31, 0]
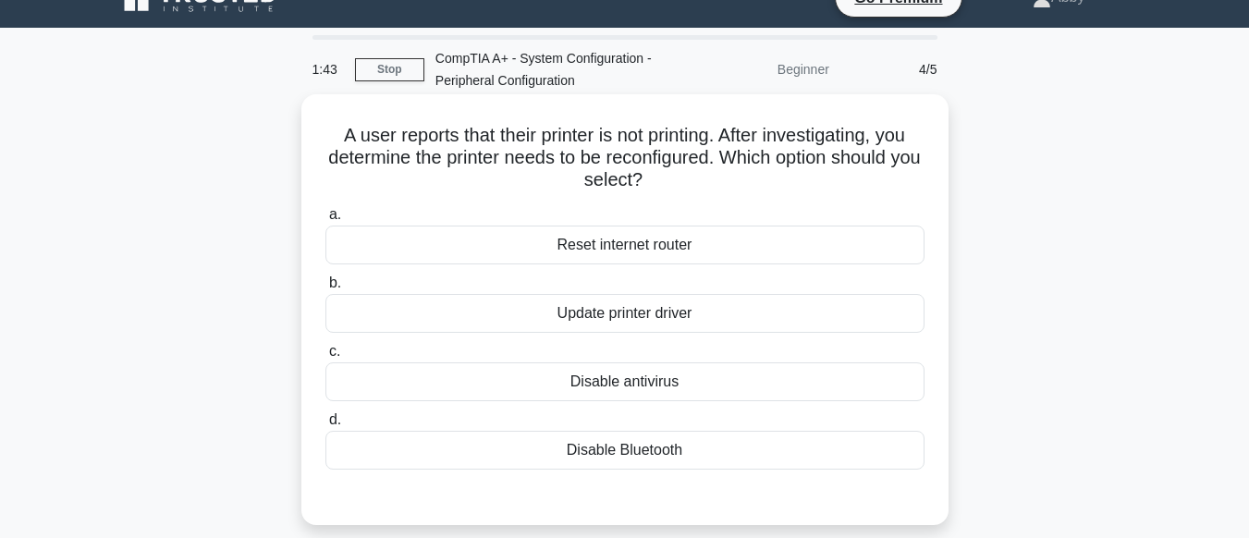
click at [631, 310] on div "Update printer driver" at bounding box center [625, 313] width 599 height 39
click at [326, 289] on input "b. Update printer driver" at bounding box center [326, 283] width 0 height 12
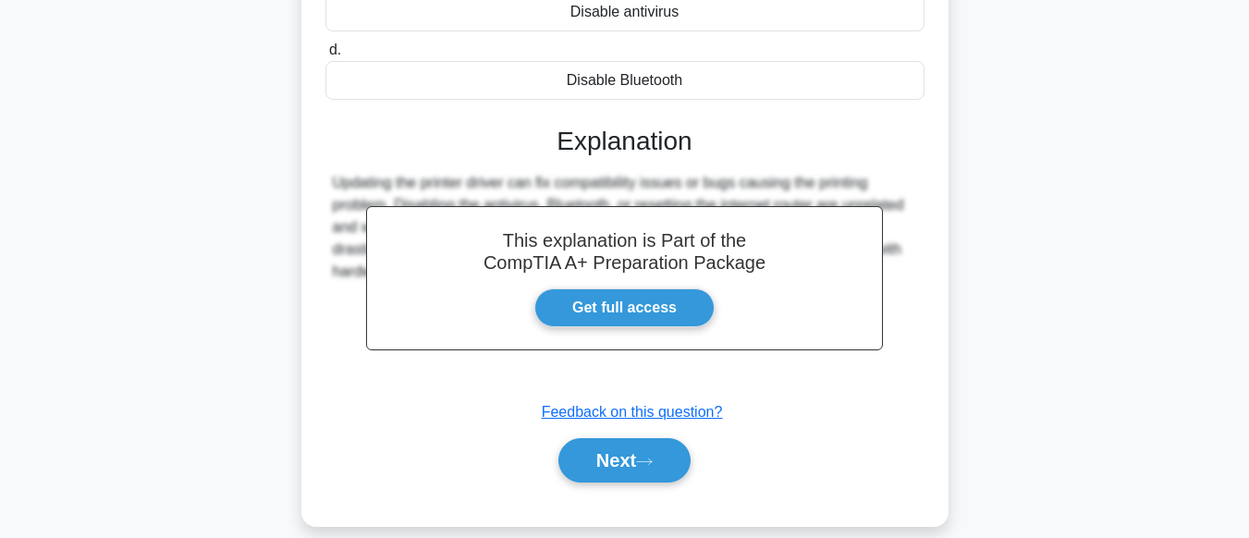
scroll to position [461, 0]
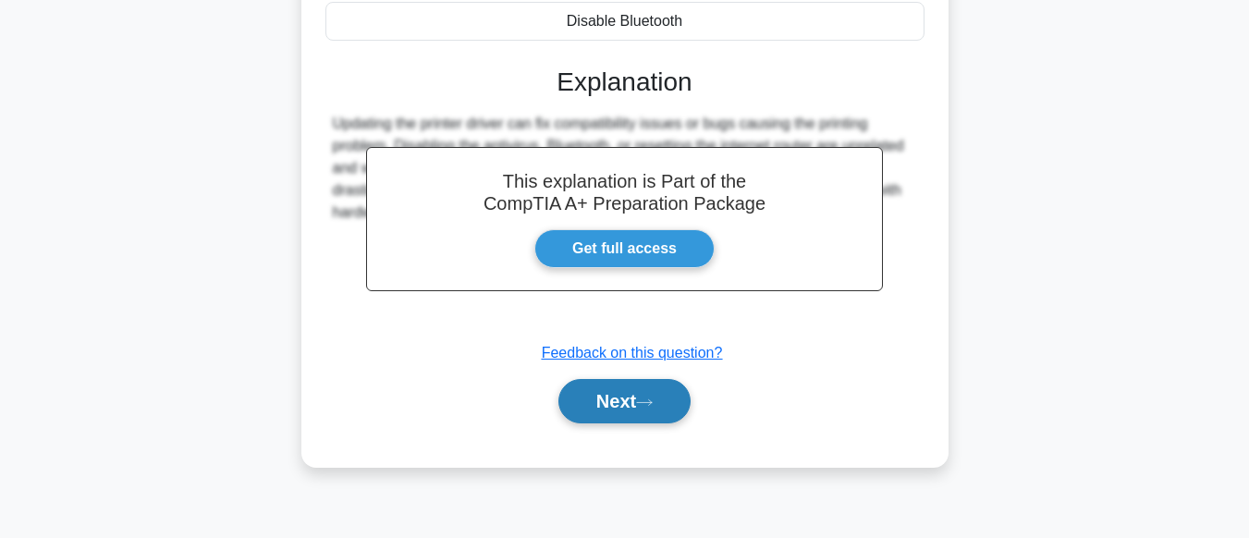
click at [653, 407] on icon at bounding box center [644, 403] width 17 height 10
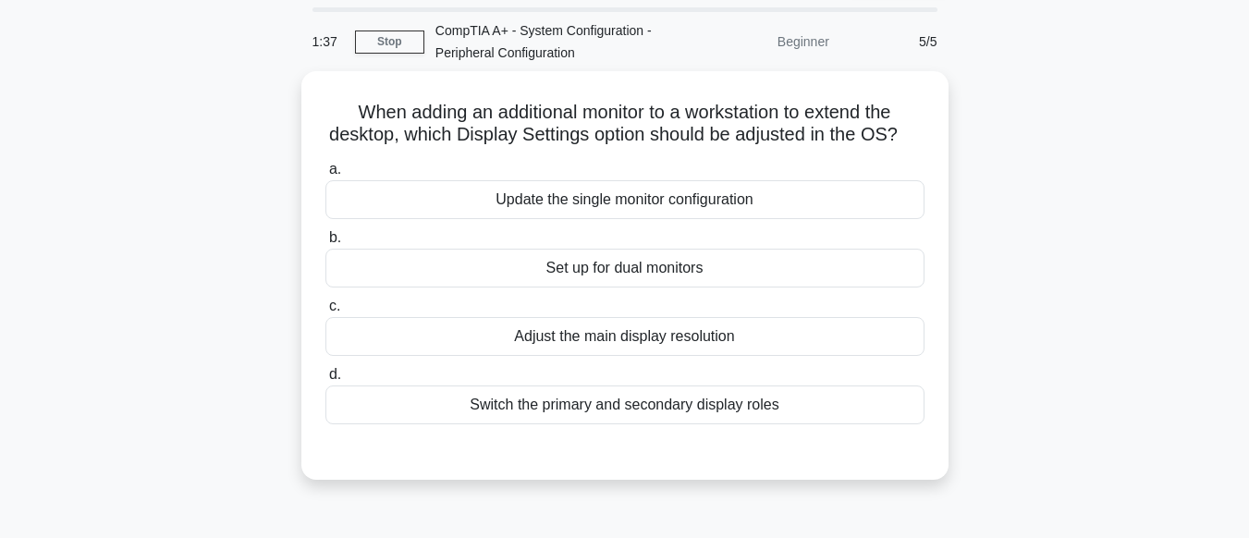
scroll to position [58, 0]
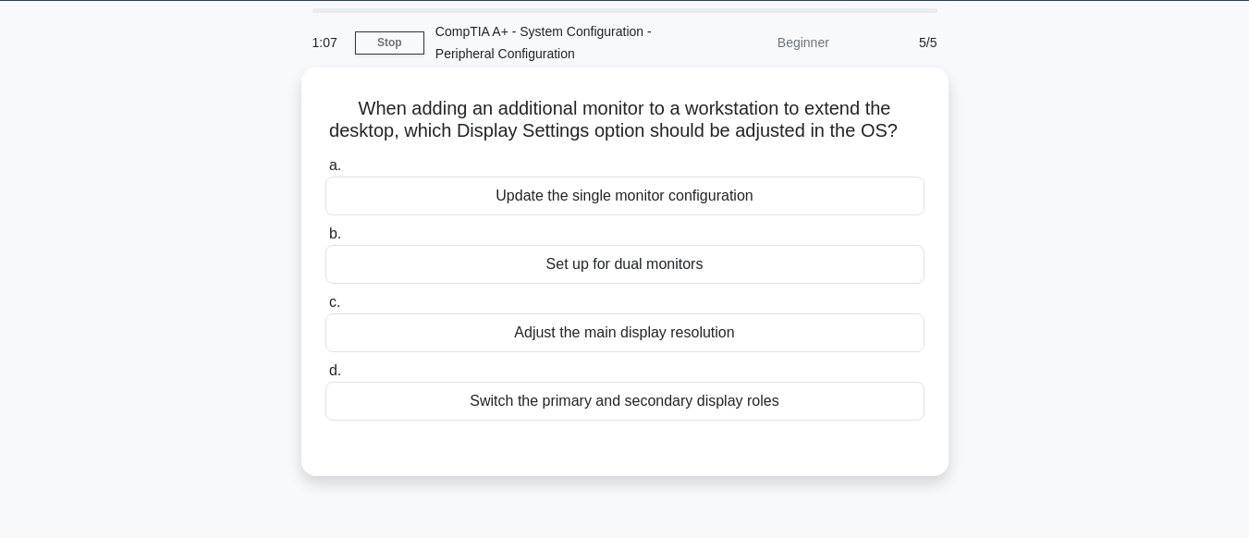
click at [677, 400] on div "Switch the primary and secondary display roles" at bounding box center [625, 401] width 599 height 39
click at [326, 377] on input "d. Switch the primary and secondary display roles" at bounding box center [326, 371] width 0 height 12
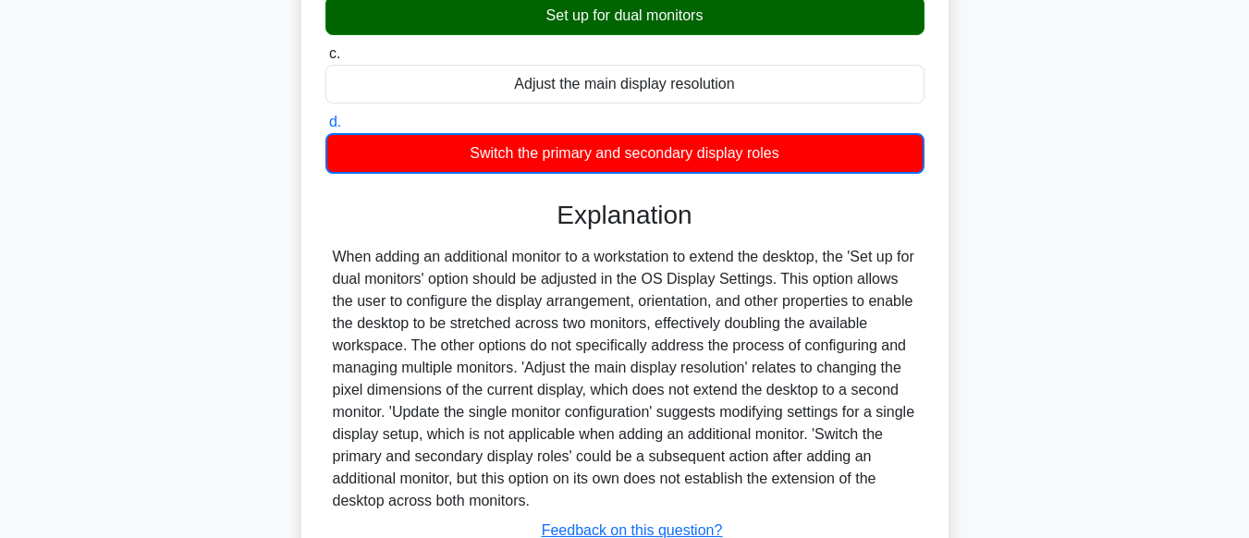
scroll to position [461, 0]
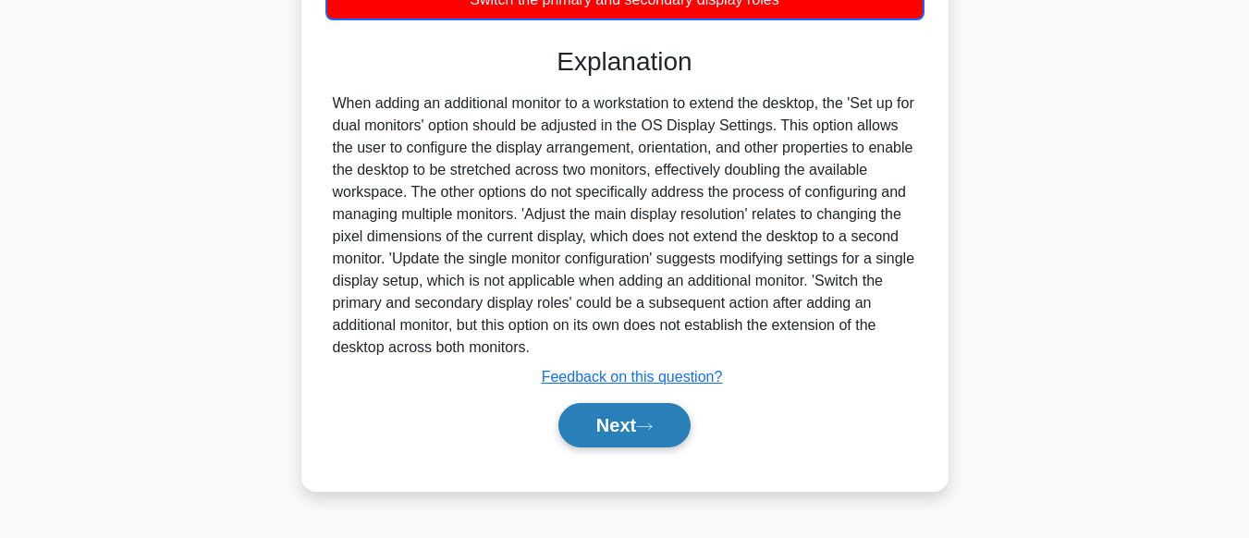
click at [669, 418] on button "Next" at bounding box center [625, 425] width 132 height 44
